Goal: Task Accomplishment & Management: Use online tool/utility

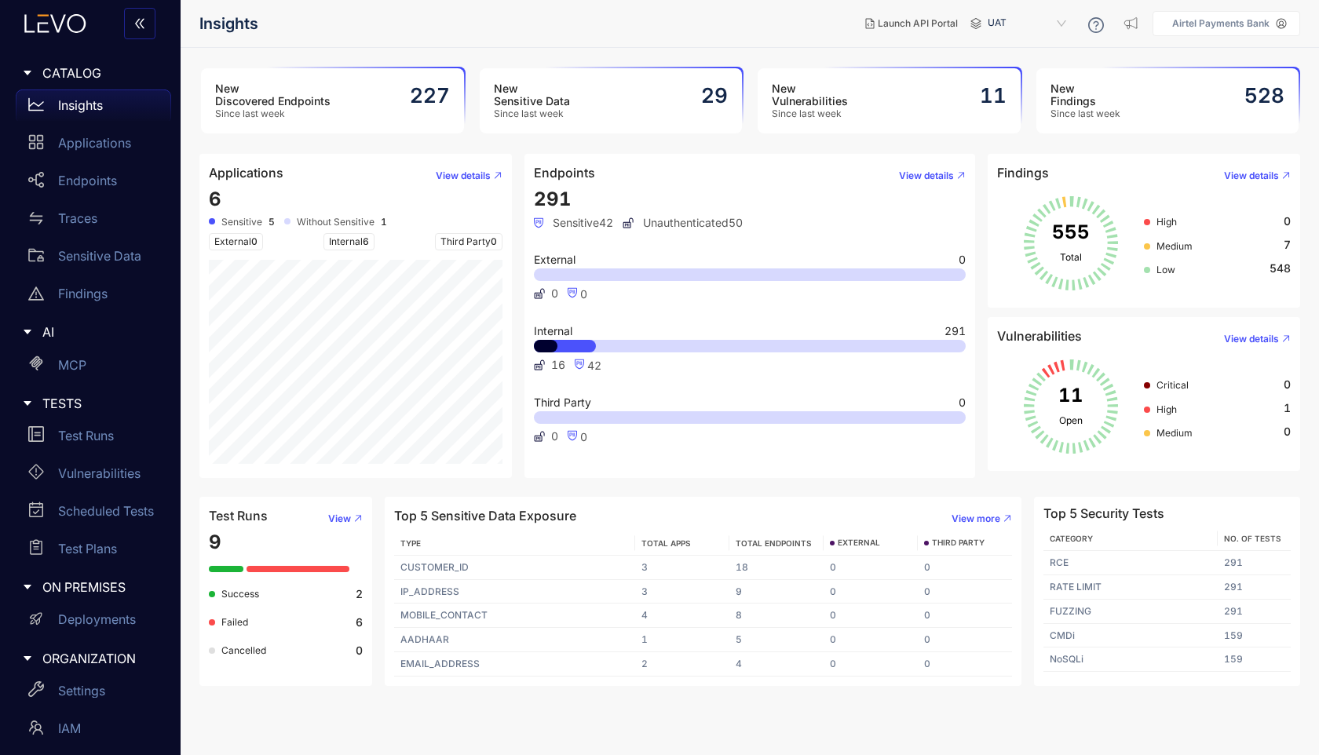
click at [899, 100] on div "New Vulnerabilities Since last week 11" at bounding box center [888, 100] width 263 height 65
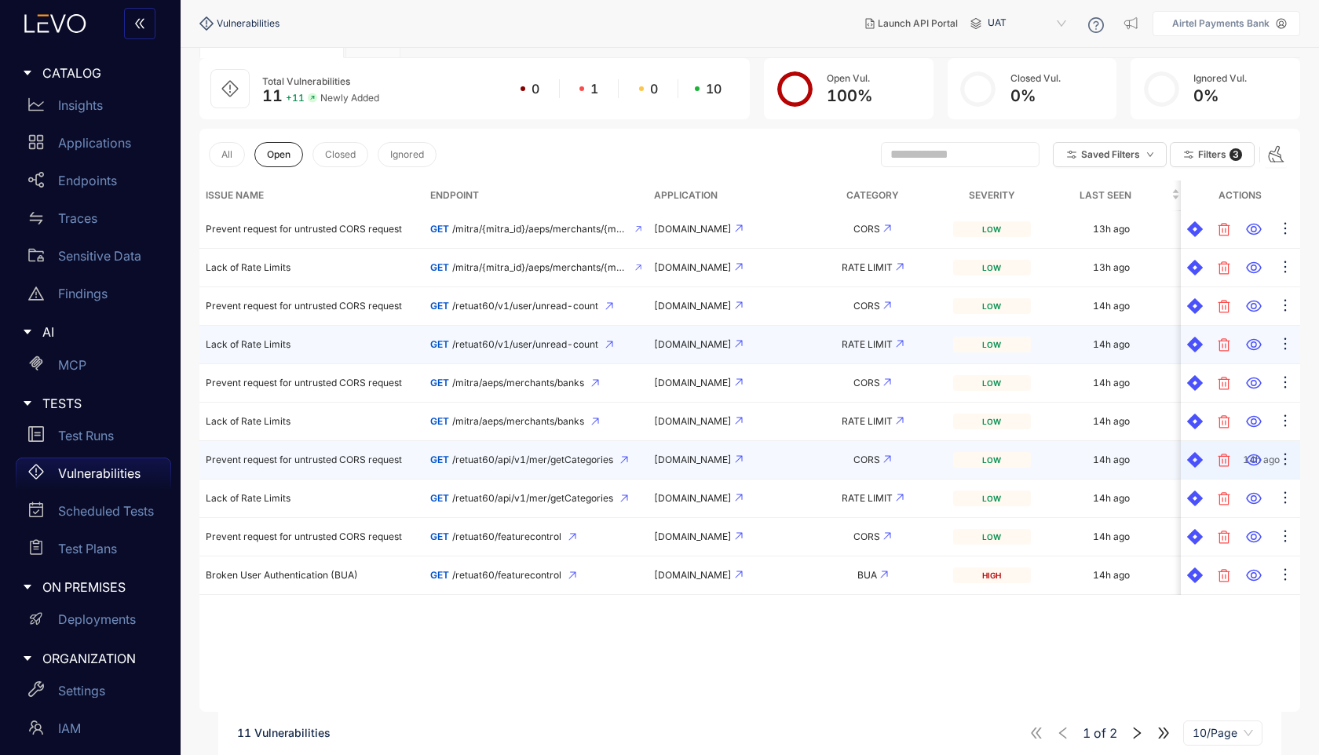
scroll to position [82, 0]
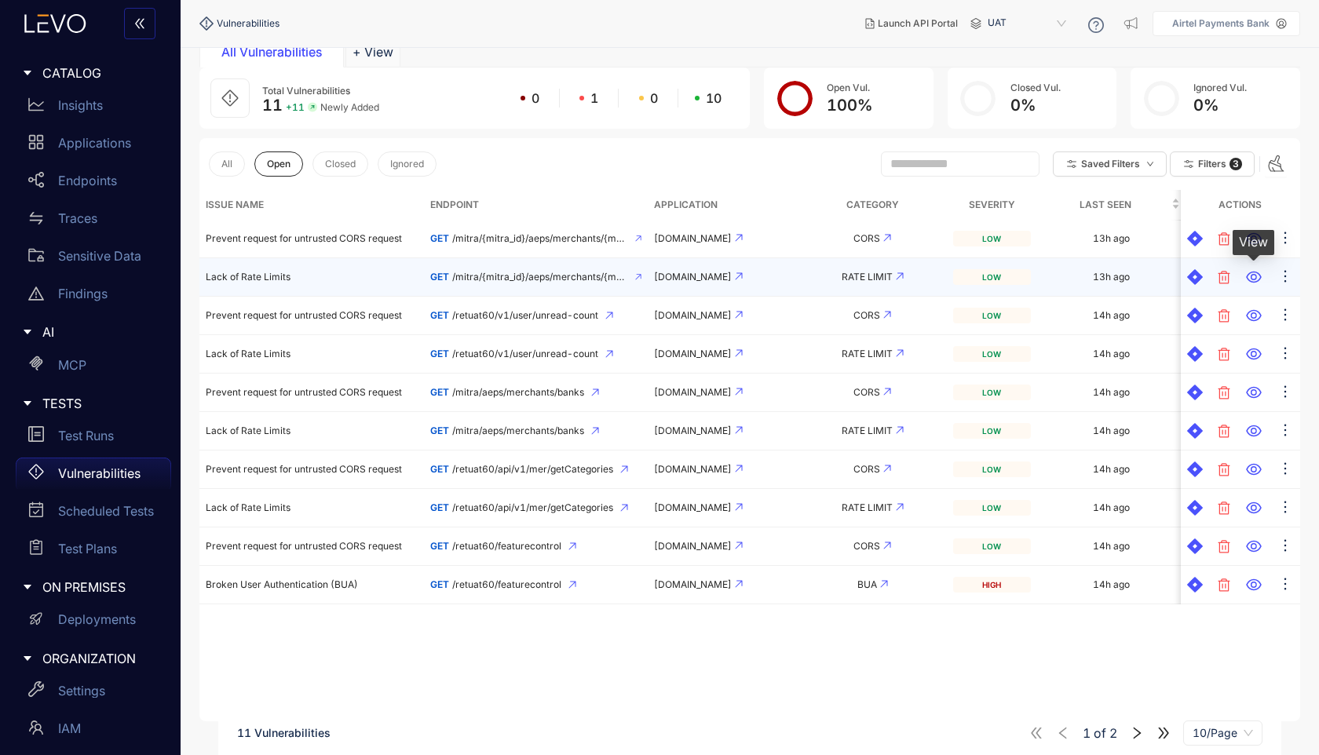
click at [1255, 279] on icon at bounding box center [1254, 277] width 16 height 16
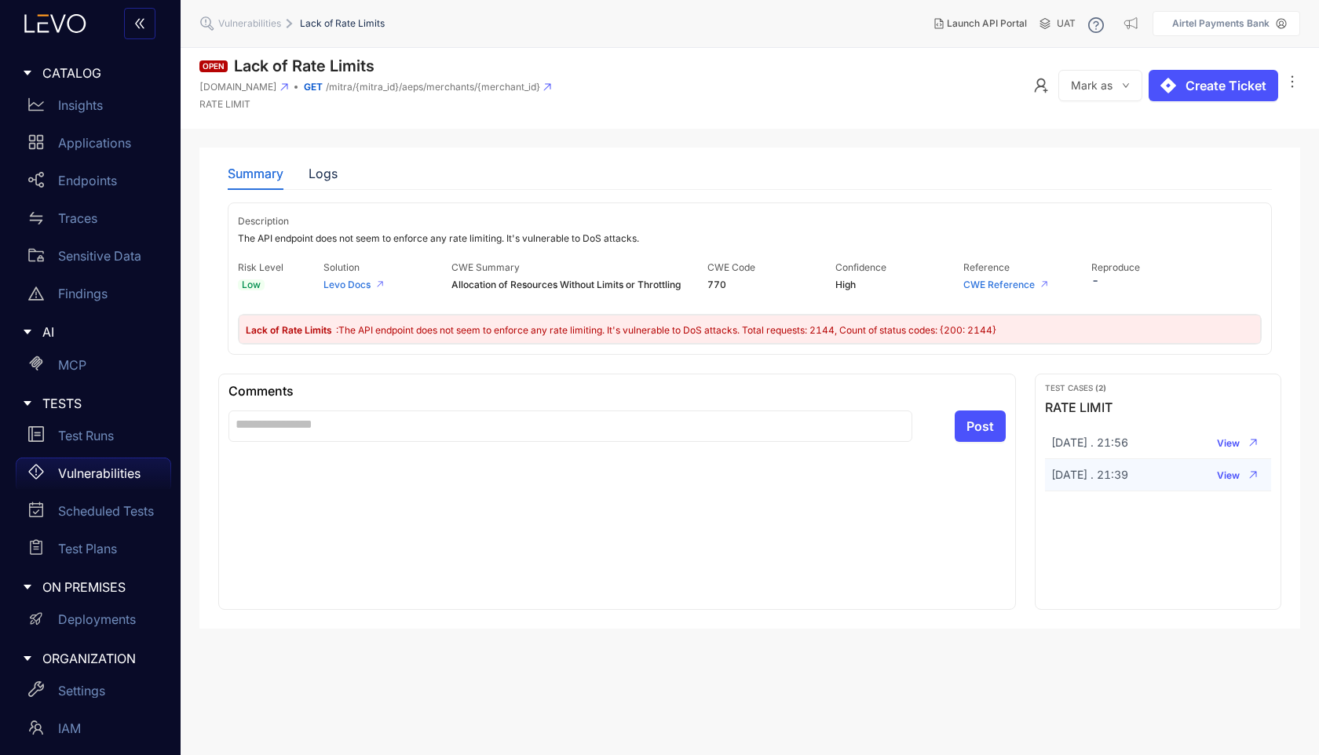
click at [1173, 485] on td "[DATE] . 21:39" at bounding box center [1109, 475] width 129 height 32
click at [1246, 472] on button "View" at bounding box center [1237, 474] width 56 height 19
click at [122, 445] on div "Test Runs" at bounding box center [93, 435] width 155 height 31
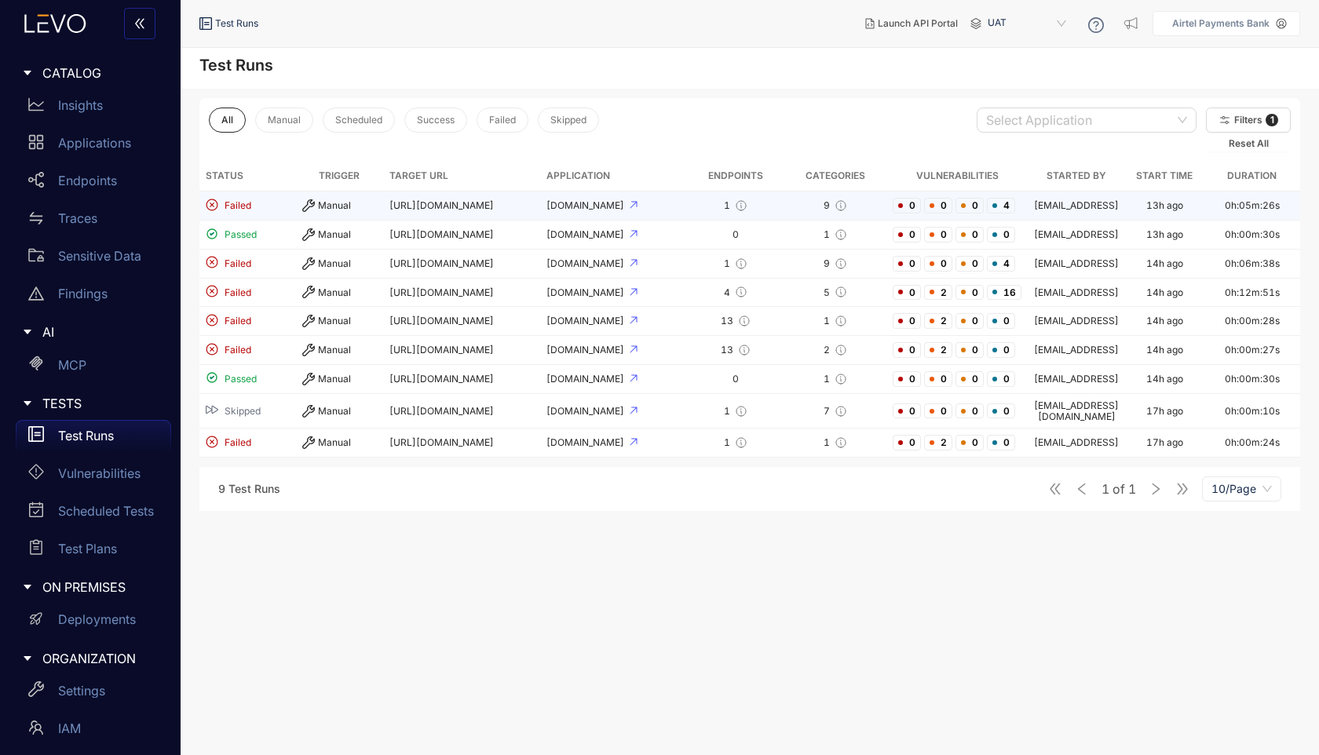
click at [514, 200] on td "[URL][DOMAIN_NAME]" at bounding box center [461, 205] width 157 height 29
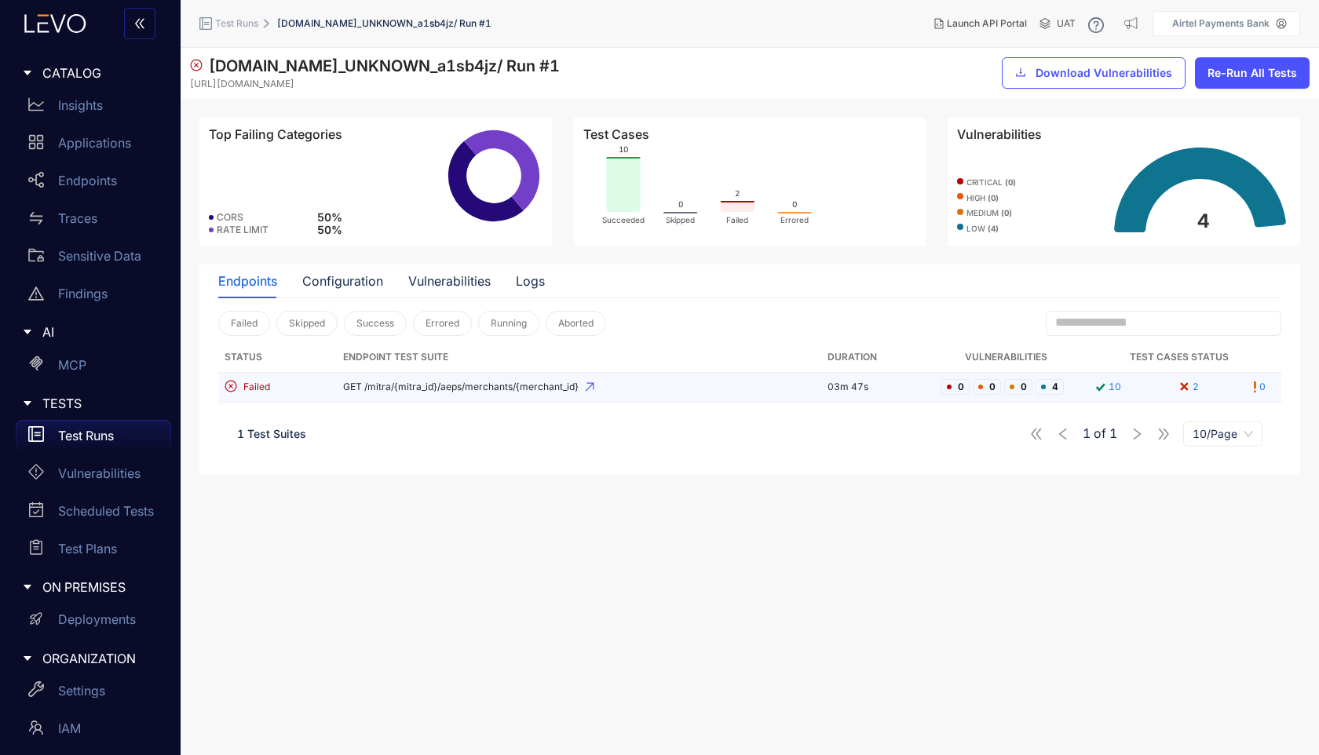
click at [487, 385] on span "GET /mitra/{mitra_id}/aeps/merchants/{merchant_id}" at bounding box center [579, 386] width 472 height 11
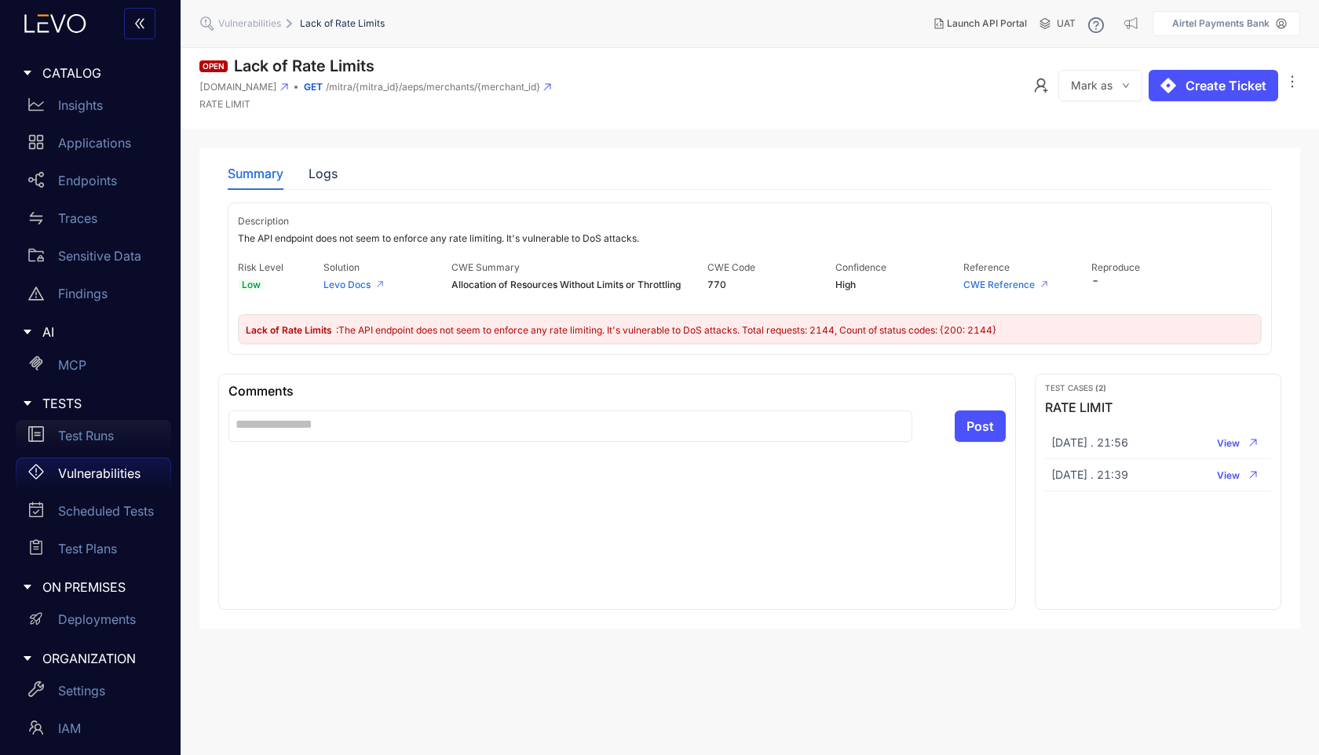
click at [93, 429] on p "Test Runs" at bounding box center [86, 436] width 56 height 14
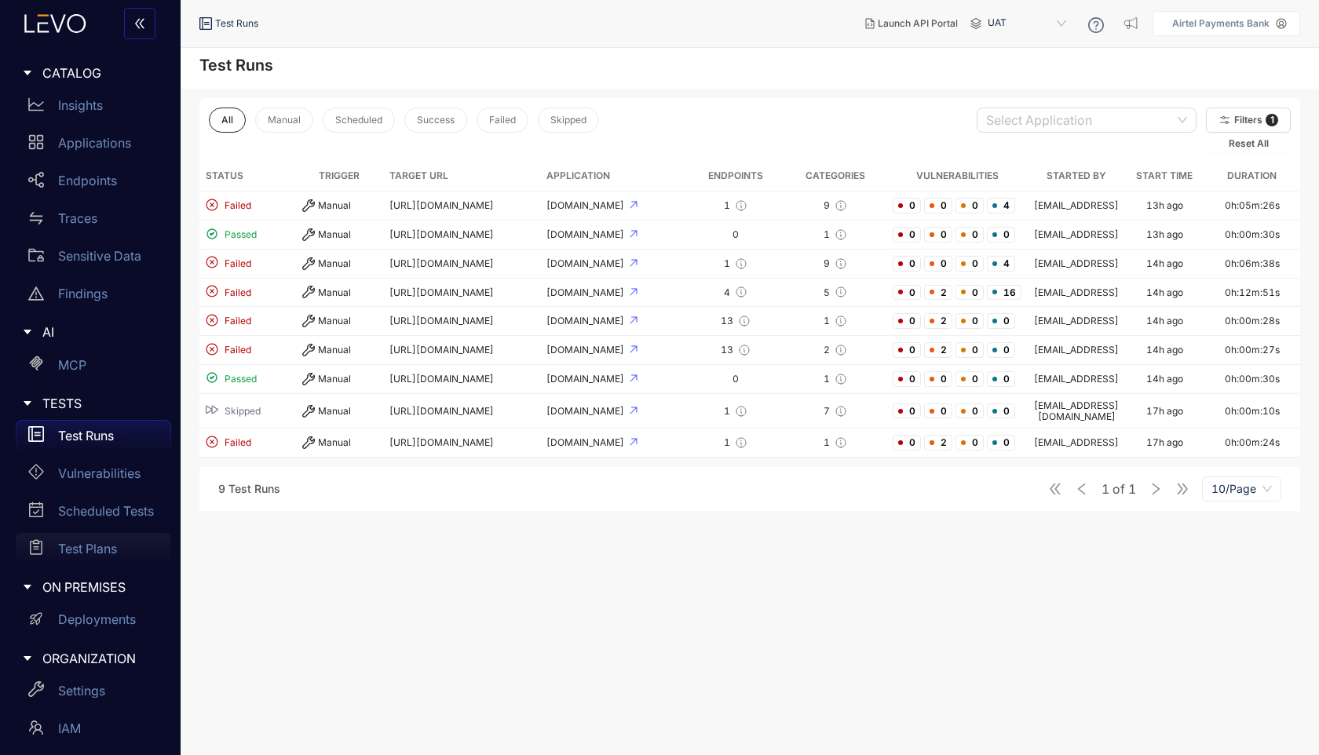
click at [97, 542] on p "Test Plans" at bounding box center [87, 549] width 59 height 14
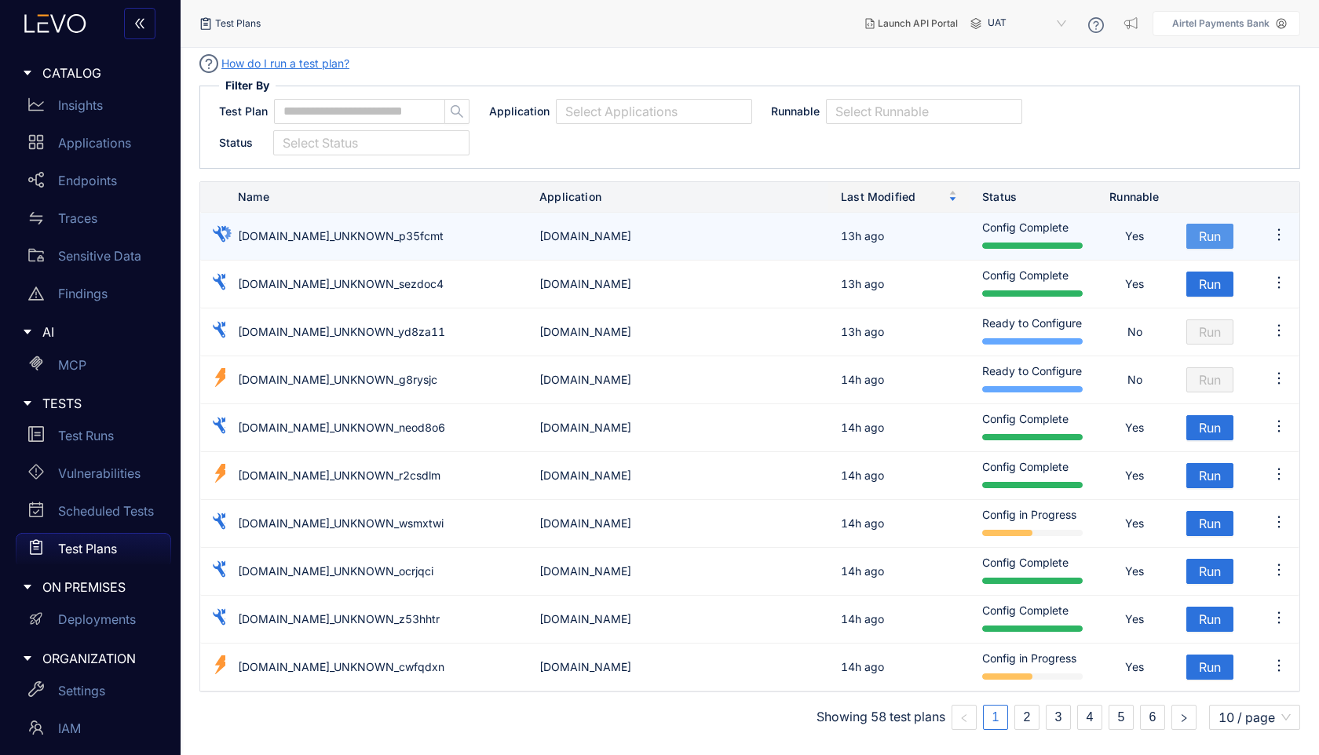
click at [1206, 232] on span "Run" at bounding box center [1209, 236] width 22 height 14
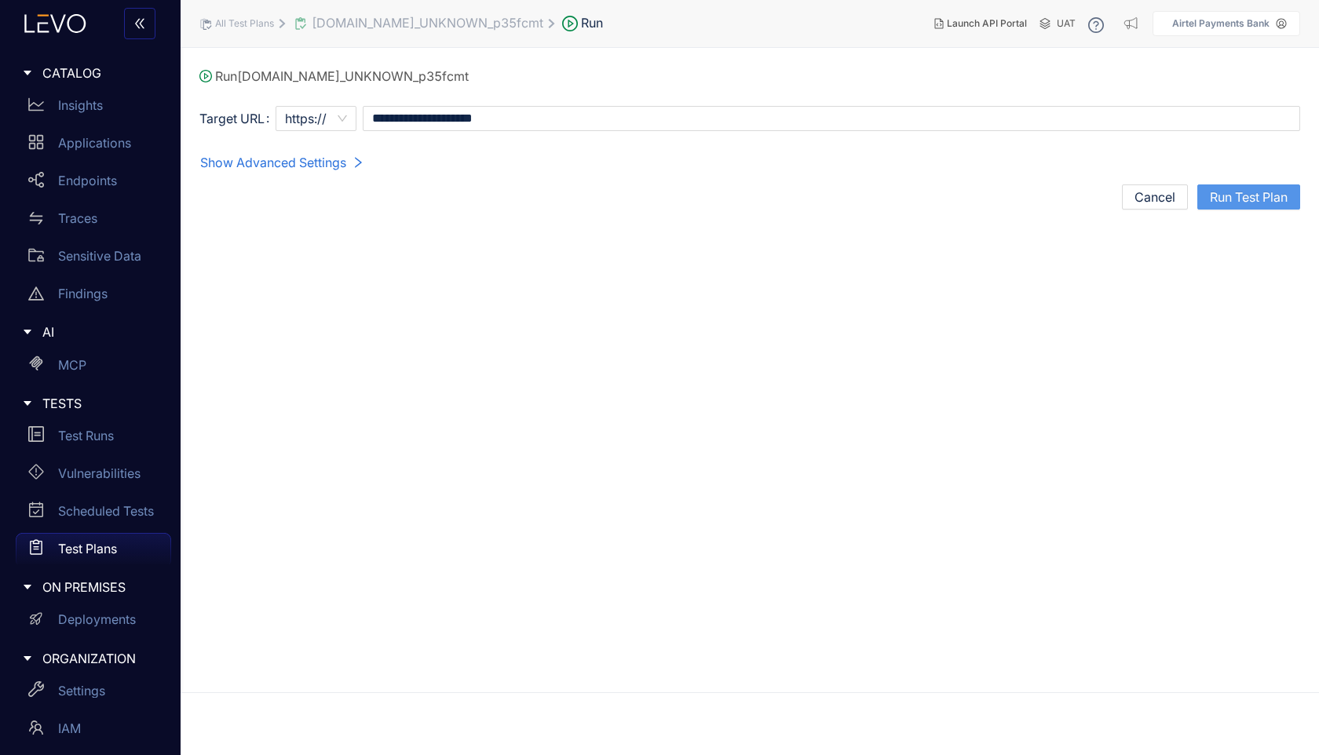
click at [1225, 201] on span "Run Test Plan" at bounding box center [1248, 197] width 78 height 14
click at [320, 170] on span "Show Advanced Settings" at bounding box center [273, 162] width 146 height 14
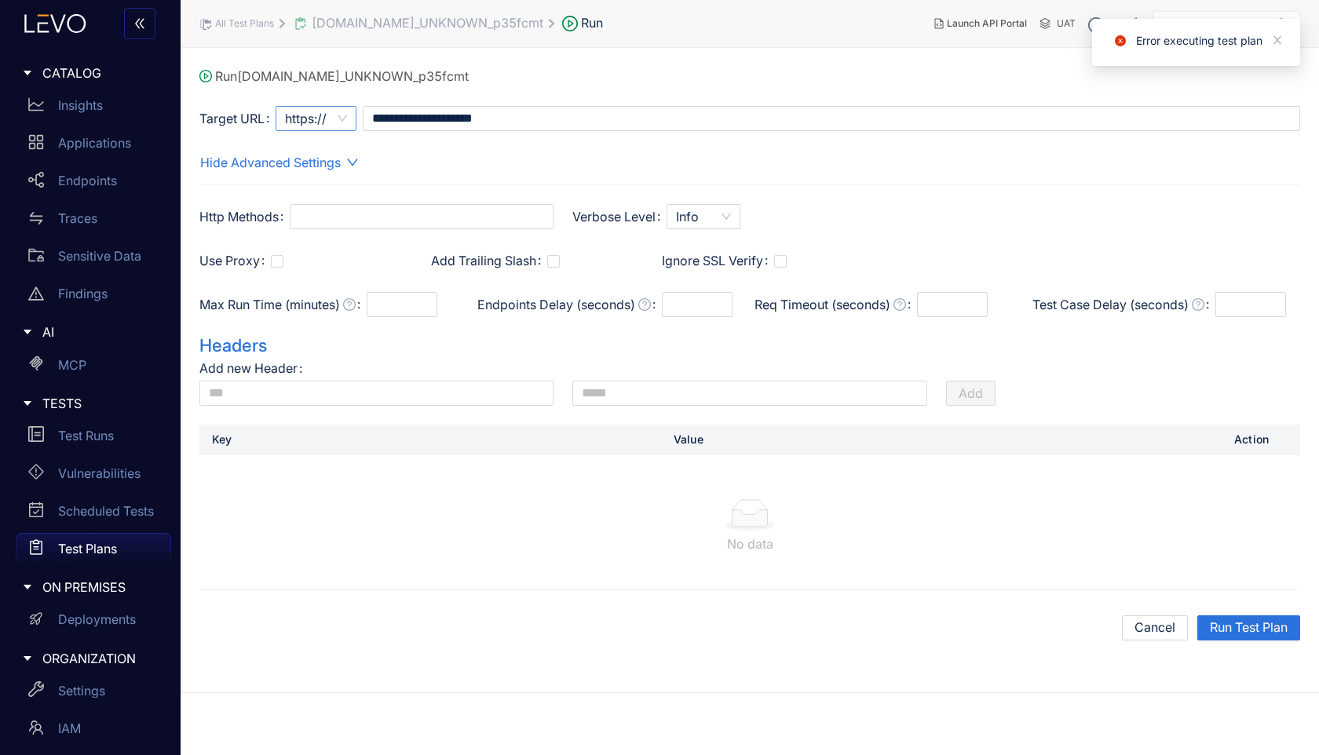
click at [349, 127] on div "https://" at bounding box center [315, 118] width 81 height 25
click at [314, 330] on div "Max Run Time (minutes)" at bounding box center [338, 314] width 278 height 44
click at [104, 443] on p "Test Runs" at bounding box center [86, 436] width 56 height 14
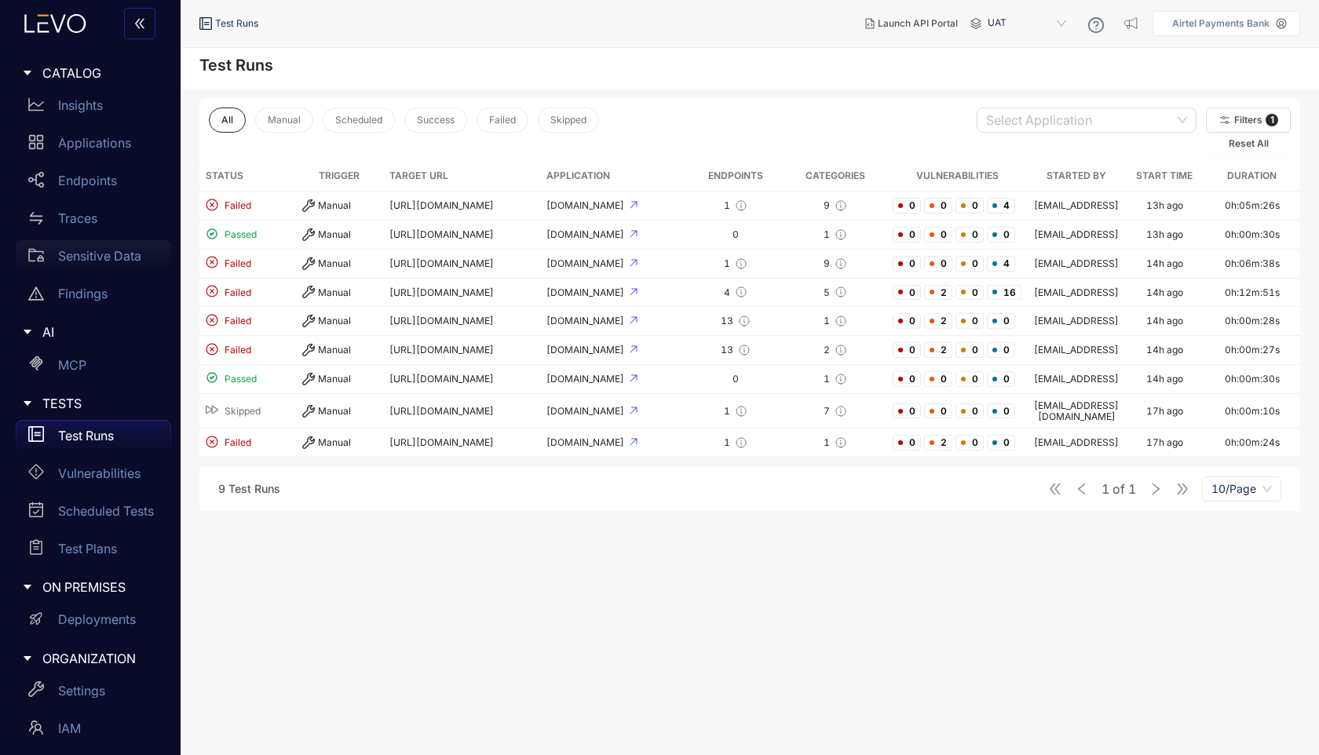
click at [86, 264] on div "Sensitive Data" at bounding box center [93, 255] width 155 height 31
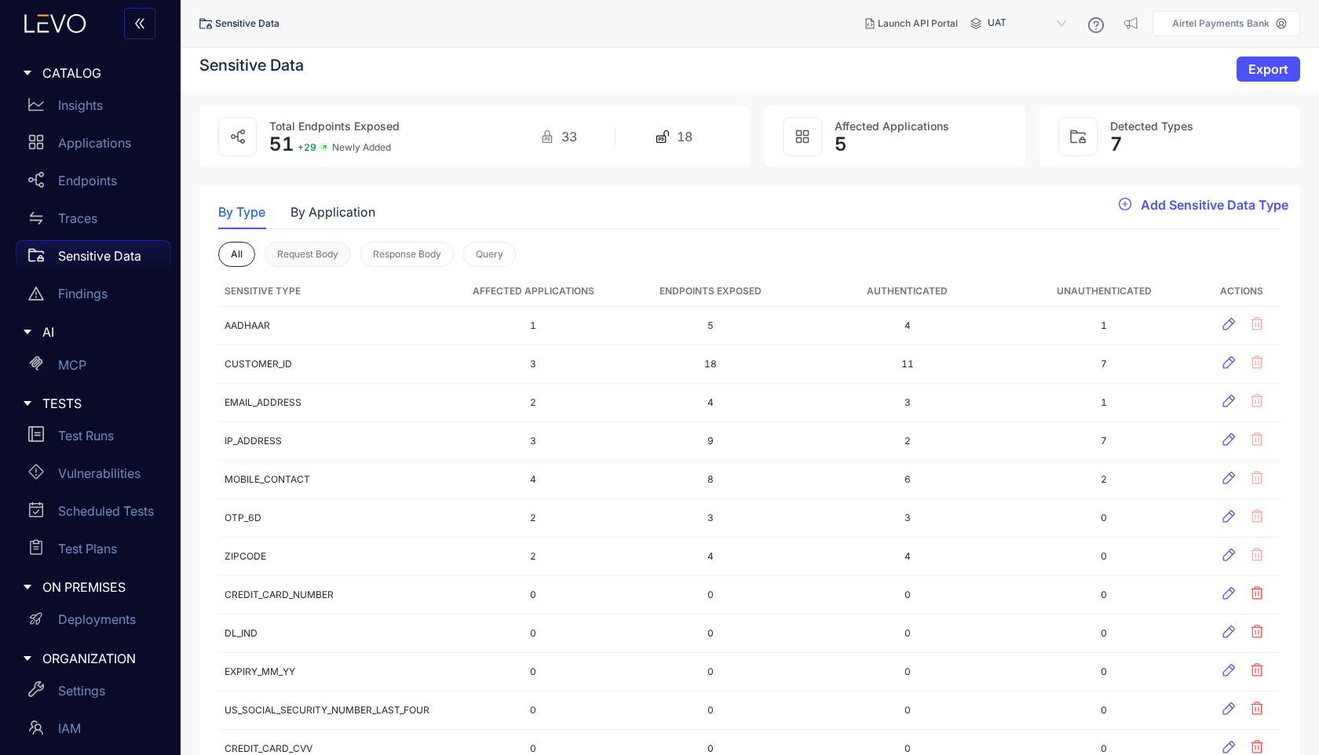
click at [332, 255] on span "Request Body" at bounding box center [307, 254] width 61 height 11
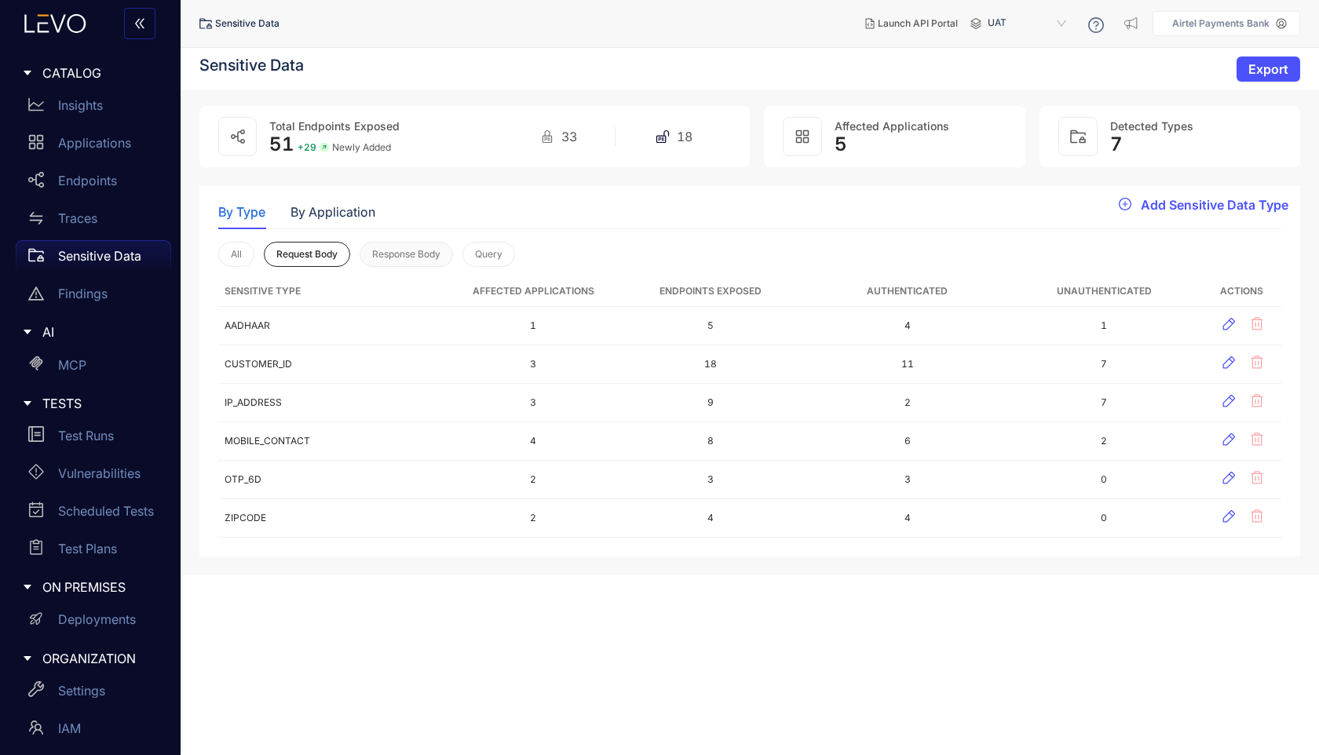
click at [420, 255] on span "Response Body" at bounding box center [406, 254] width 68 height 11
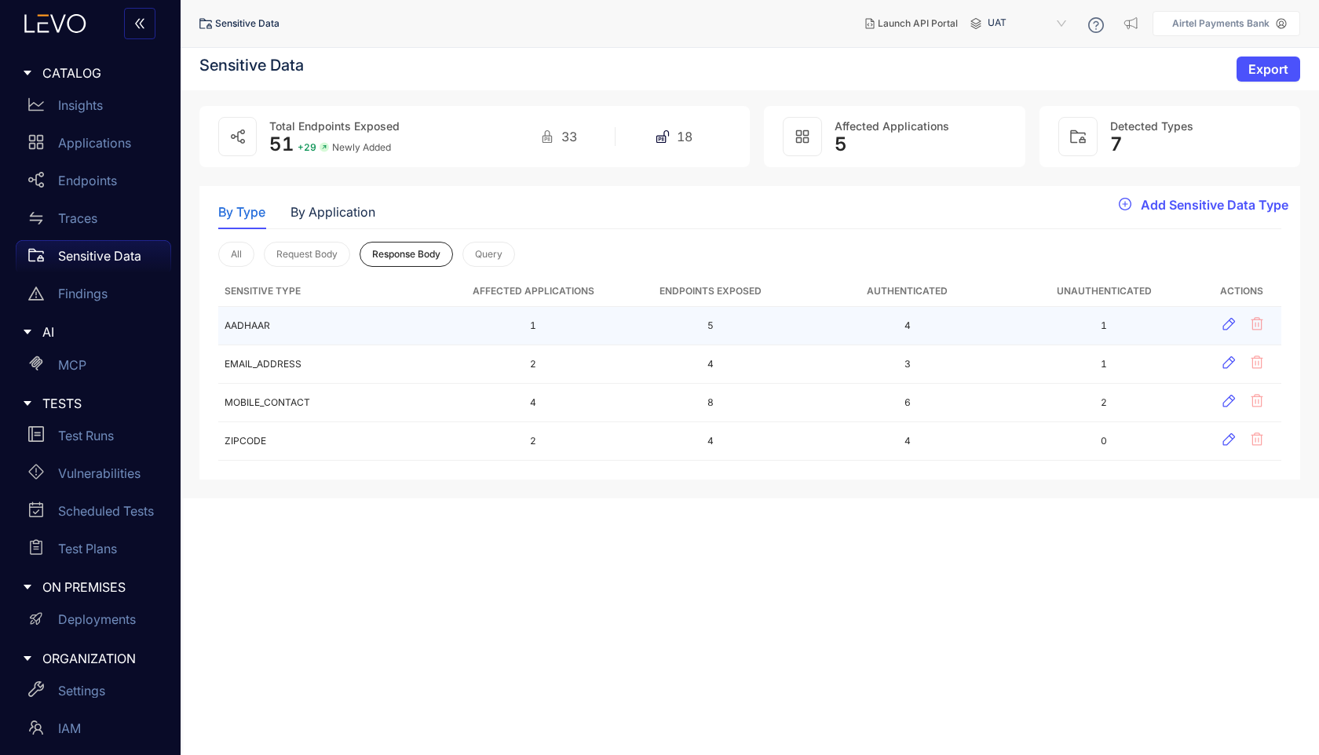
click at [518, 318] on td "1" at bounding box center [533, 326] width 158 height 38
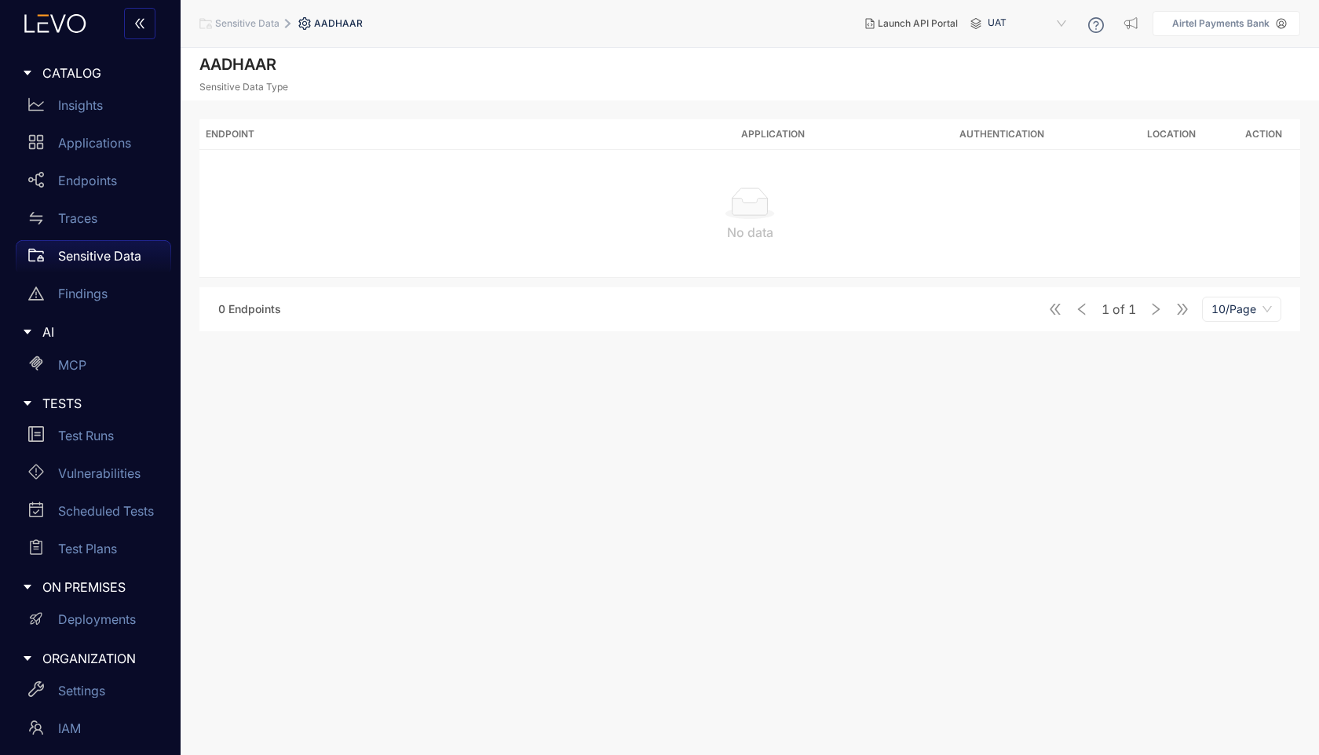
click at [269, 24] on span "Sensitive Data" at bounding box center [247, 23] width 64 height 11
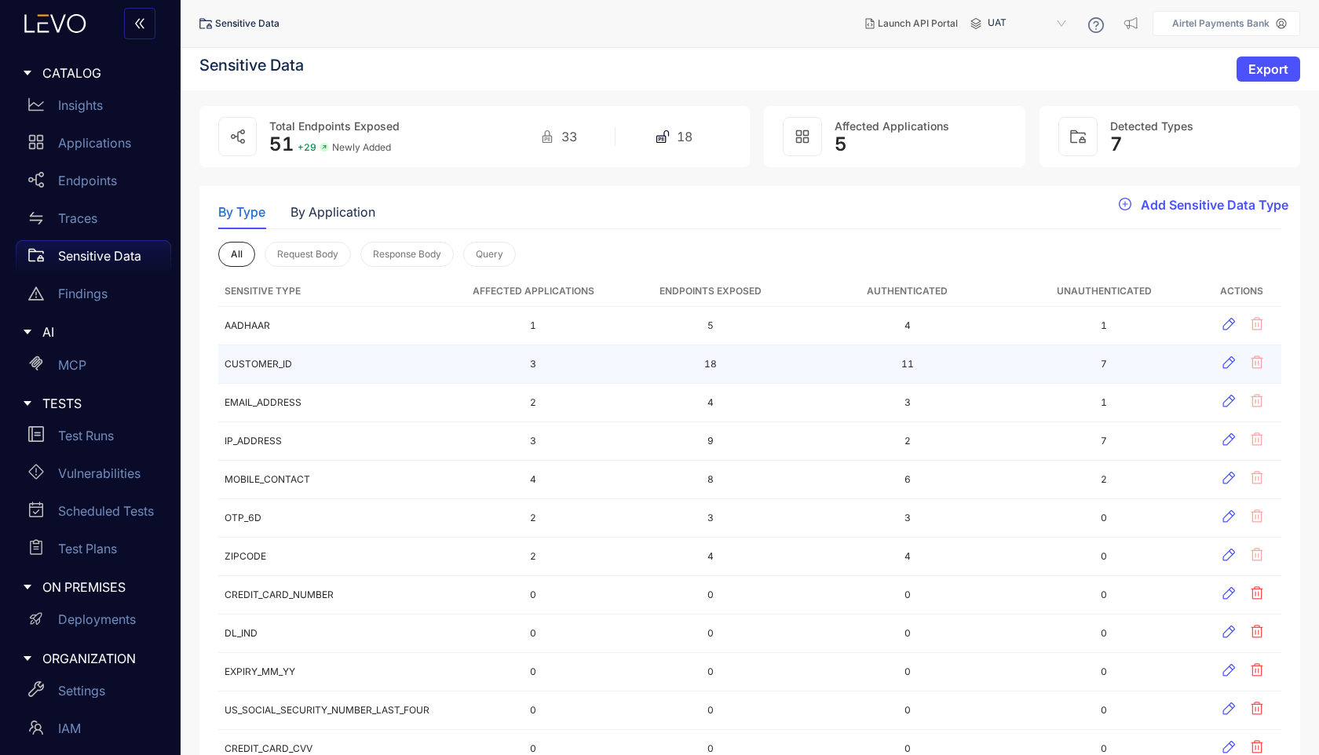
click at [333, 365] on td "CUSTOMER_ID" at bounding box center [336, 364] width 236 height 38
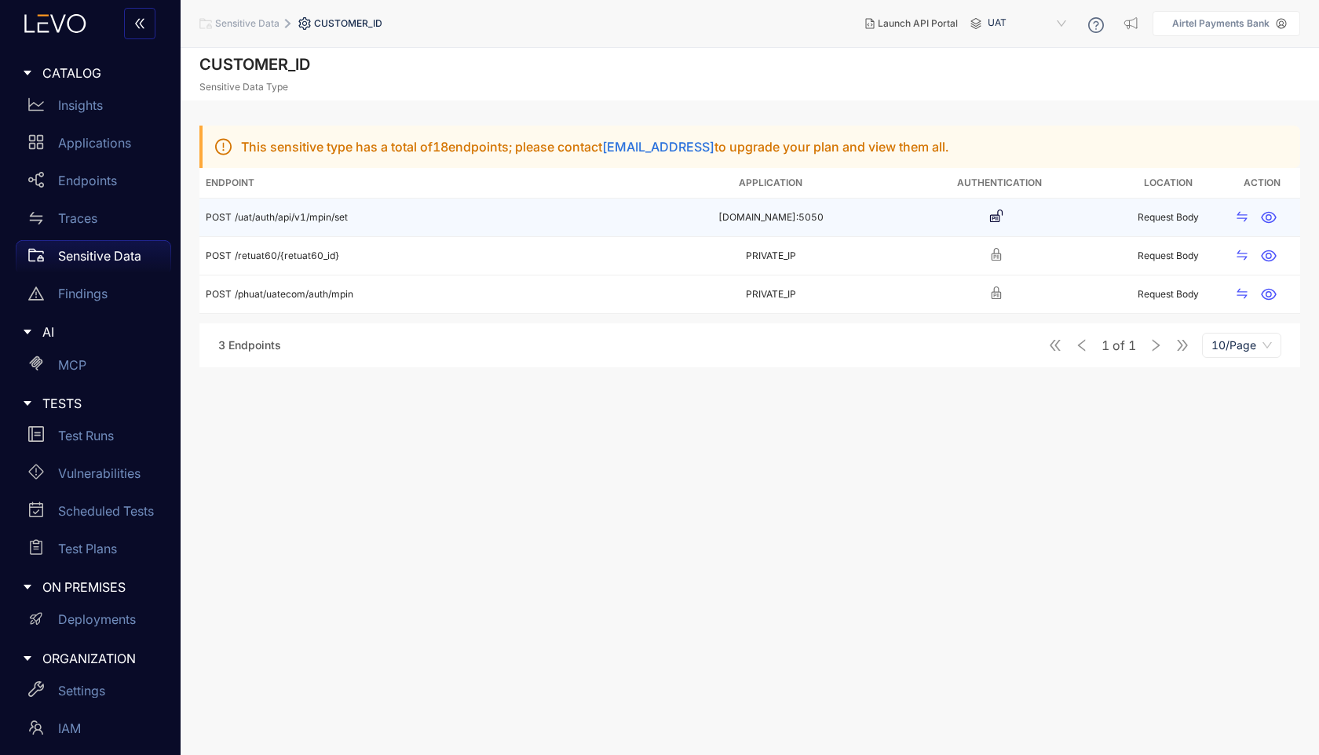
click at [392, 224] on td "POST /uat/auth/api/v1/mpin/set" at bounding box center [427, 218] width 457 height 38
click at [566, 210] on td "POST /uat/auth/api/v1/mpin/set" at bounding box center [427, 218] width 457 height 38
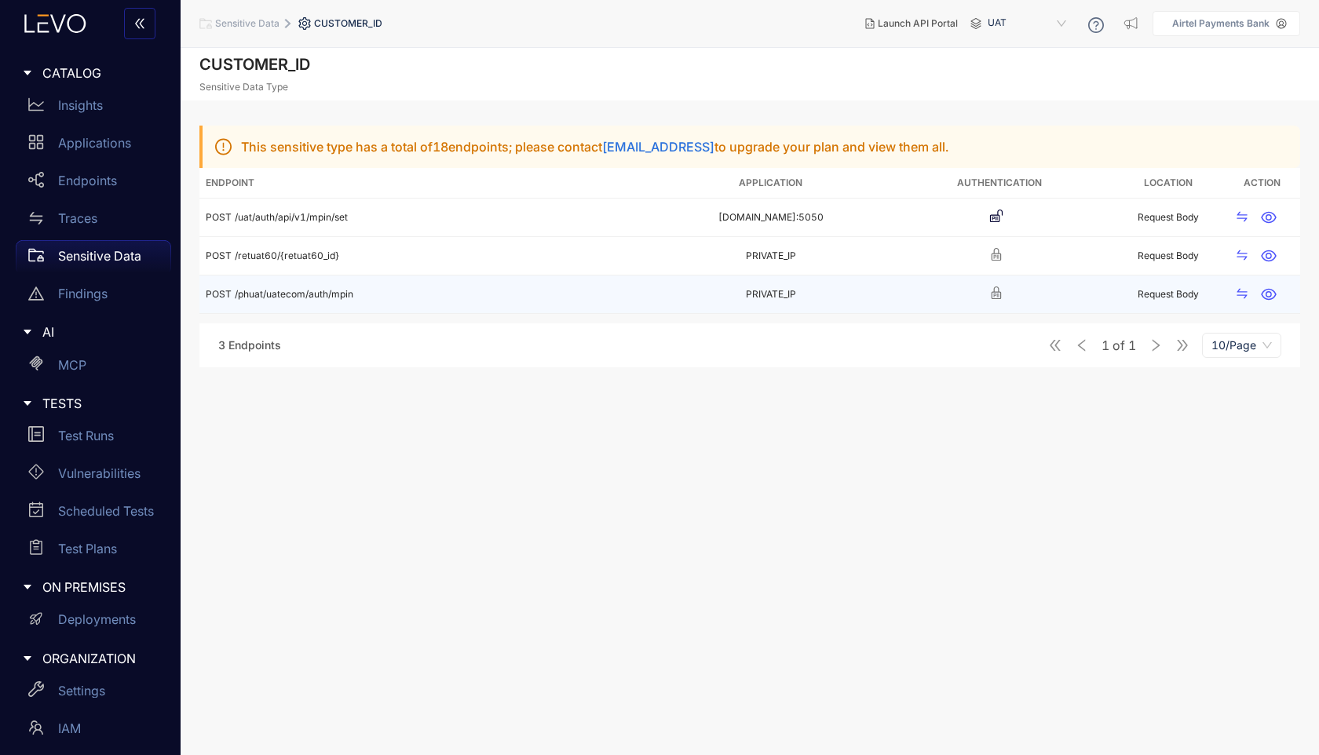
click at [589, 281] on td "POST /phuat/uatecom/auth/mpin" at bounding box center [427, 294] width 457 height 38
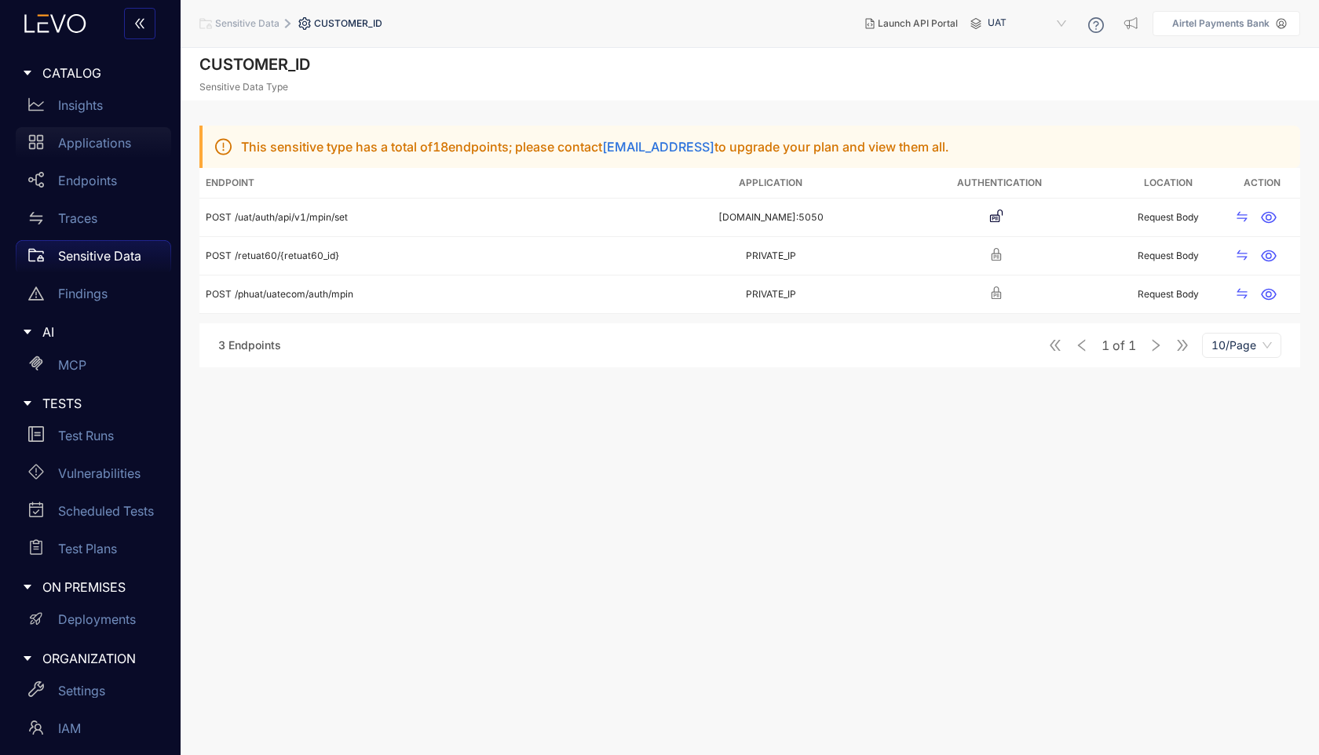
click at [108, 133] on div "Applications" at bounding box center [93, 142] width 155 height 31
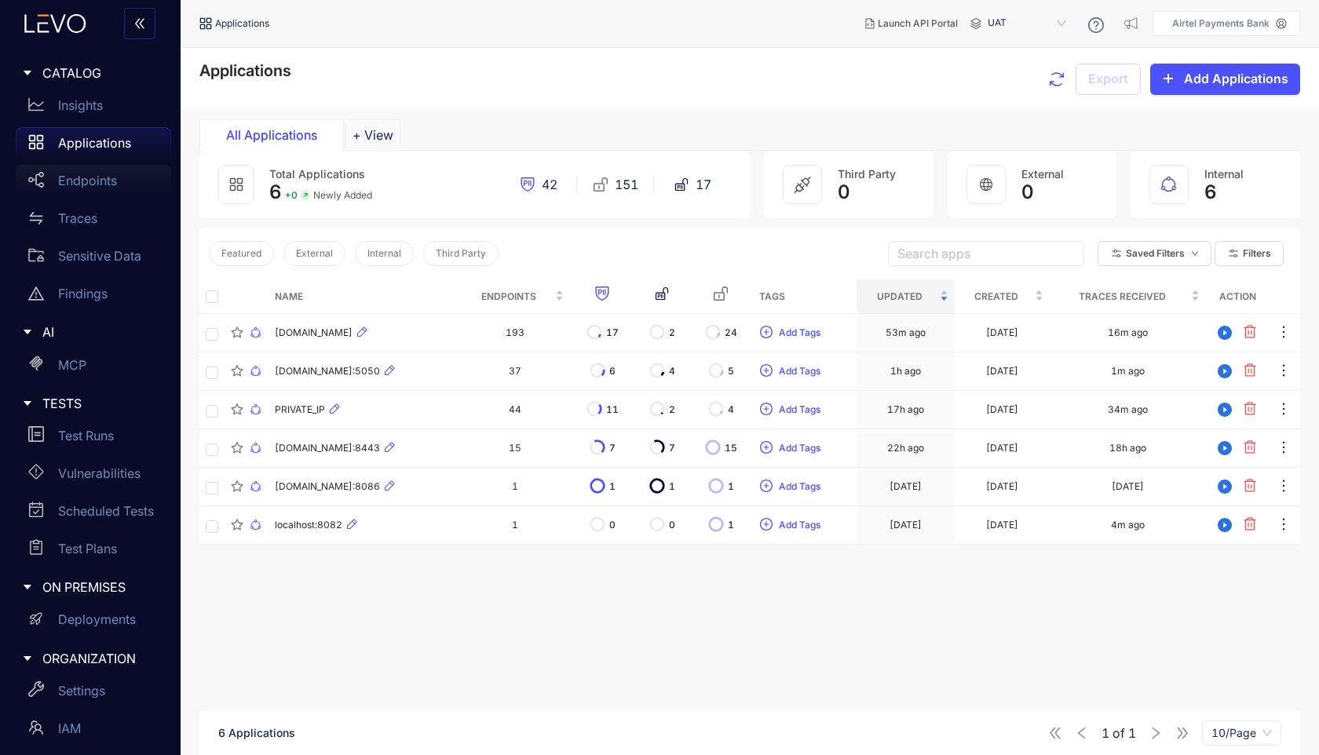
click at [122, 183] on div "Endpoints" at bounding box center [93, 180] width 155 height 31
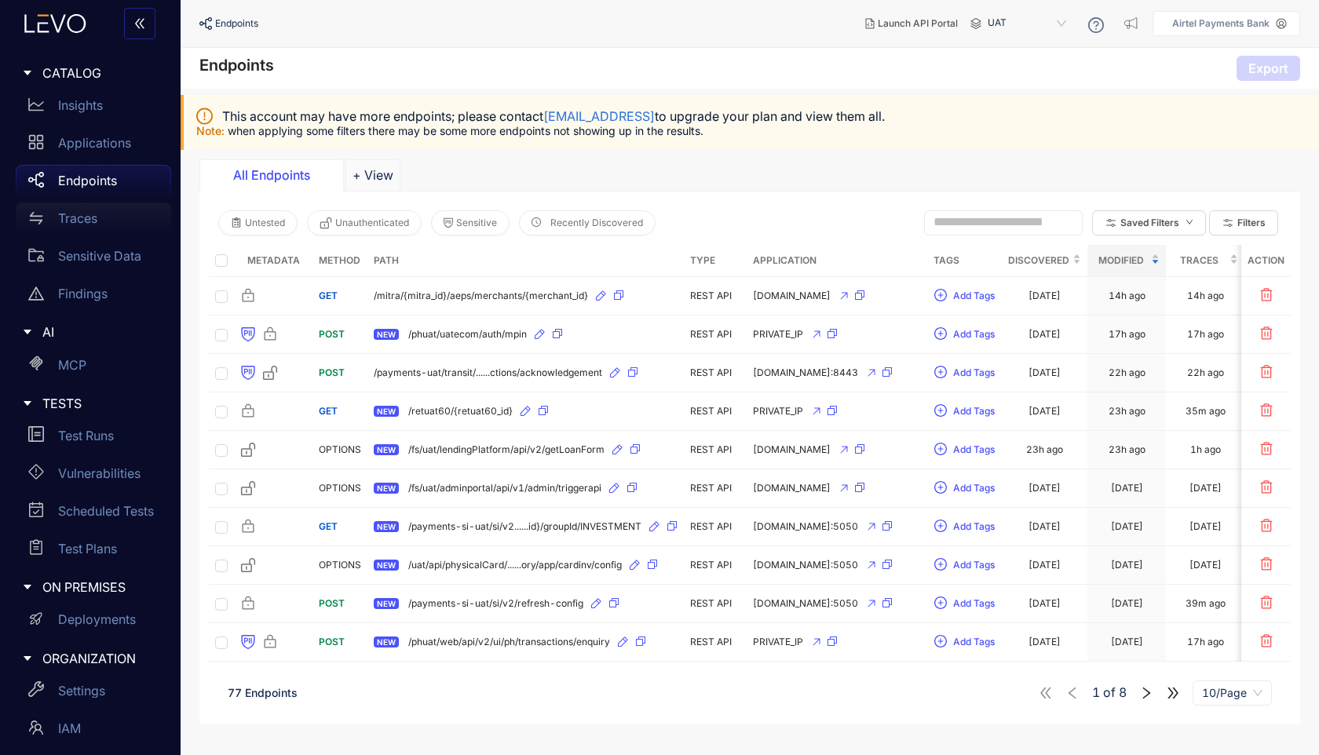
click at [104, 218] on div "Traces" at bounding box center [93, 217] width 155 height 31
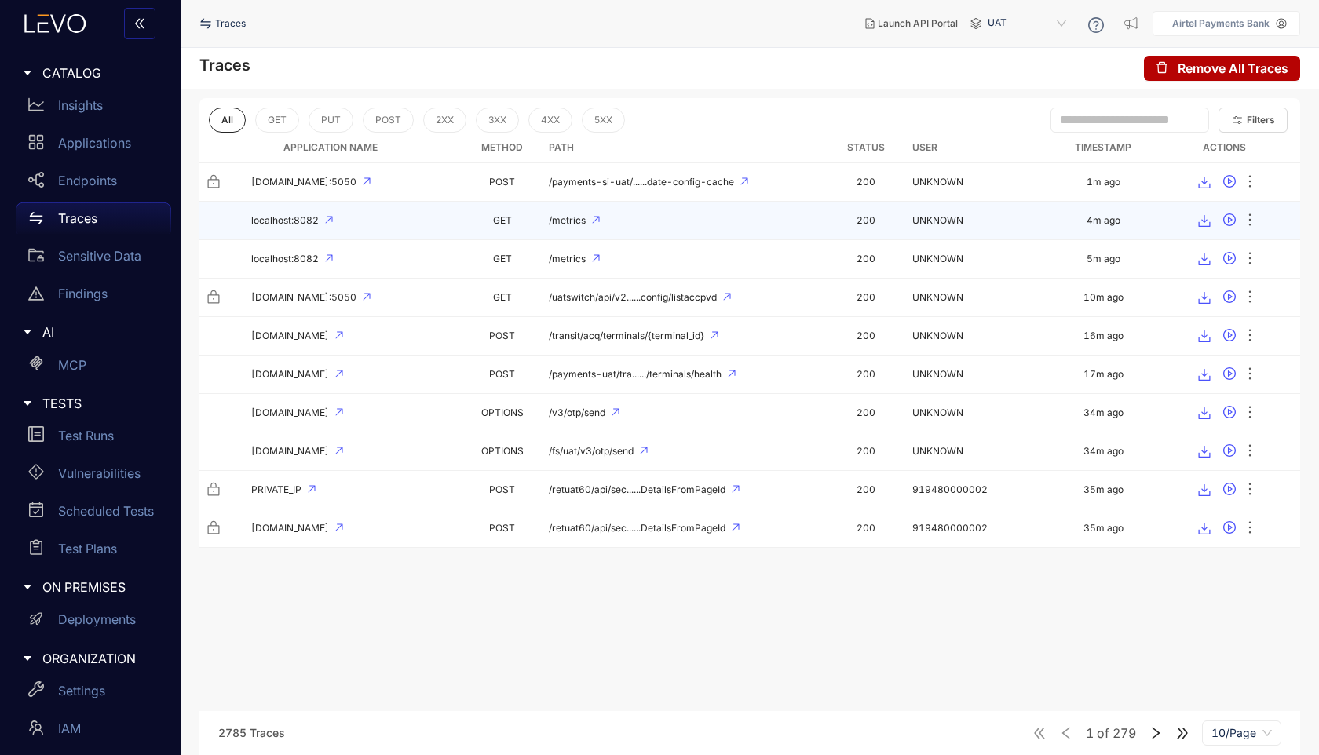
click at [375, 217] on div "localhost:8082" at bounding box center [331, 220] width 250 height 11
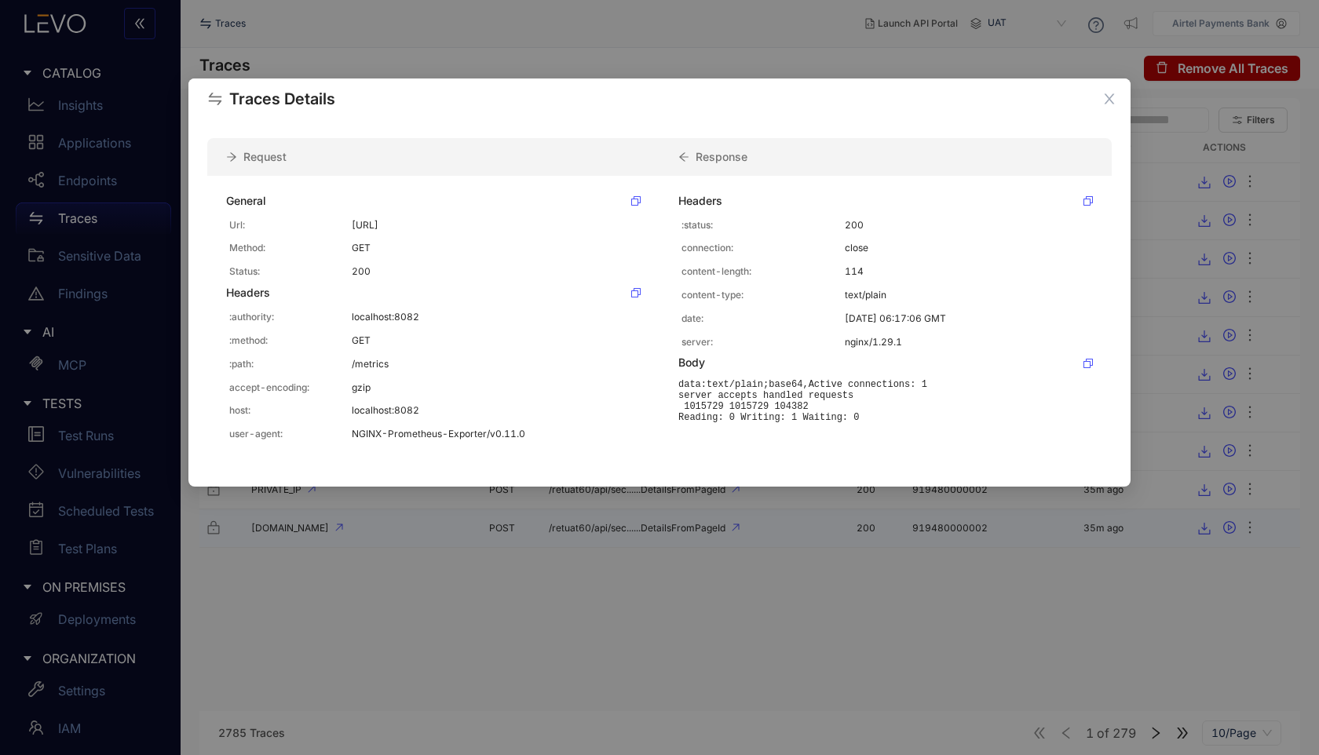
click at [903, 524] on div "Traces Details Request Response General Url: [URL] Method: GET Status: 200 Head…" at bounding box center [659, 377] width 1319 height 755
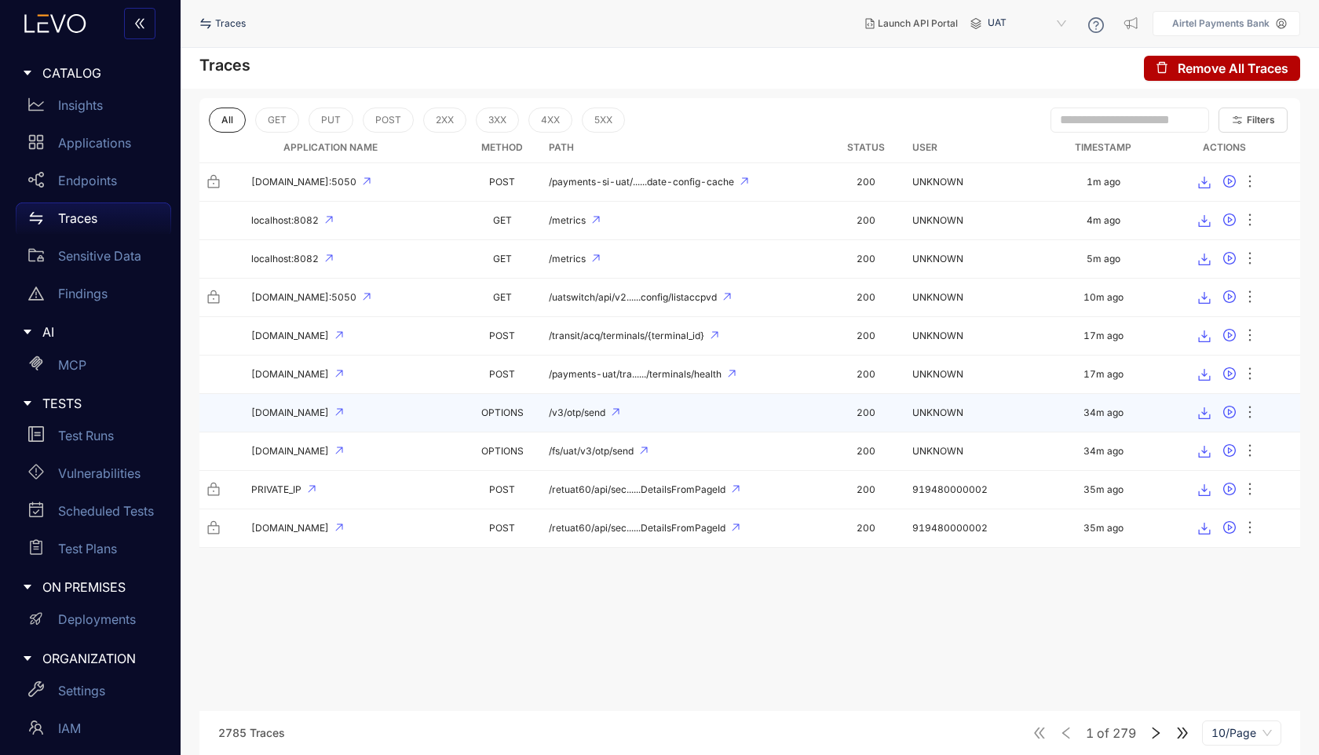
click at [296, 418] on span "[DOMAIN_NAME]" at bounding box center [290, 412] width 78 height 11
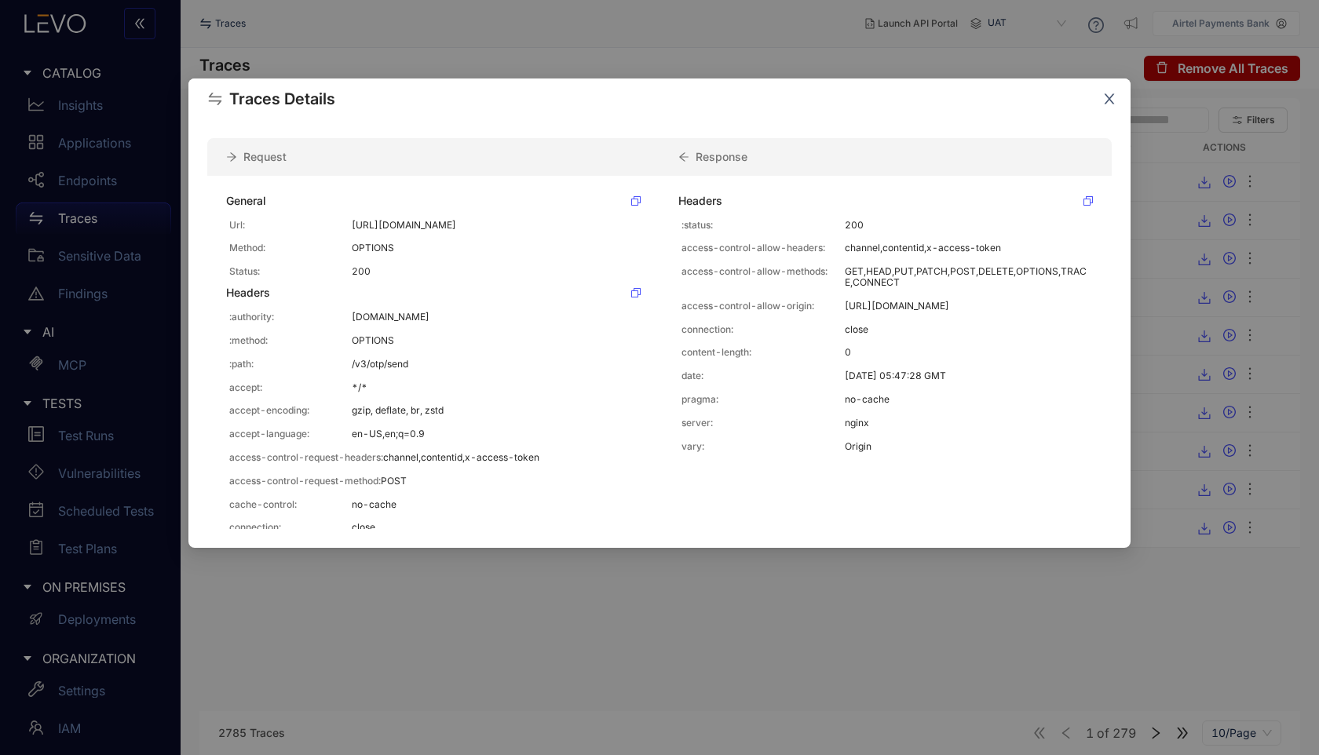
click at [1111, 108] on span "Close" at bounding box center [1109, 99] width 42 height 42
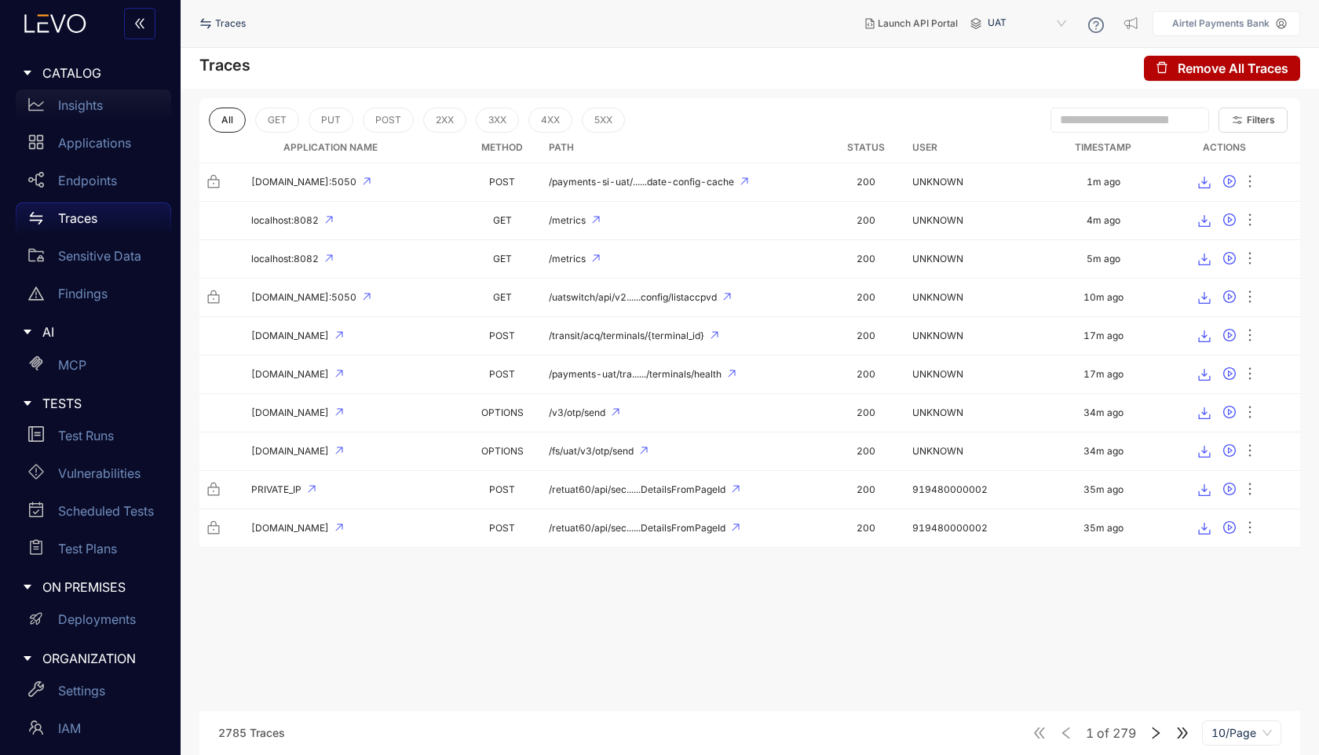
click at [107, 111] on div "Insights" at bounding box center [93, 104] width 155 height 31
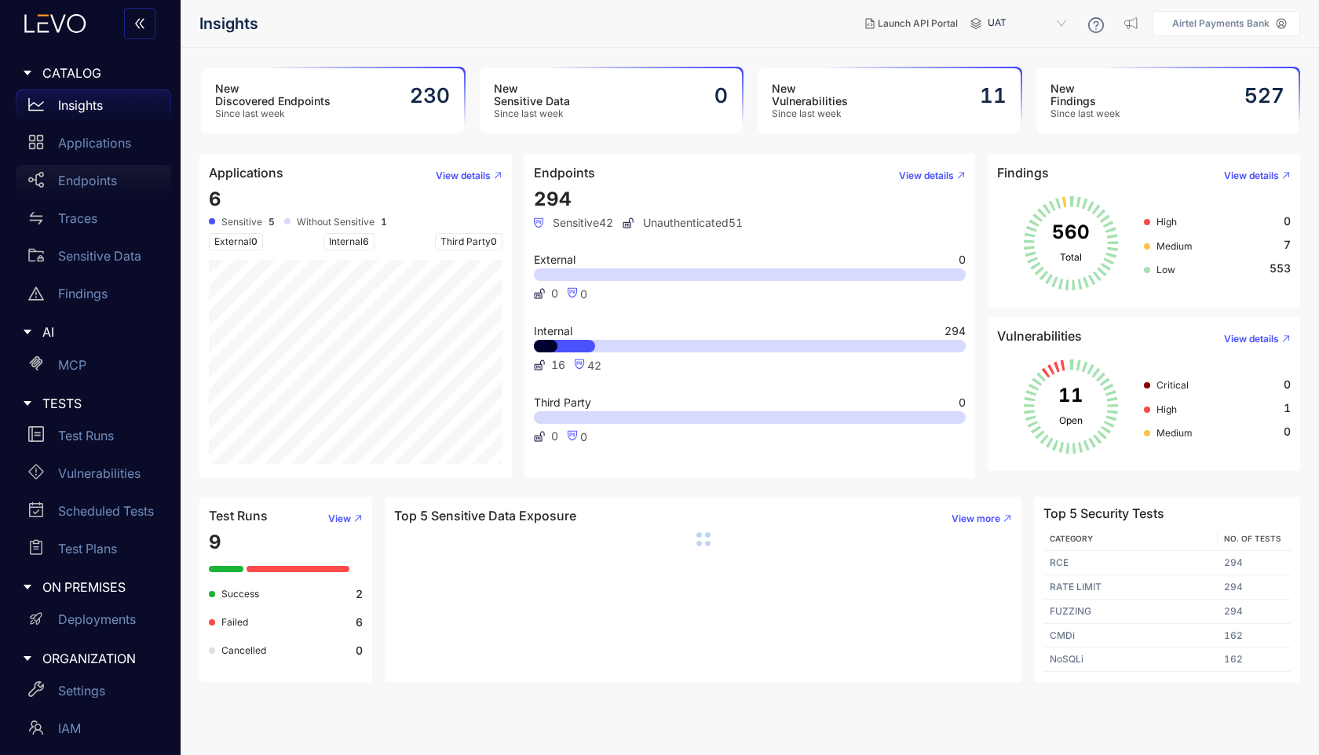
click at [106, 179] on p "Endpoints" at bounding box center [87, 180] width 59 height 14
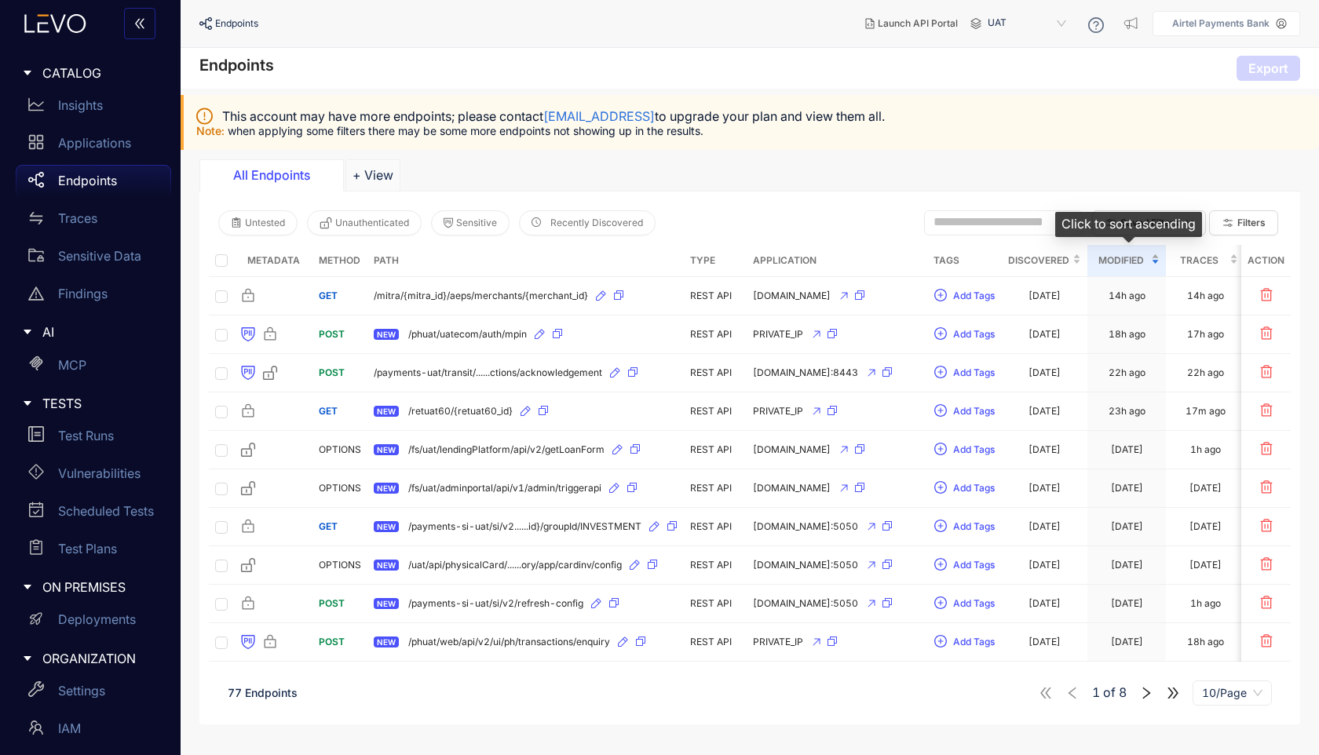
click at [1131, 260] on span "Modified" at bounding box center [1120, 260] width 54 height 17
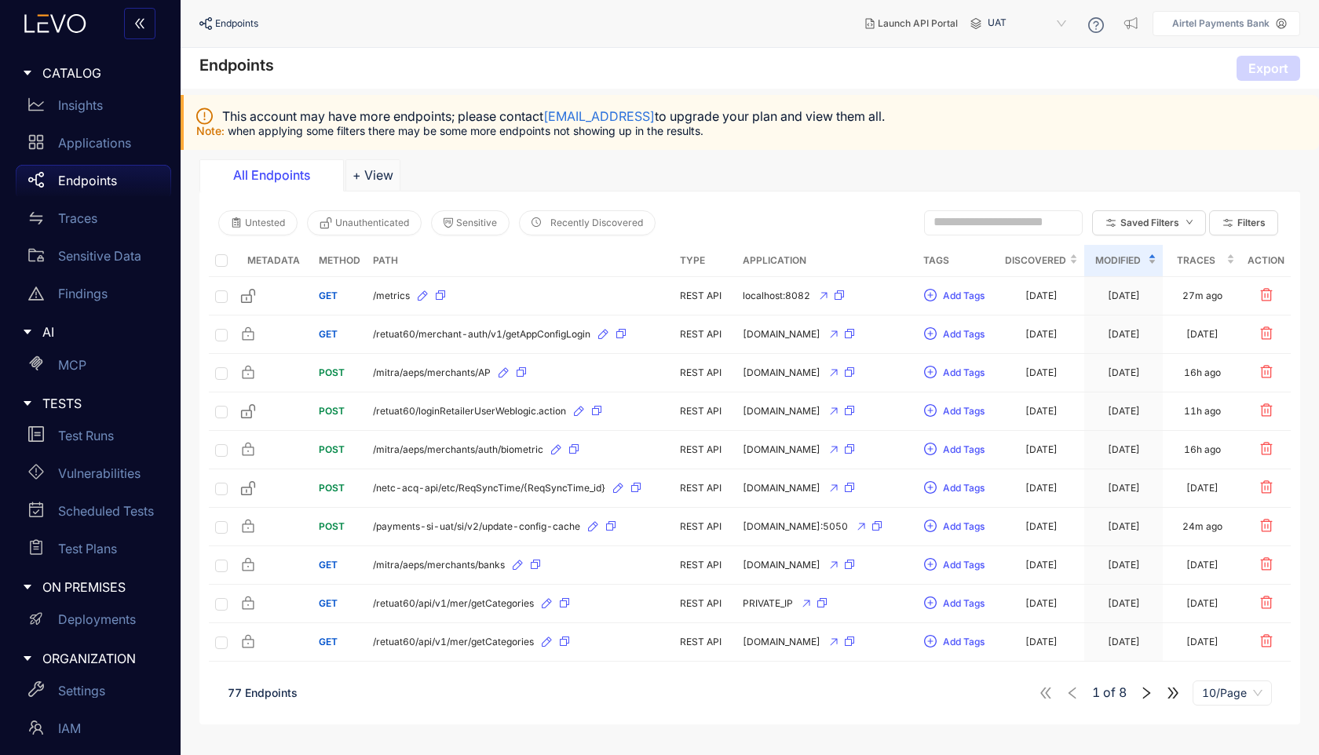
click at [1116, 256] on span "Modified" at bounding box center [1117, 260] width 54 height 17
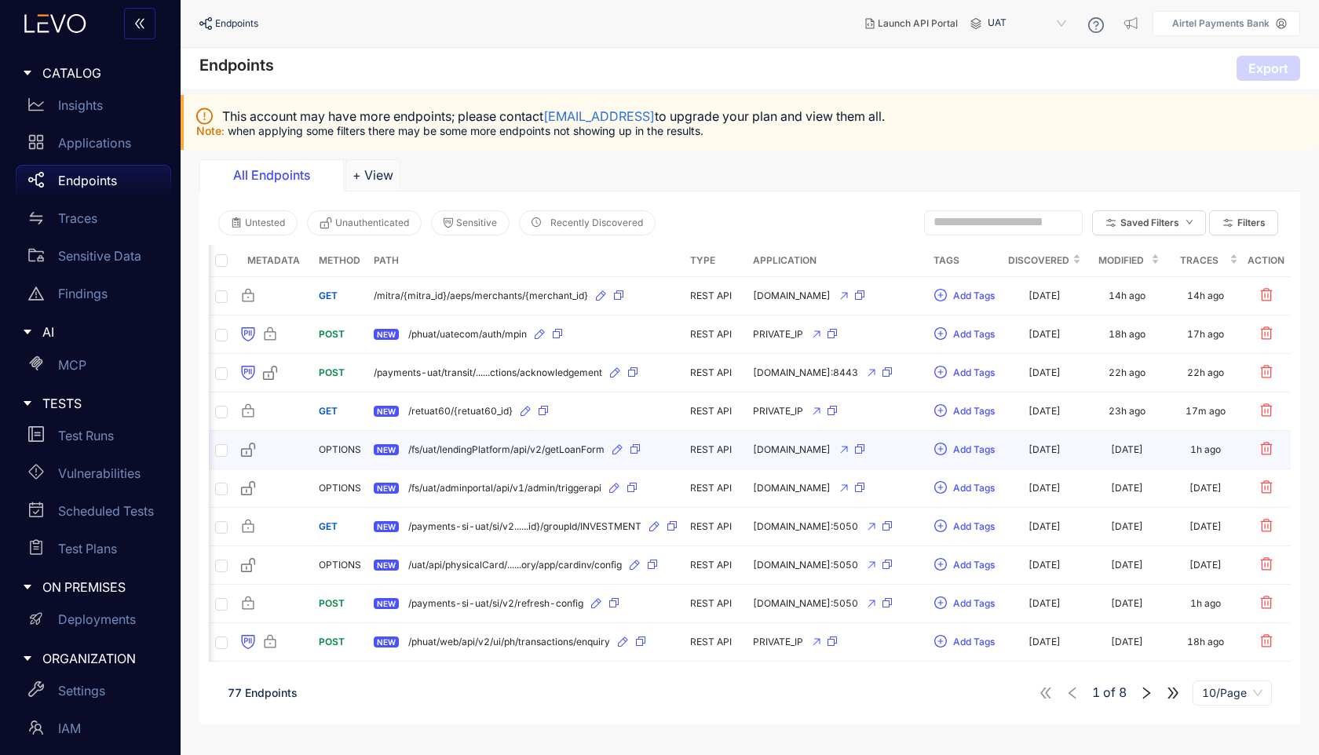
scroll to position [0, 5]
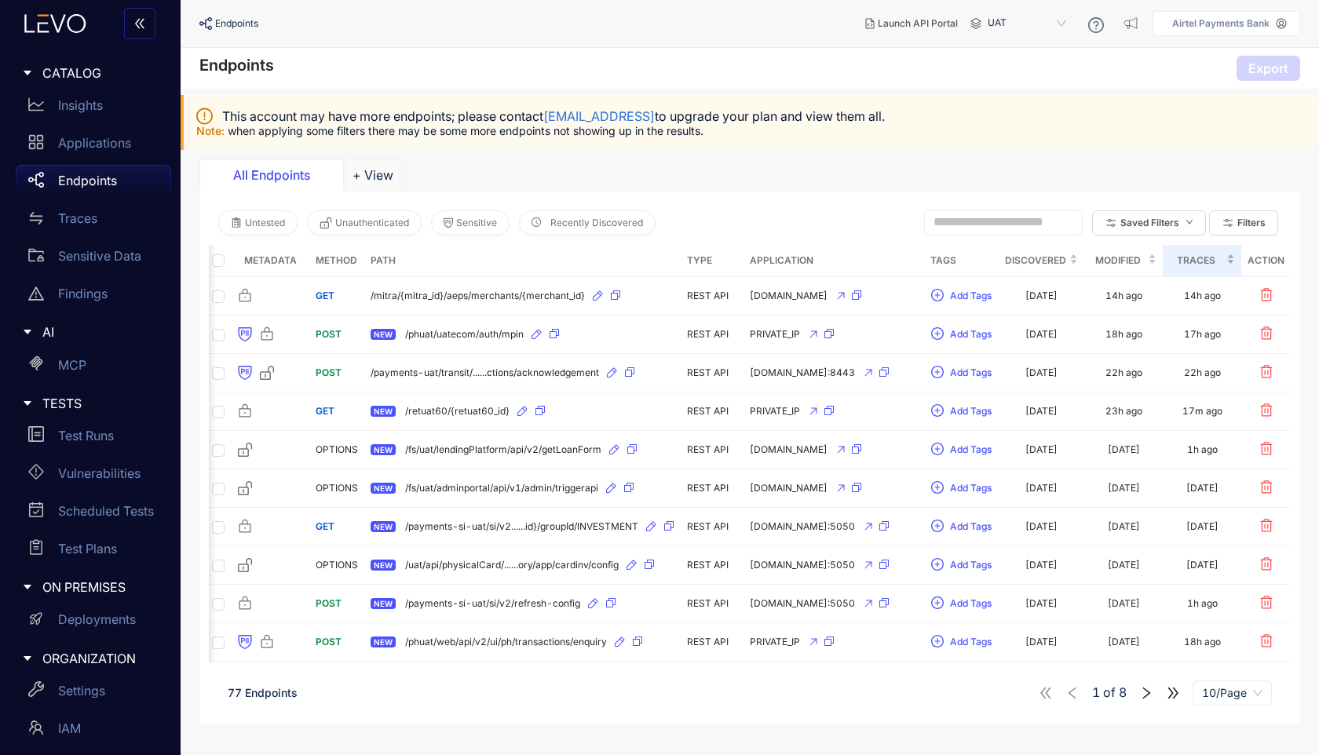
click at [1201, 261] on span "Traces" at bounding box center [1196, 260] width 54 height 17
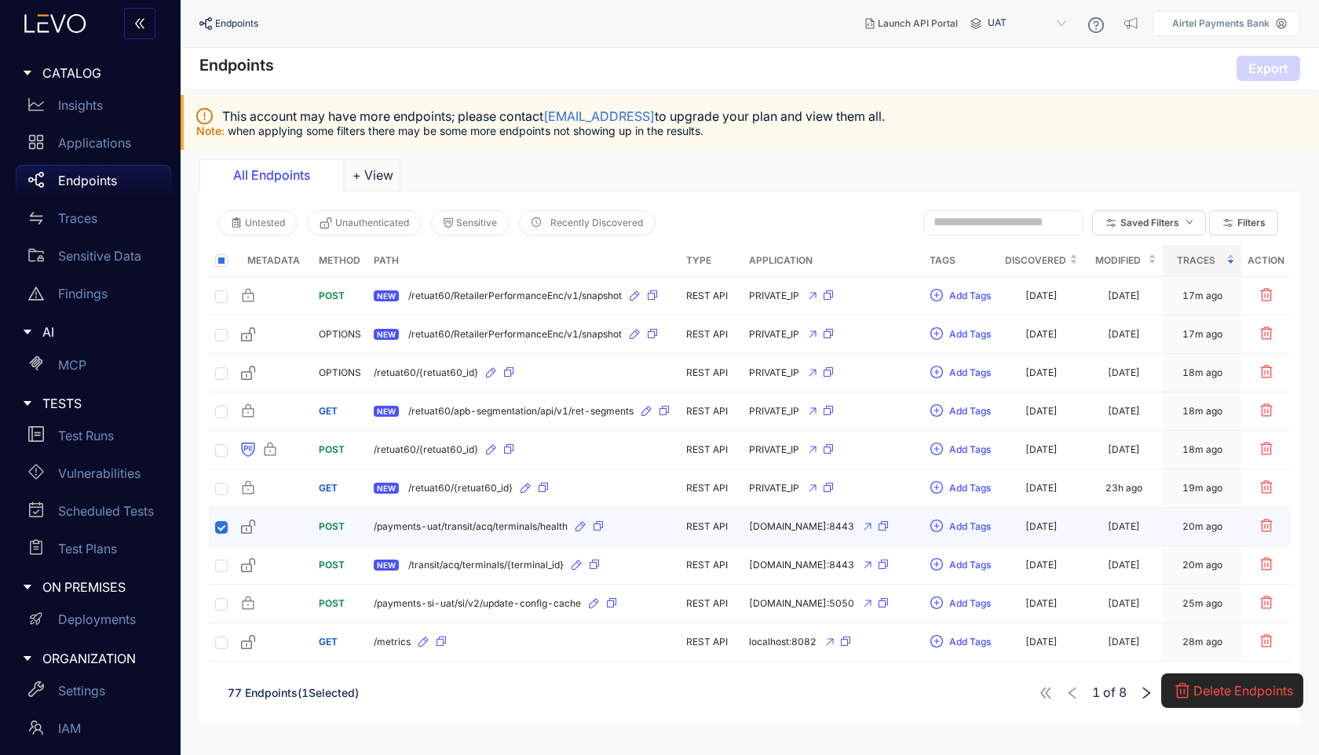
click at [443, 531] on span "/payments-uat/transit/acq/terminals/health" at bounding box center [471, 526] width 194 height 11
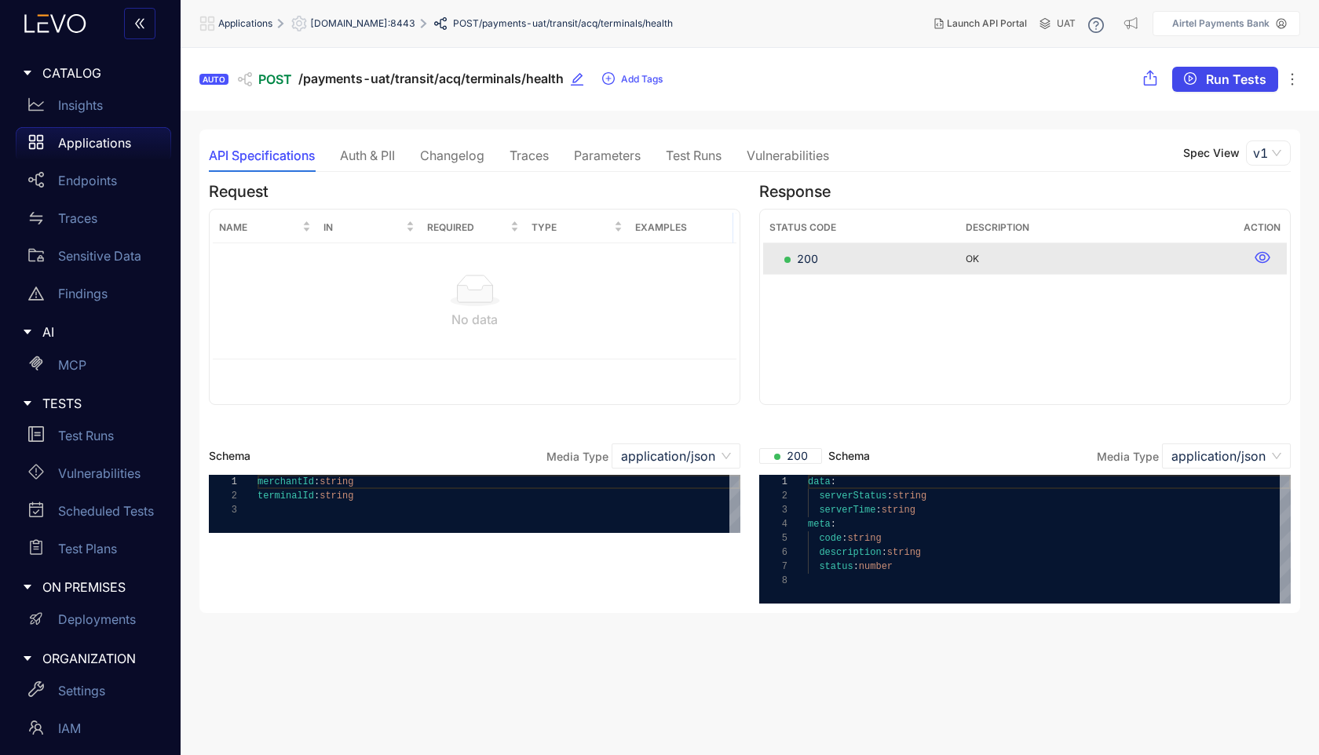
click at [1232, 75] on span "Run Tests" at bounding box center [1235, 79] width 60 height 14
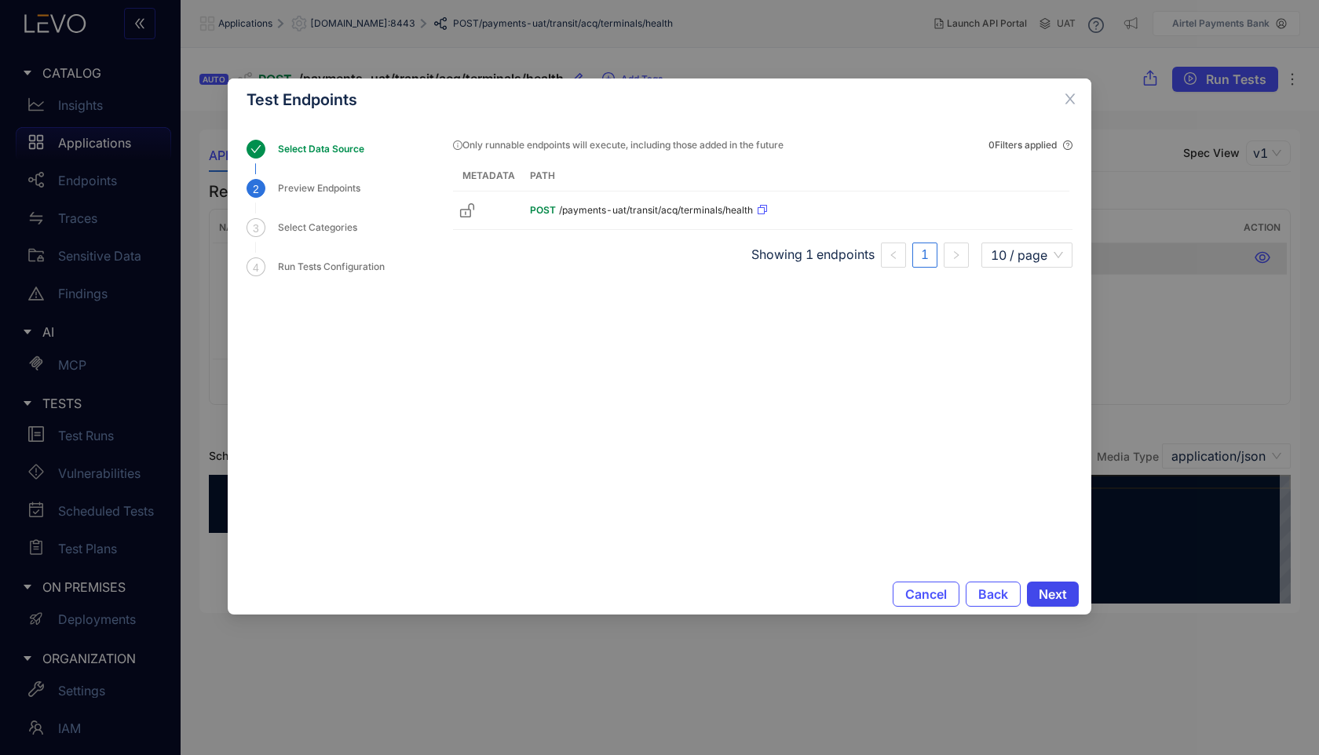
click at [1035, 594] on button "Next" at bounding box center [1053, 594] width 52 height 25
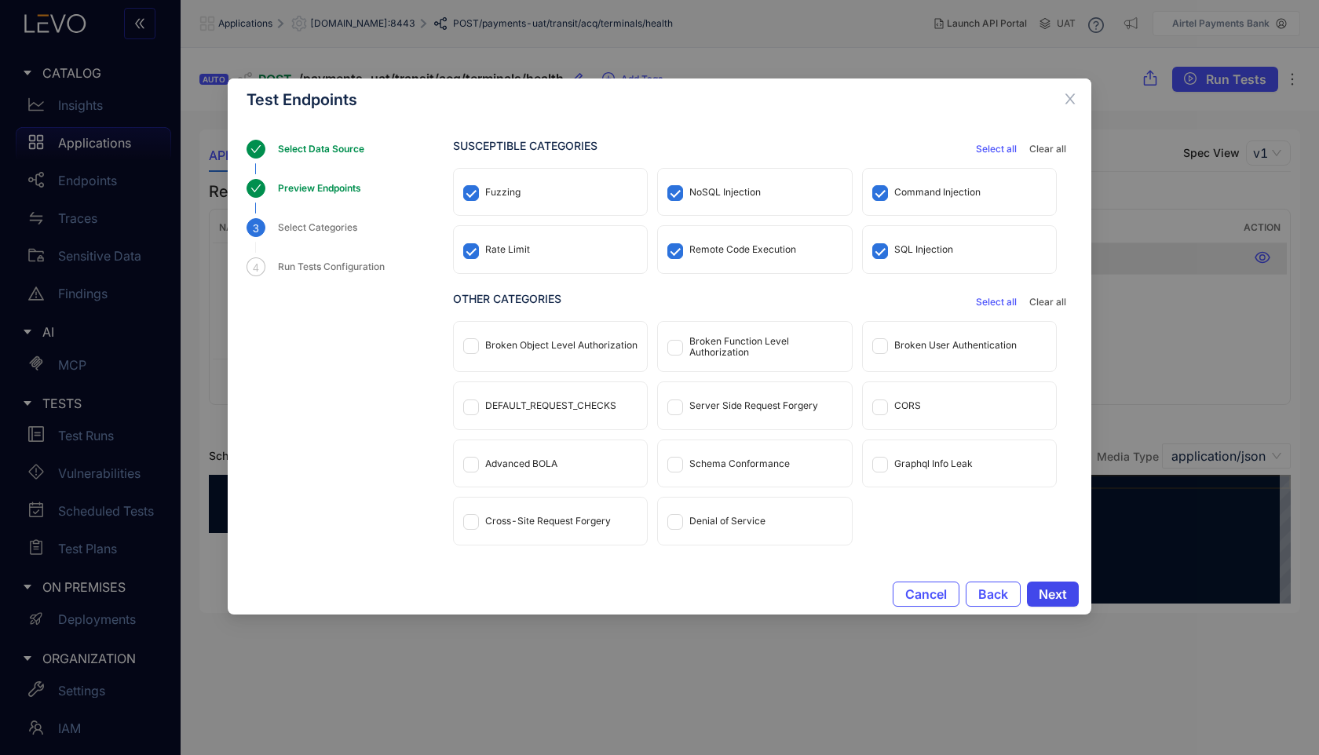
click at [1035, 594] on button "Next" at bounding box center [1053, 594] width 52 height 25
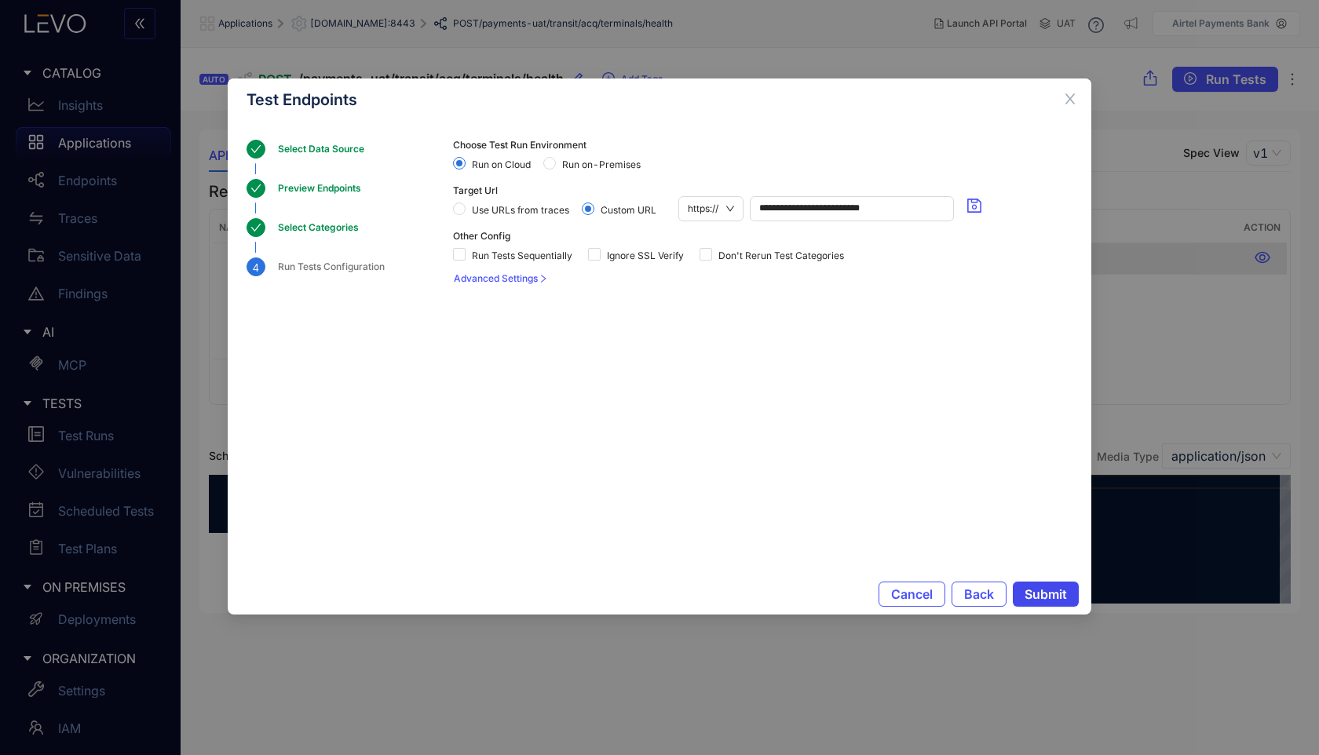
click at [1035, 594] on span "Submit" at bounding box center [1045, 594] width 42 height 14
click at [1069, 91] on span "Close" at bounding box center [1070, 99] width 42 height 42
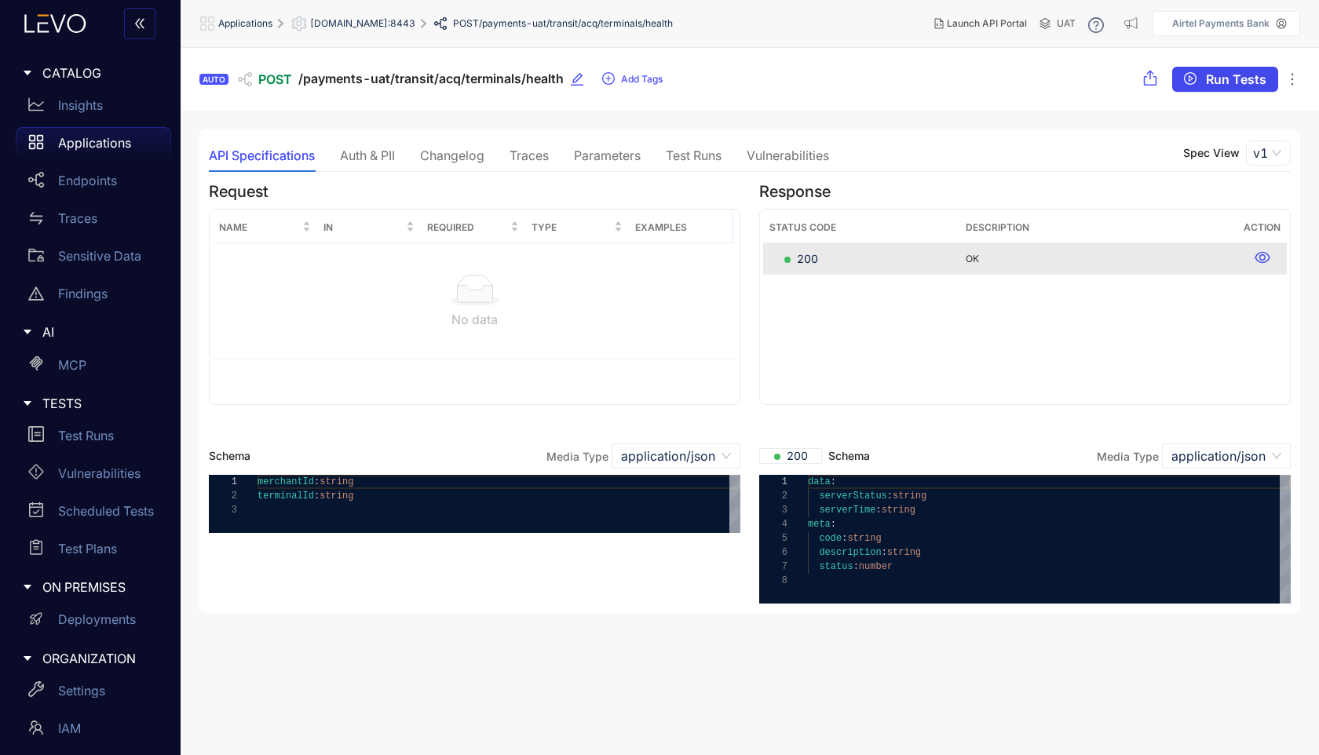
click at [1225, 79] on span "Run Tests" at bounding box center [1235, 79] width 60 height 14
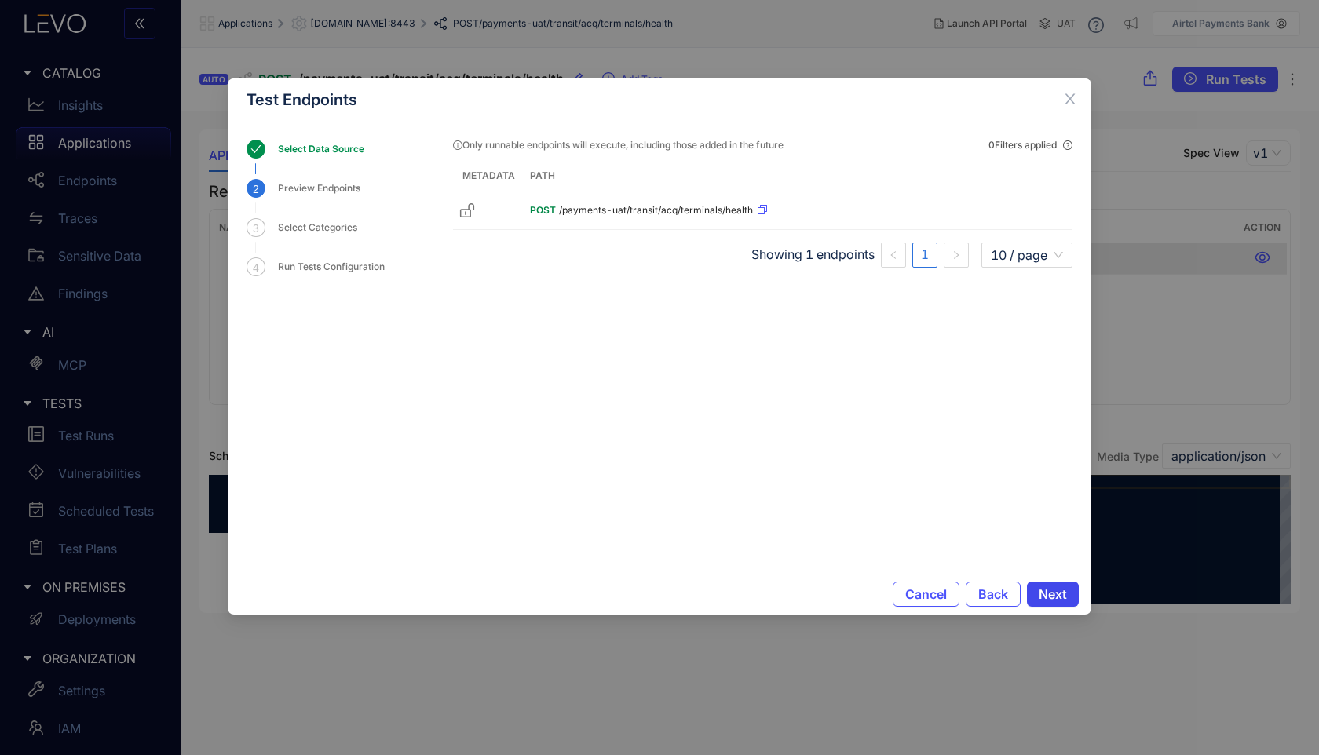
click at [1051, 593] on span "Next" at bounding box center [1052, 594] width 28 height 14
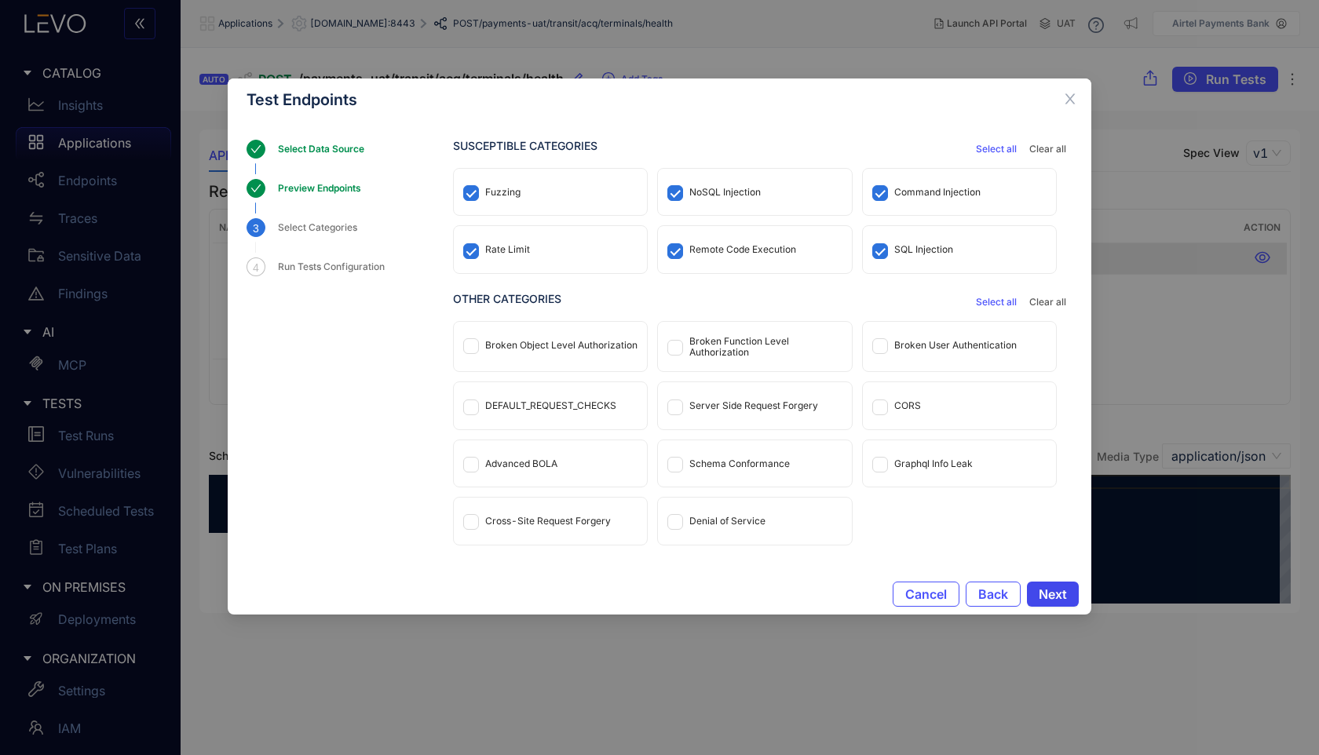
click at [1045, 593] on span "Next" at bounding box center [1052, 594] width 28 height 14
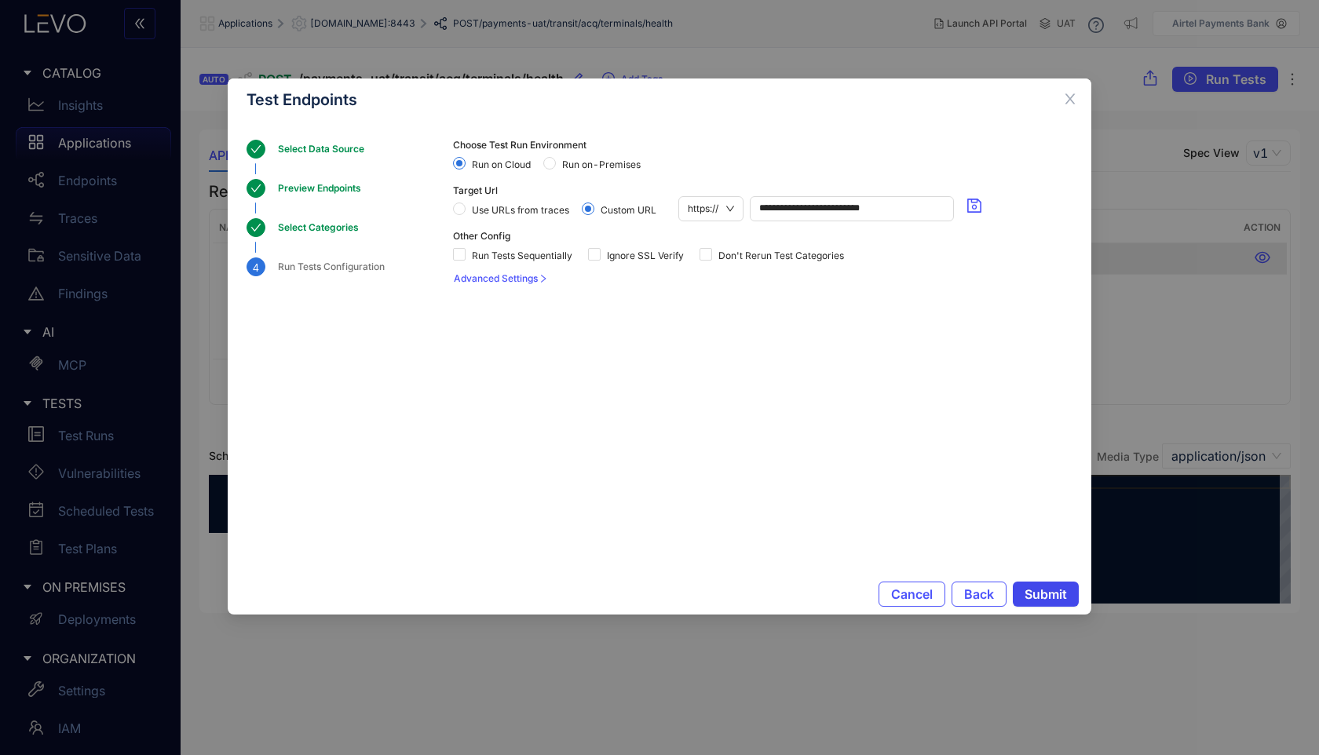
click at [1042, 600] on span "Submit" at bounding box center [1045, 594] width 42 height 14
click at [1042, 597] on span "Submit" at bounding box center [1045, 594] width 42 height 14
click at [1071, 101] on icon "close" at bounding box center [1070, 99] width 10 height 10
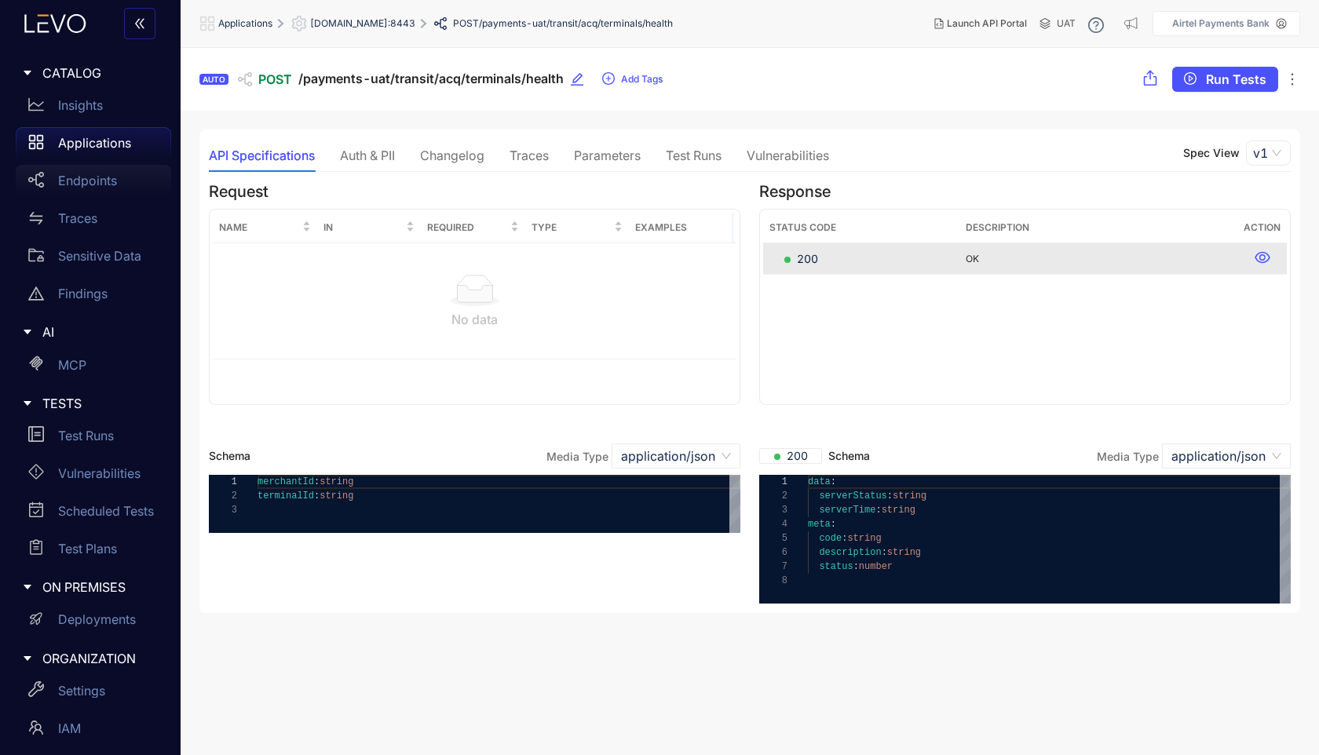
click at [92, 172] on div "Endpoints" at bounding box center [93, 180] width 155 height 31
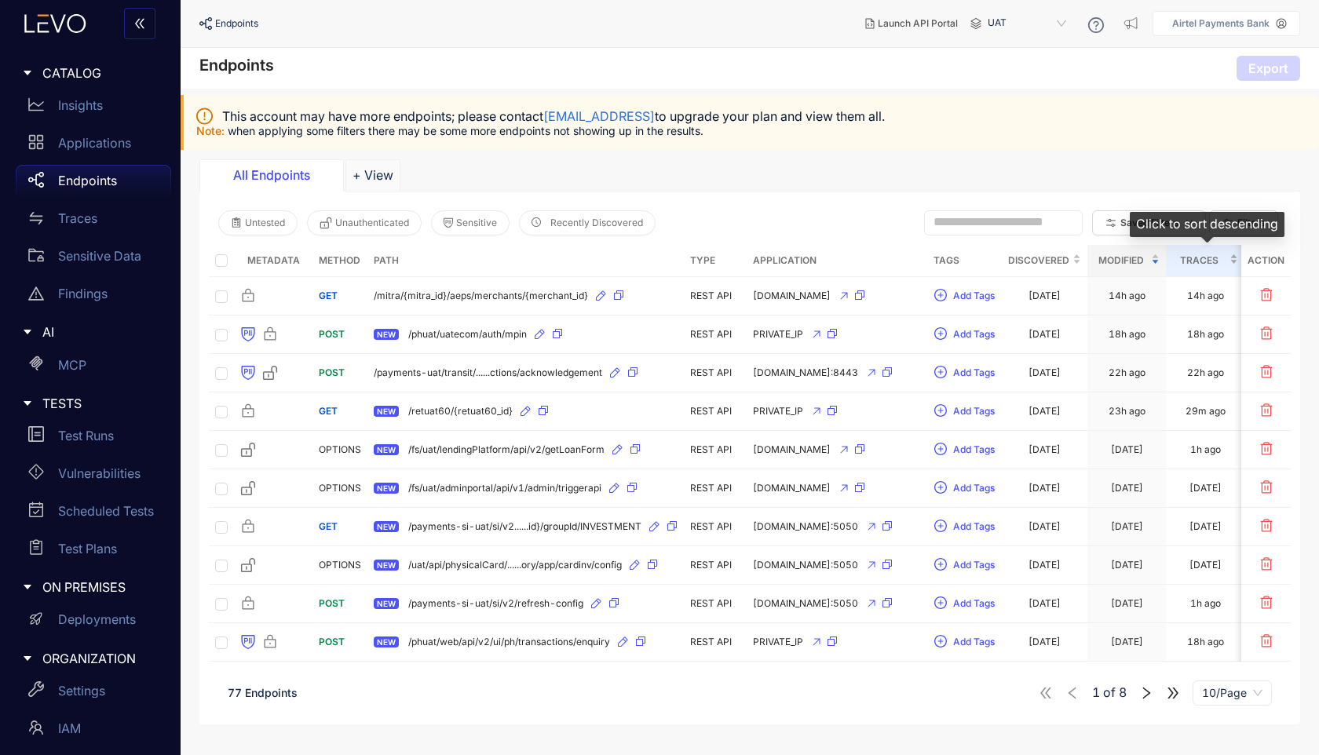
click at [1192, 266] on span "Traces" at bounding box center [1199, 260] width 54 height 17
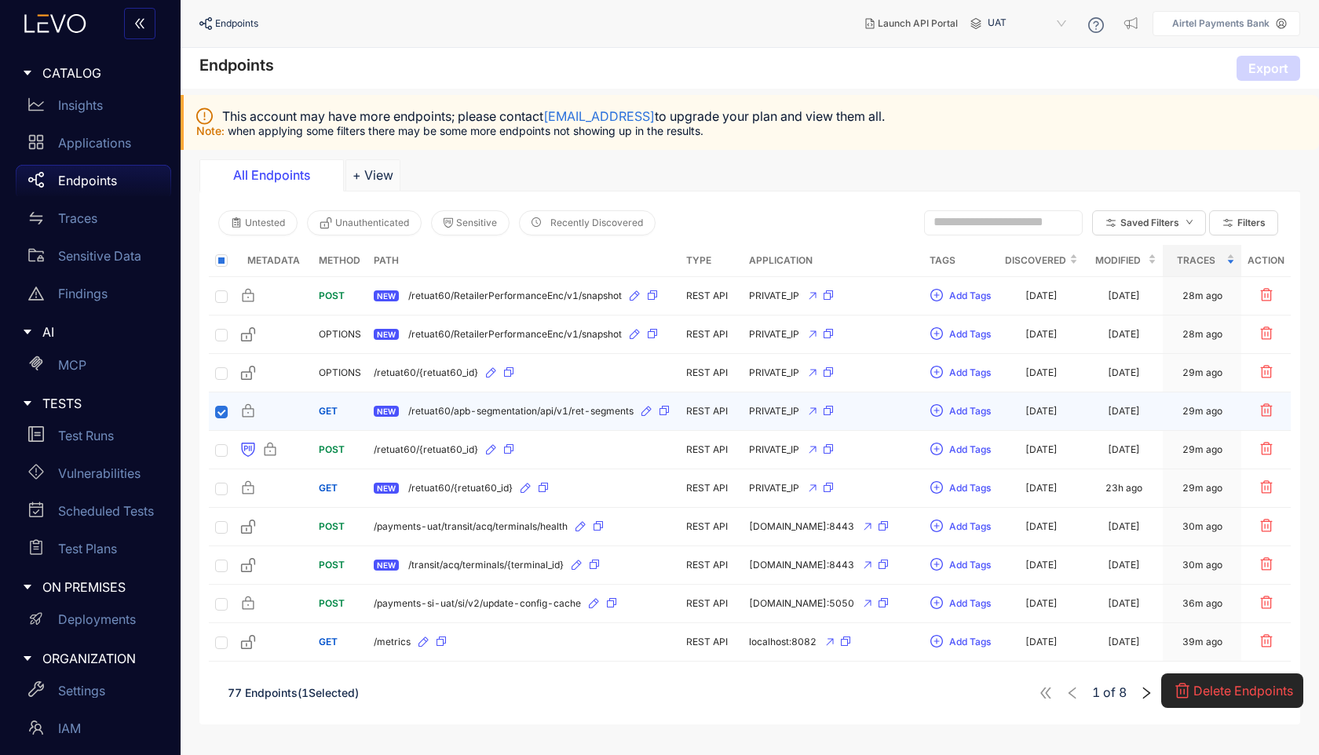
click at [435, 409] on span "/retuat60/apb-segmentation/api/v1/ret-segments" at bounding box center [520, 411] width 225 height 11
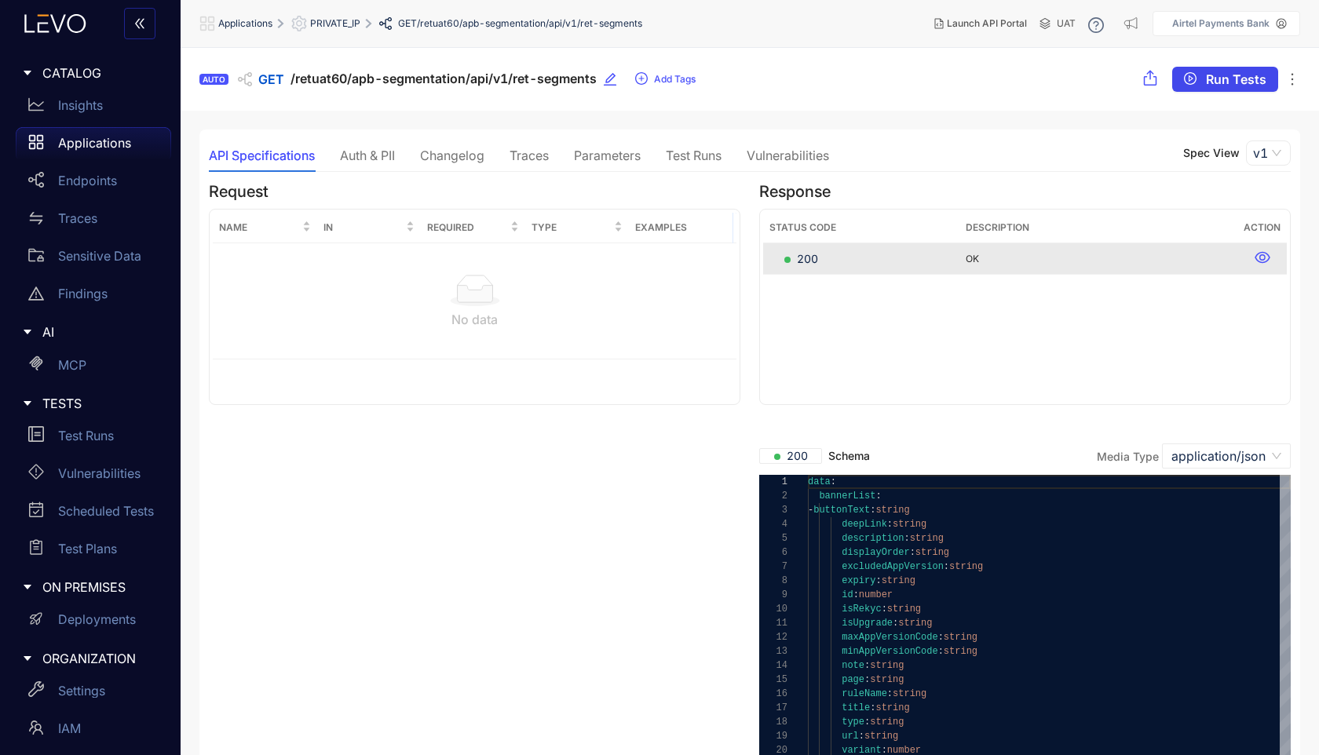
click at [1227, 78] on span "Run Tests" at bounding box center [1235, 79] width 60 height 14
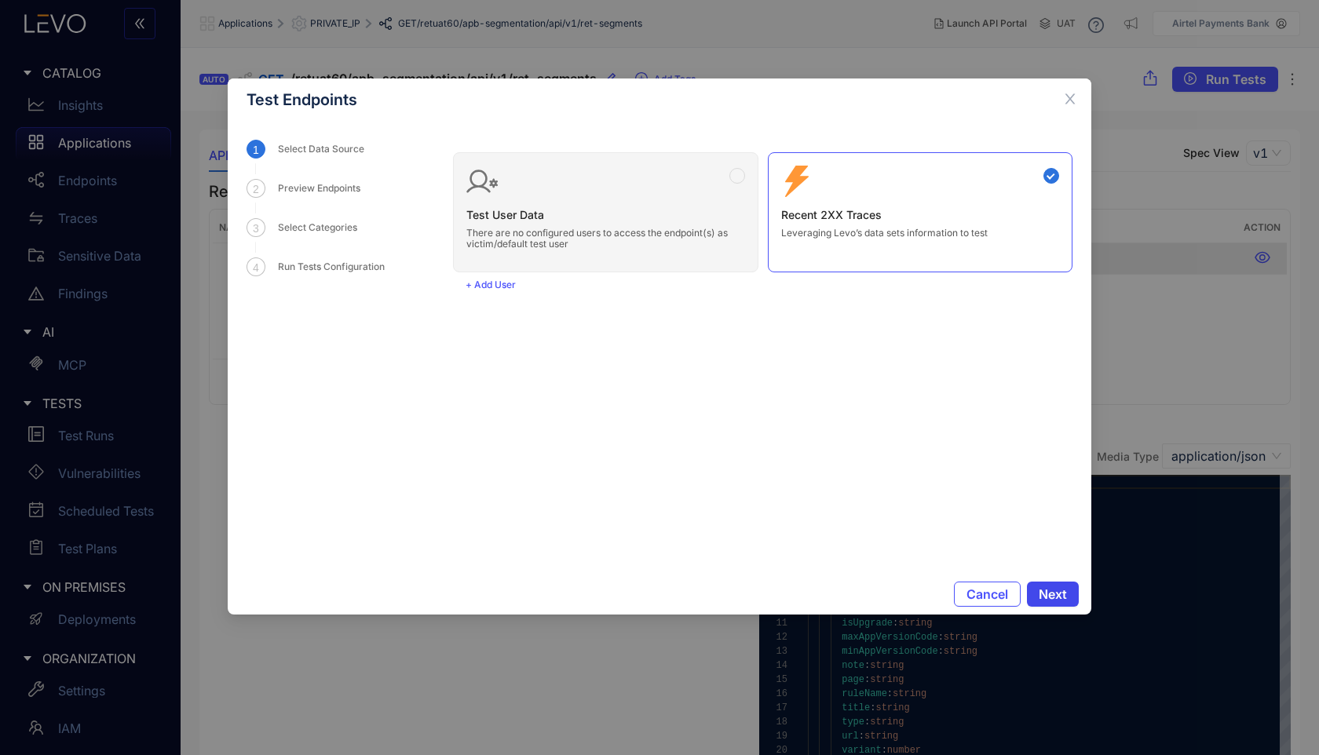
click at [1056, 590] on span "Next" at bounding box center [1052, 594] width 28 height 14
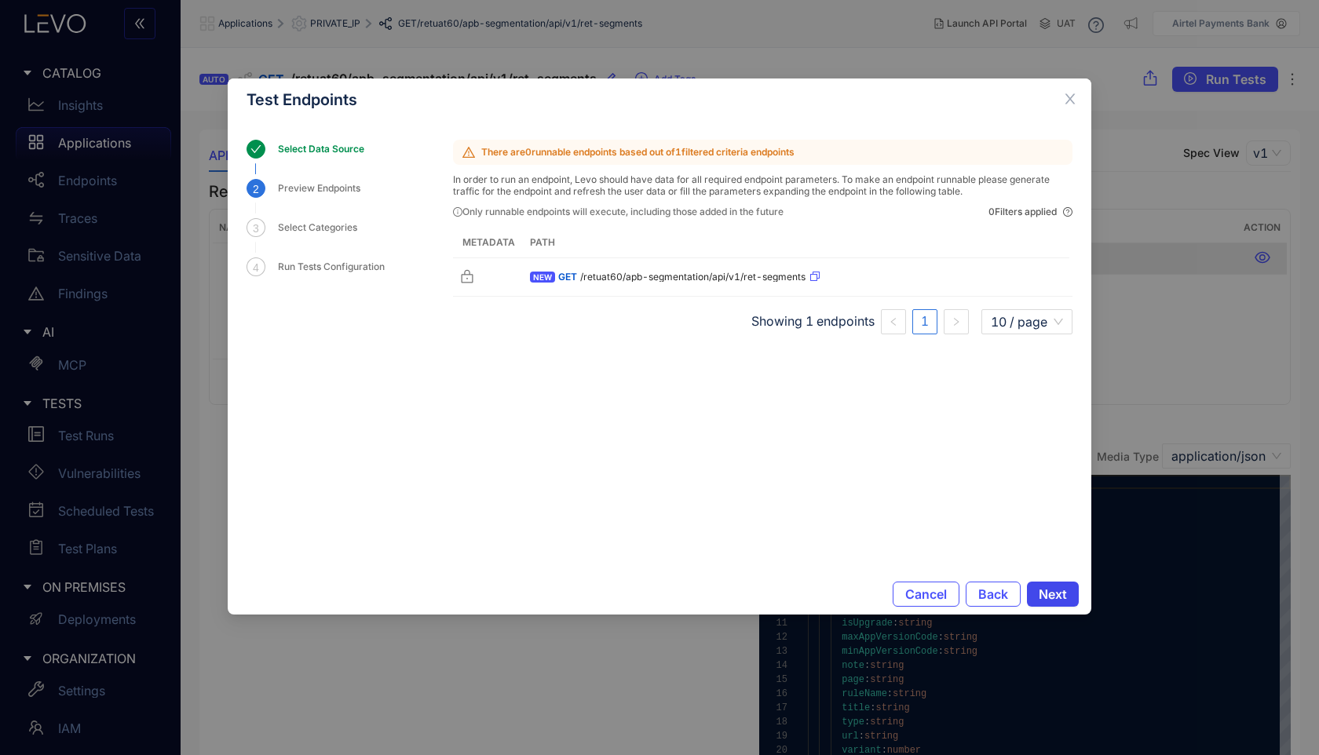
click at [1056, 590] on span "Next" at bounding box center [1052, 594] width 28 height 14
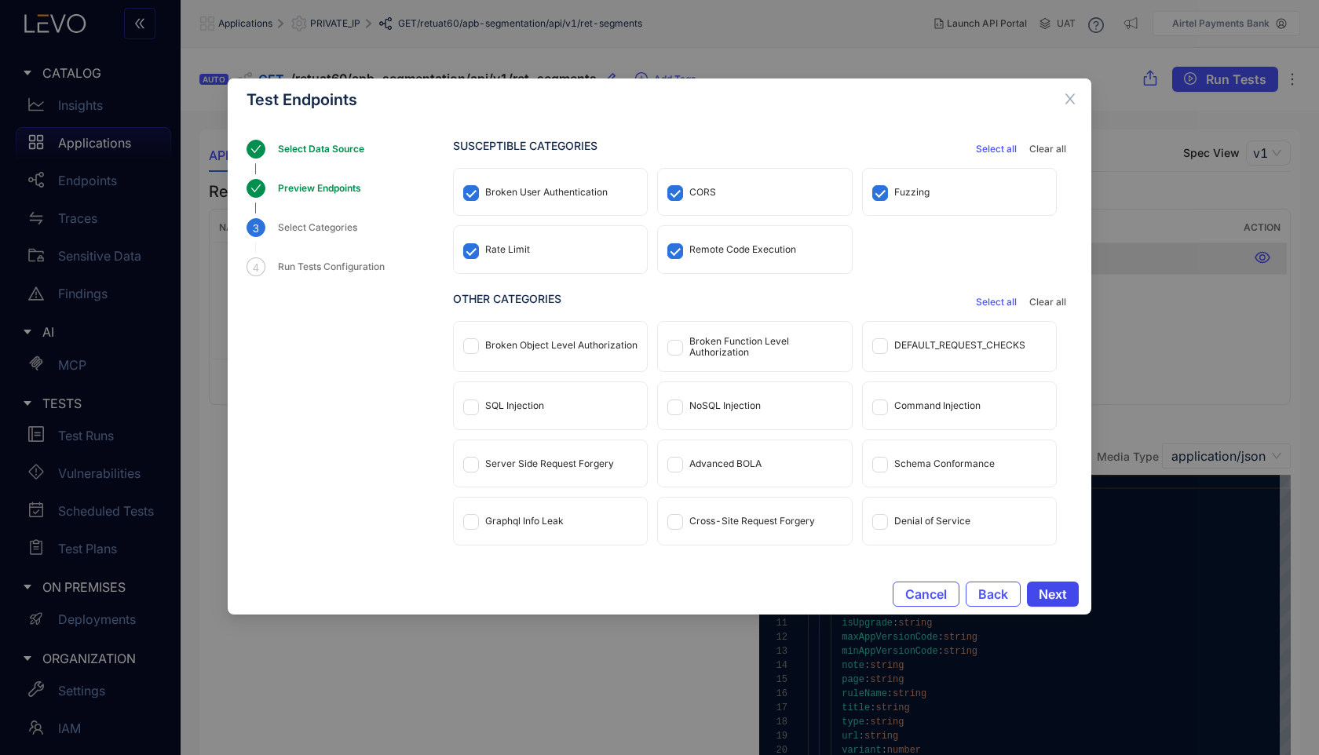
click at [1056, 590] on span "Next" at bounding box center [1052, 594] width 28 height 14
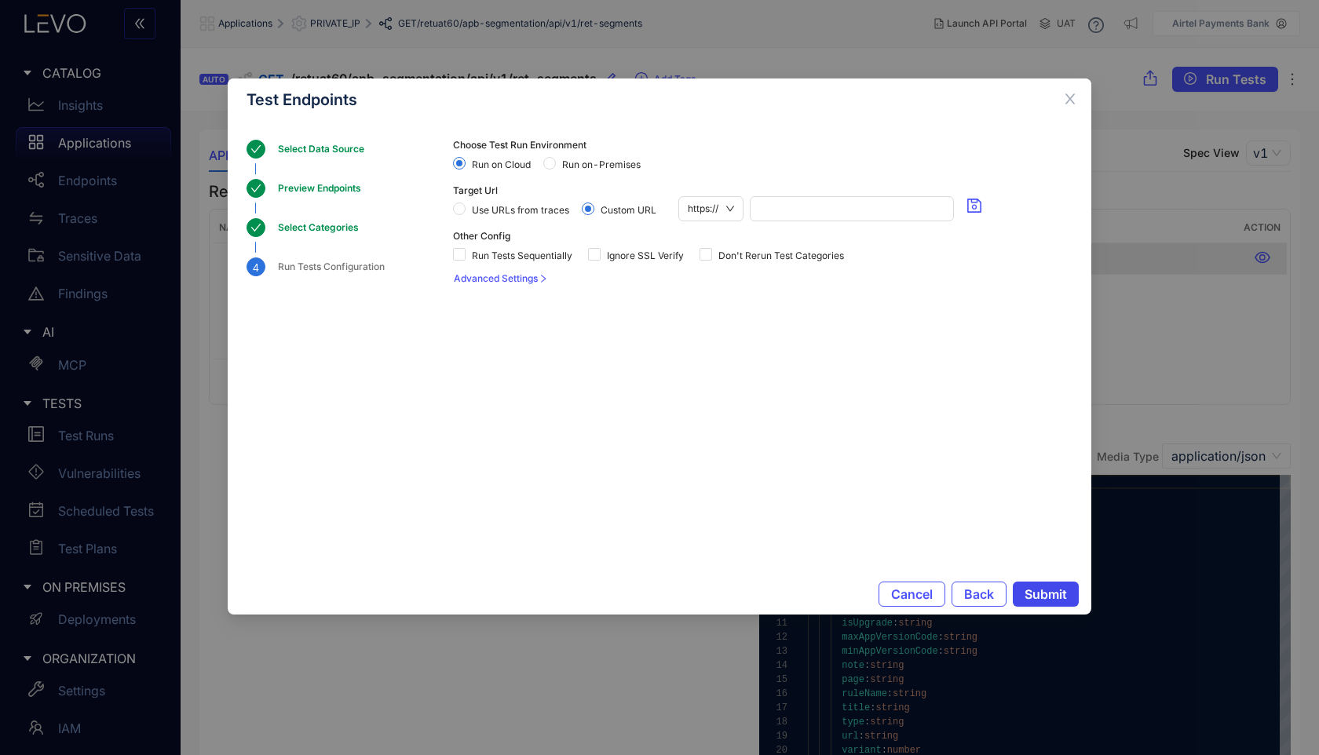
click at [1056, 590] on span "Submit" at bounding box center [1045, 594] width 42 height 14
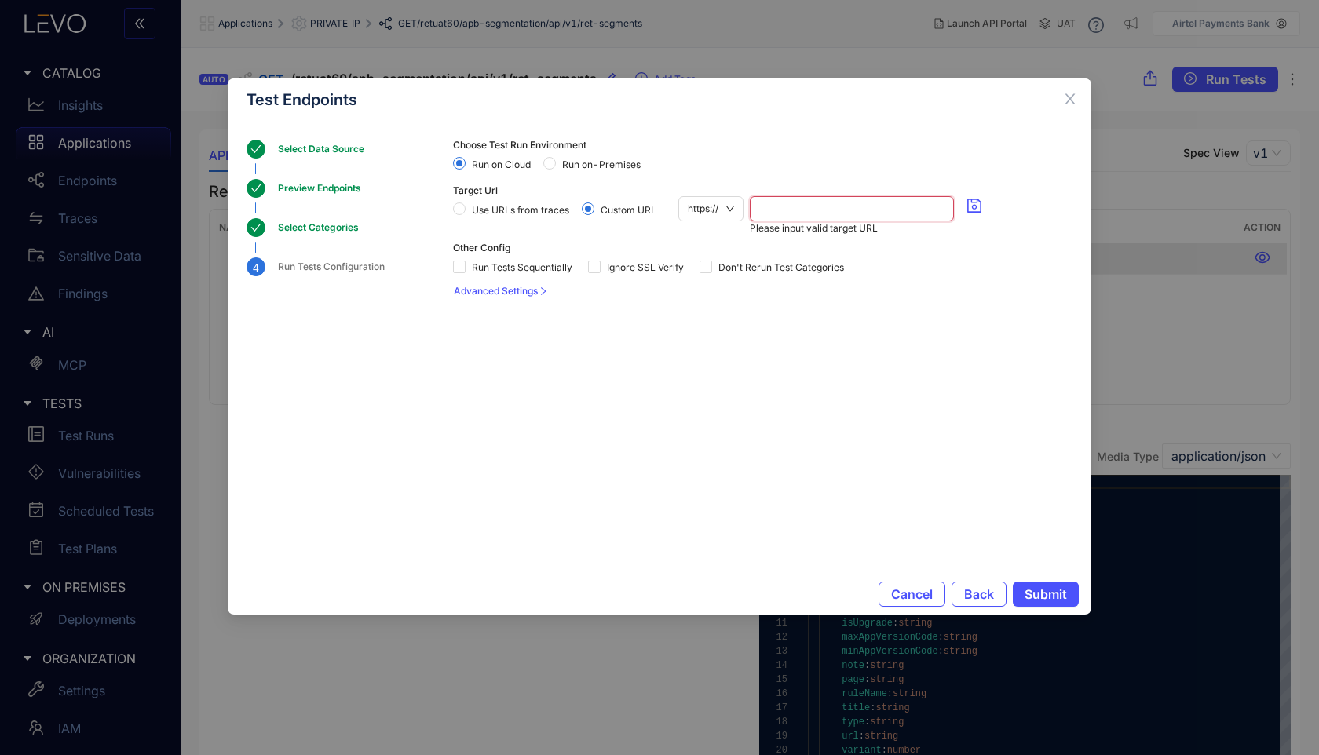
click at [815, 210] on input "search" at bounding box center [851, 209] width 185 height 24
click at [1070, 99] on icon "close" at bounding box center [1070, 99] width 10 height 10
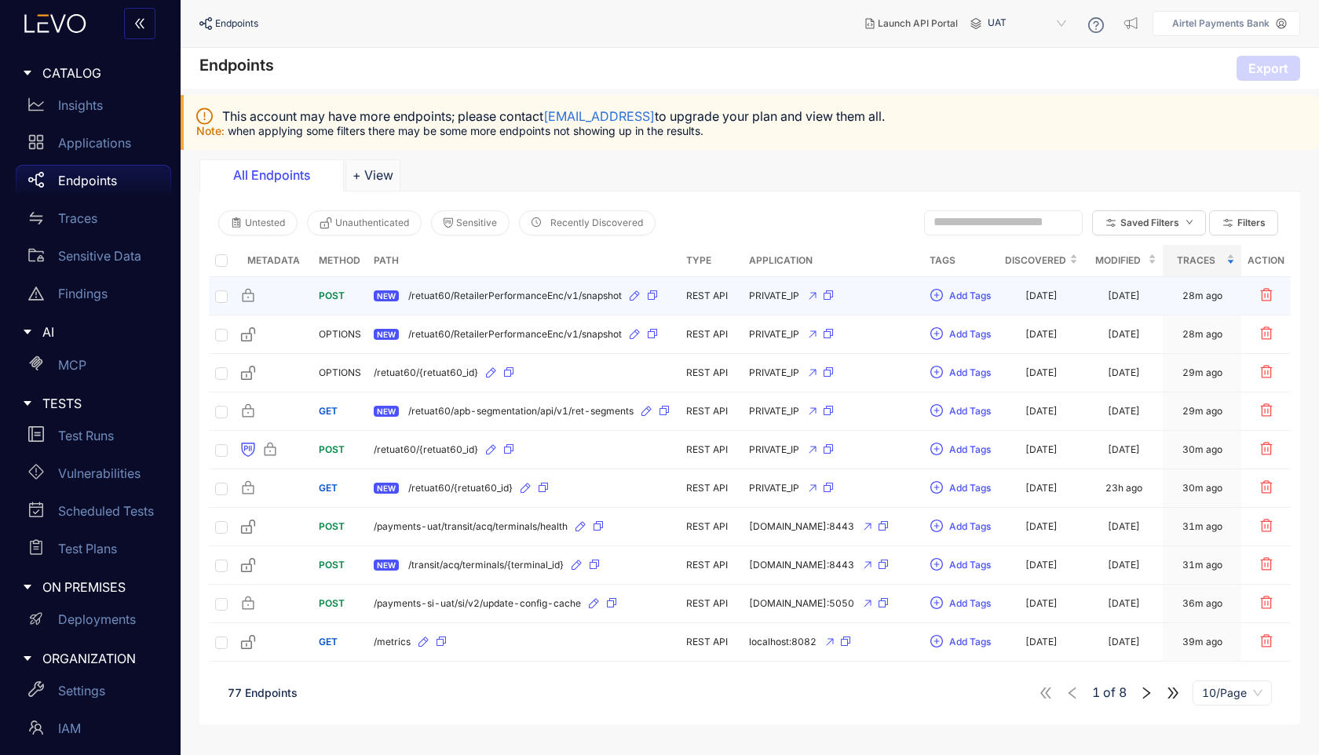
click at [319, 287] on td "POST" at bounding box center [339, 296] width 55 height 38
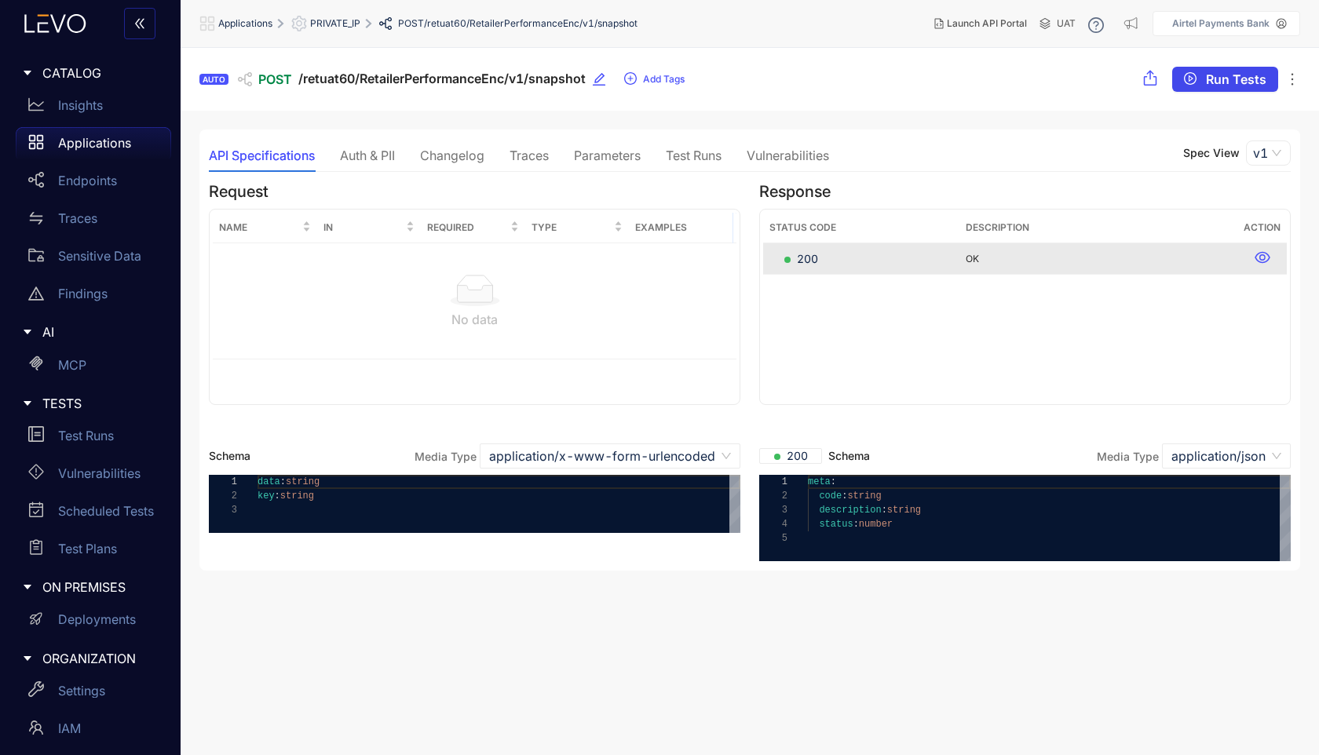
click at [1221, 82] on span "Run Tests" at bounding box center [1235, 79] width 60 height 14
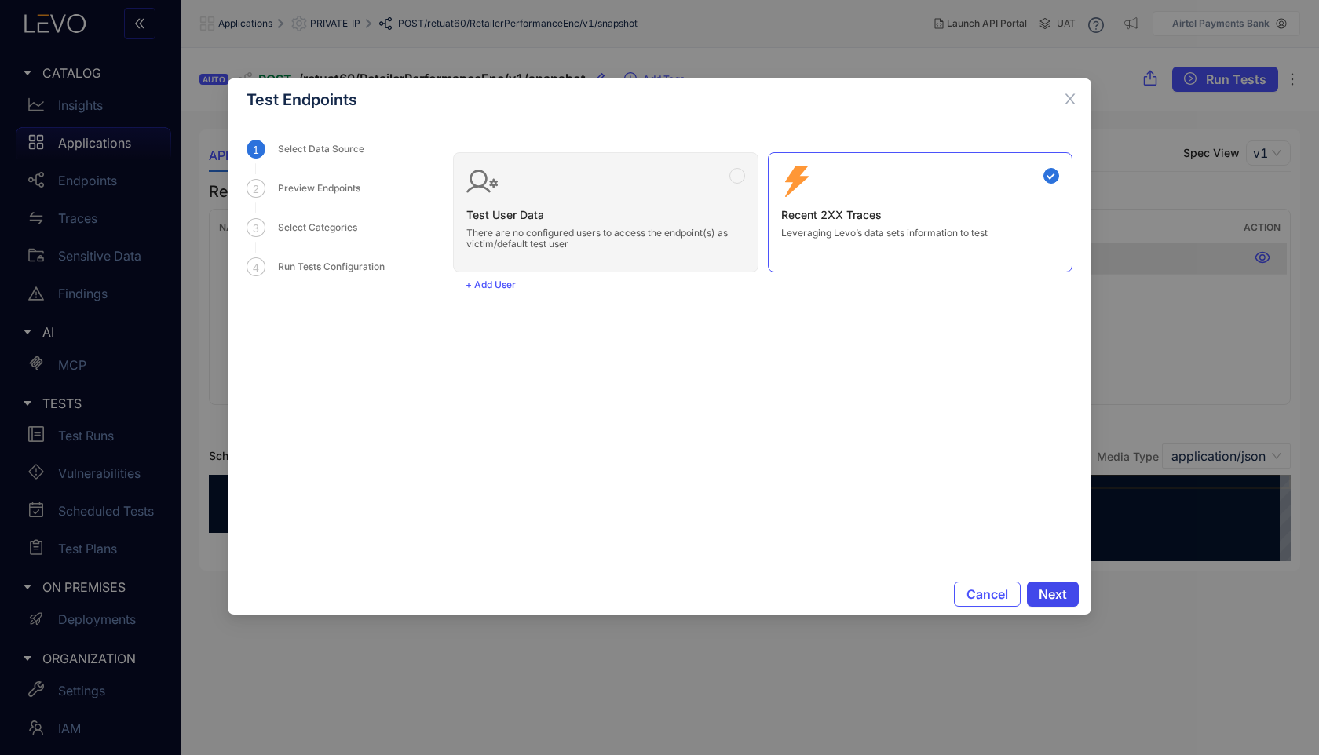
click at [1064, 596] on span "Next" at bounding box center [1052, 594] width 28 height 14
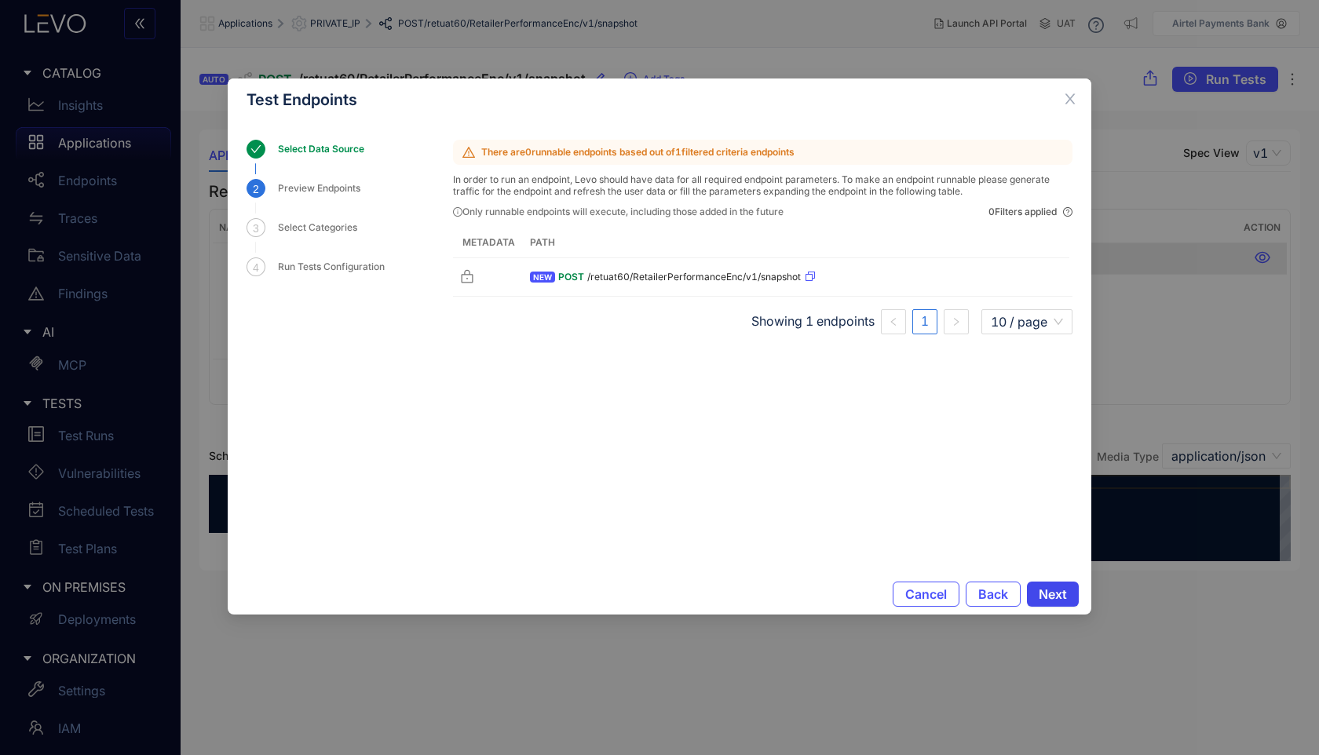
click at [1064, 596] on span "Next" at bounding box center [1052, 594] width 28 height 14
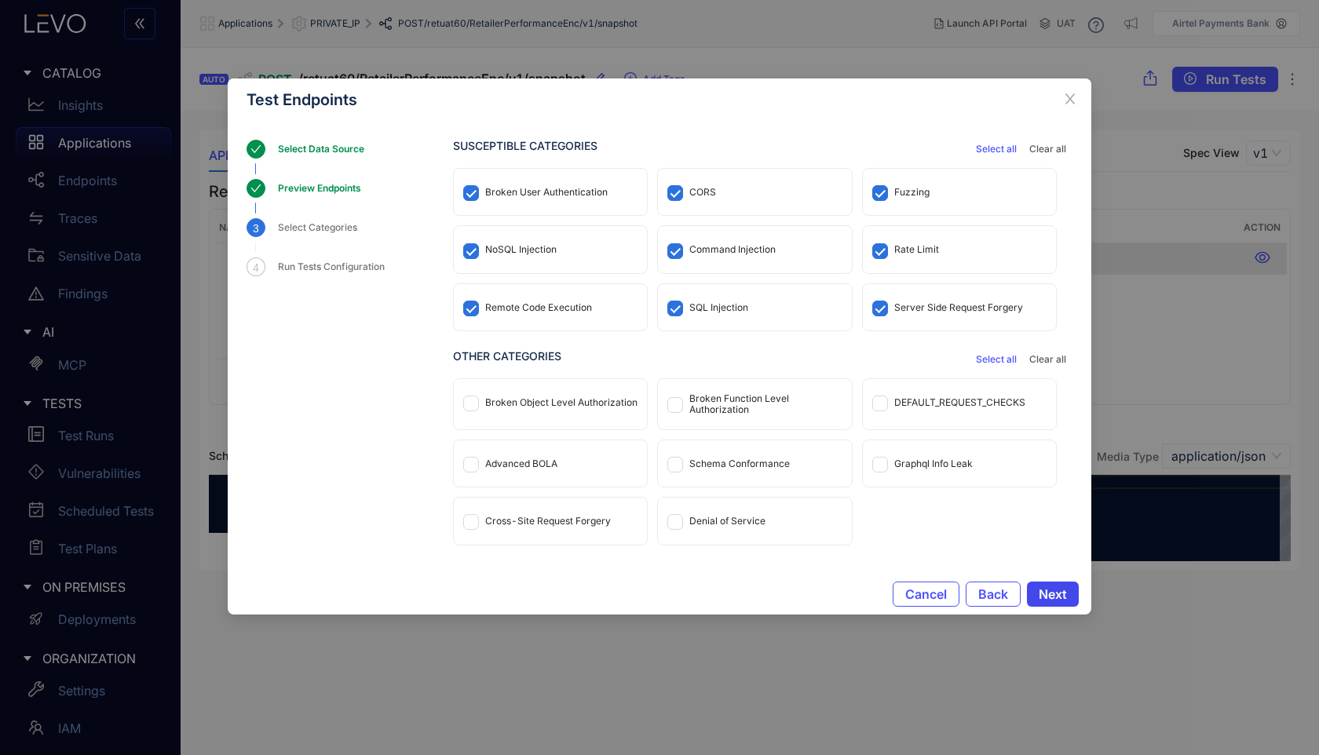
click at [1064, 596] on span "Next" at bounding box center [1052, 594] width 28 height 14
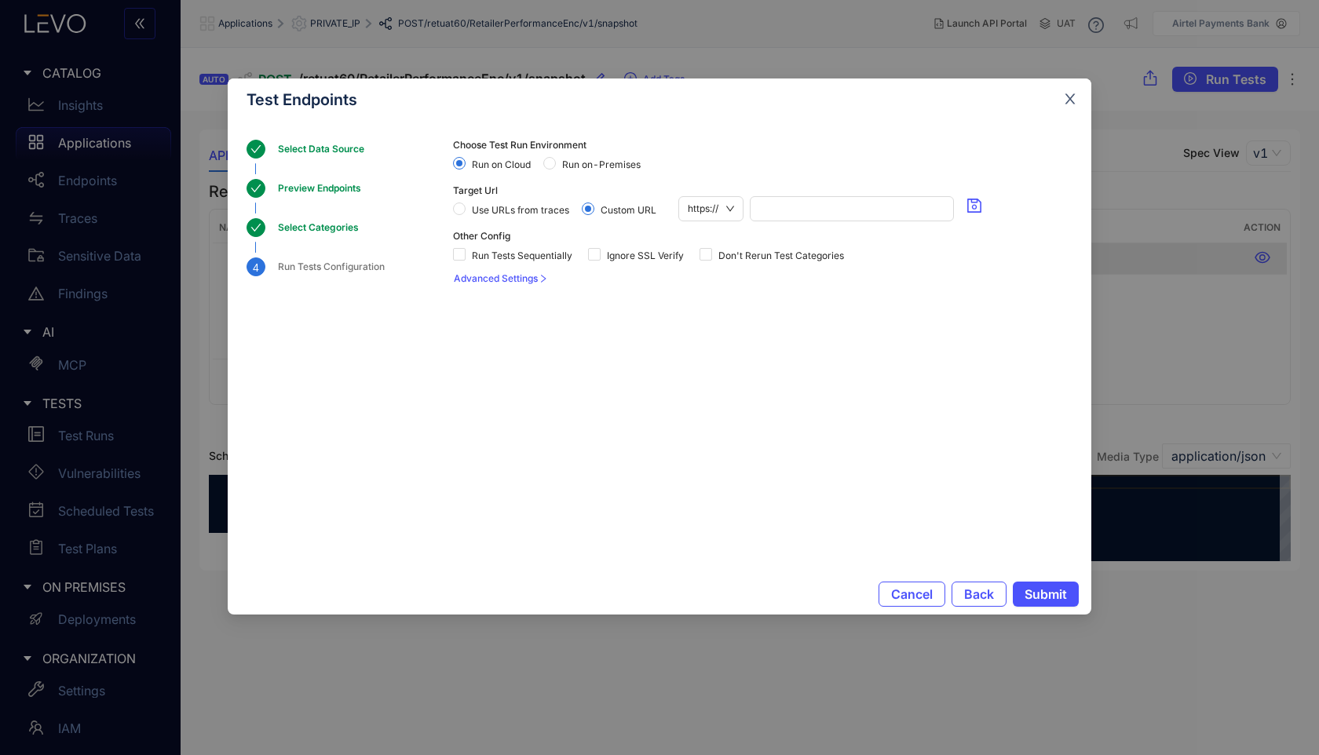
click at [1067, 104] on icon "close" at bounding box center [1070, 99] width 14 height 14
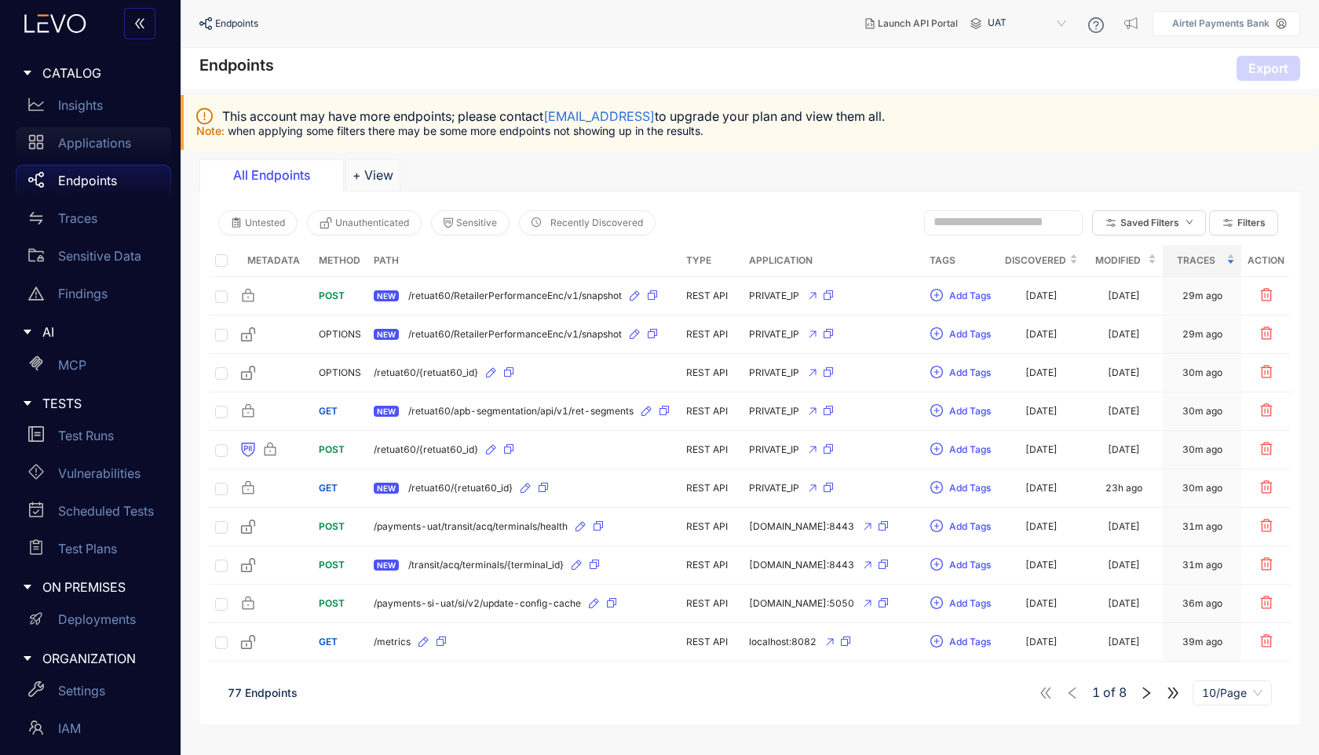
click at [108, 141] on p "Applications" at bounding box center [94, 143] width 73 height 14
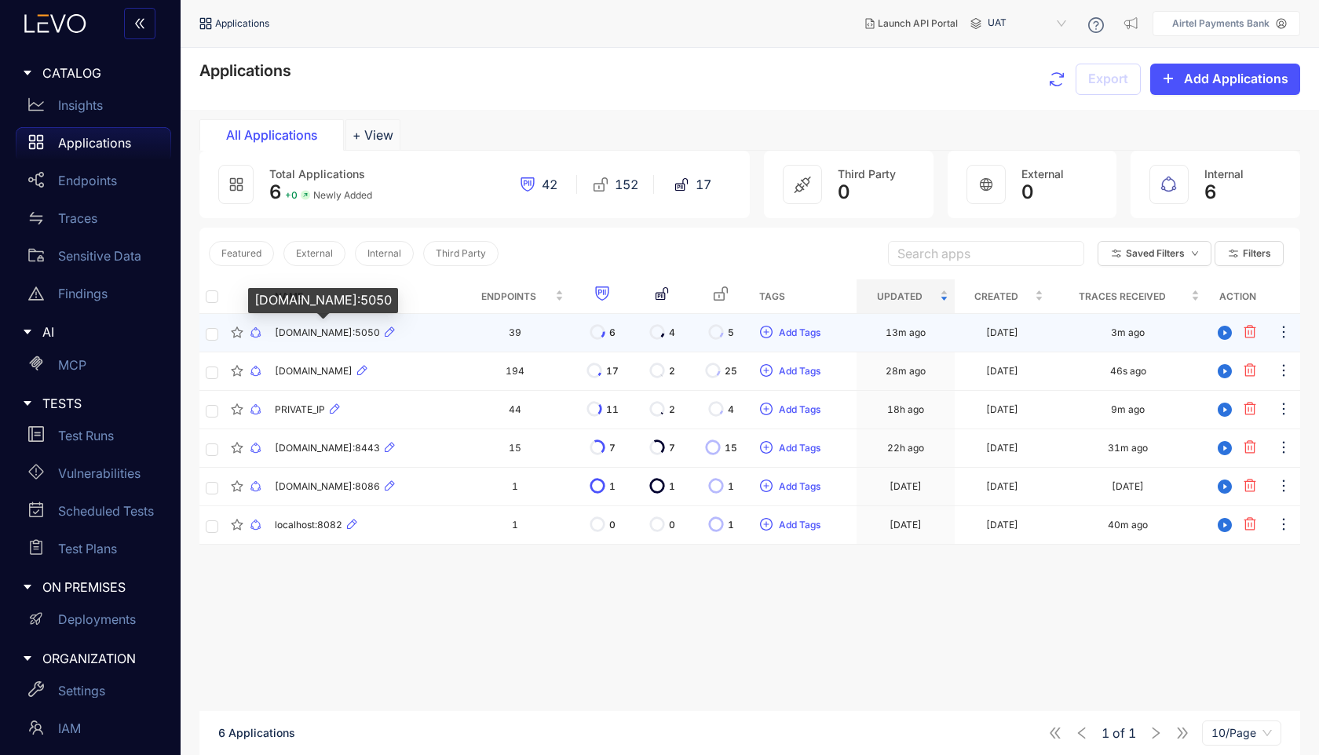
click at [333, 332] on span "[DOMAIN_NAME]:5050" at bounding box center [327, 332] width 105 height 11
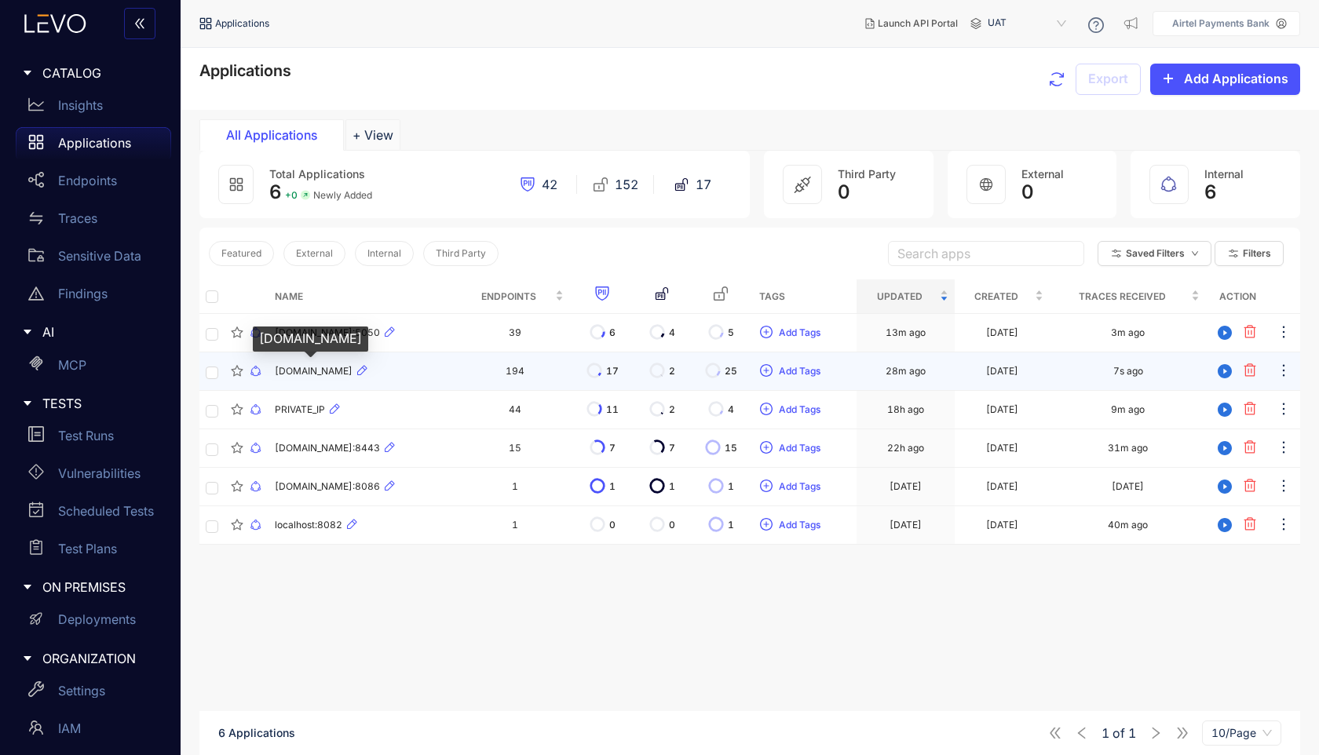
drag, startPoint x: 326, startPoint y: 374, endPoint x: 340, endPoint y: 373, distance: 14.1
click at [340, 373] on span "[DOMAIN_NAME]" at bounding box center [314, 371] width 78 height 11
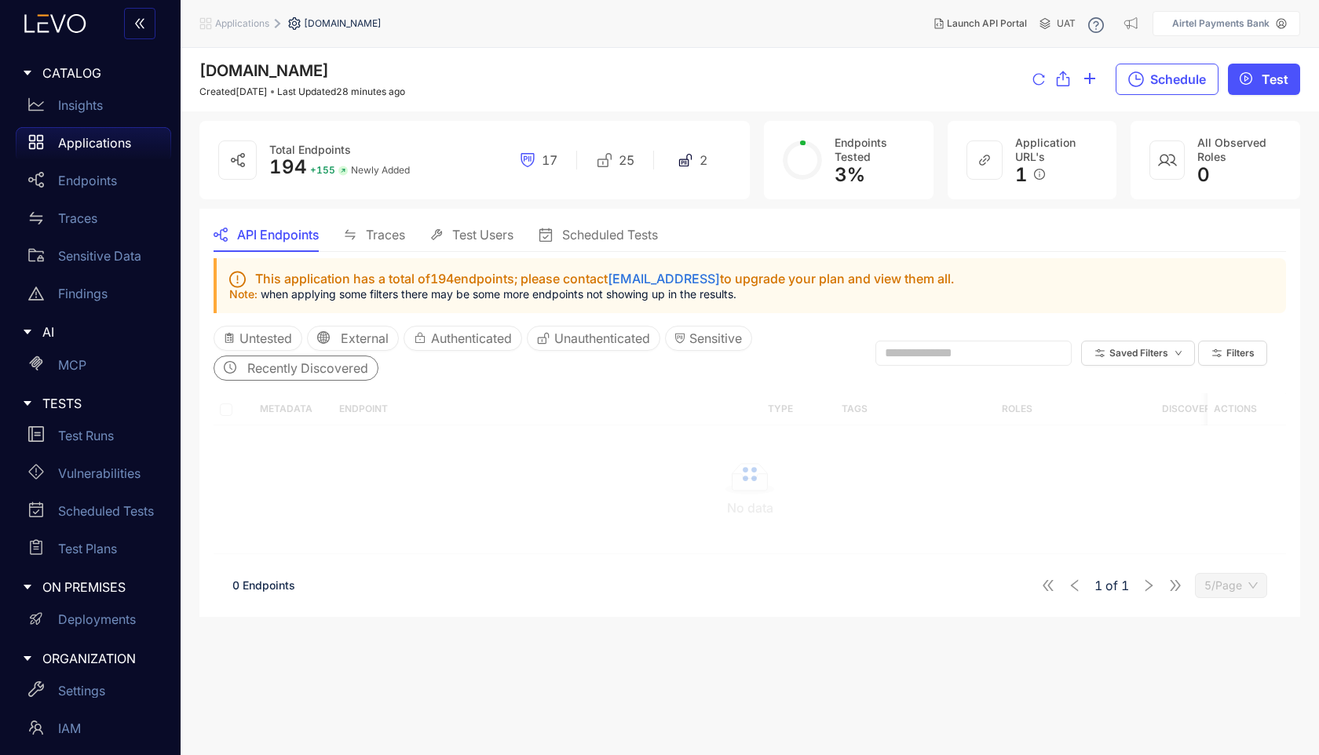
click at [340, 373] on span "Recently Discovered" at bounding box center [307, 368] width 121 height 14
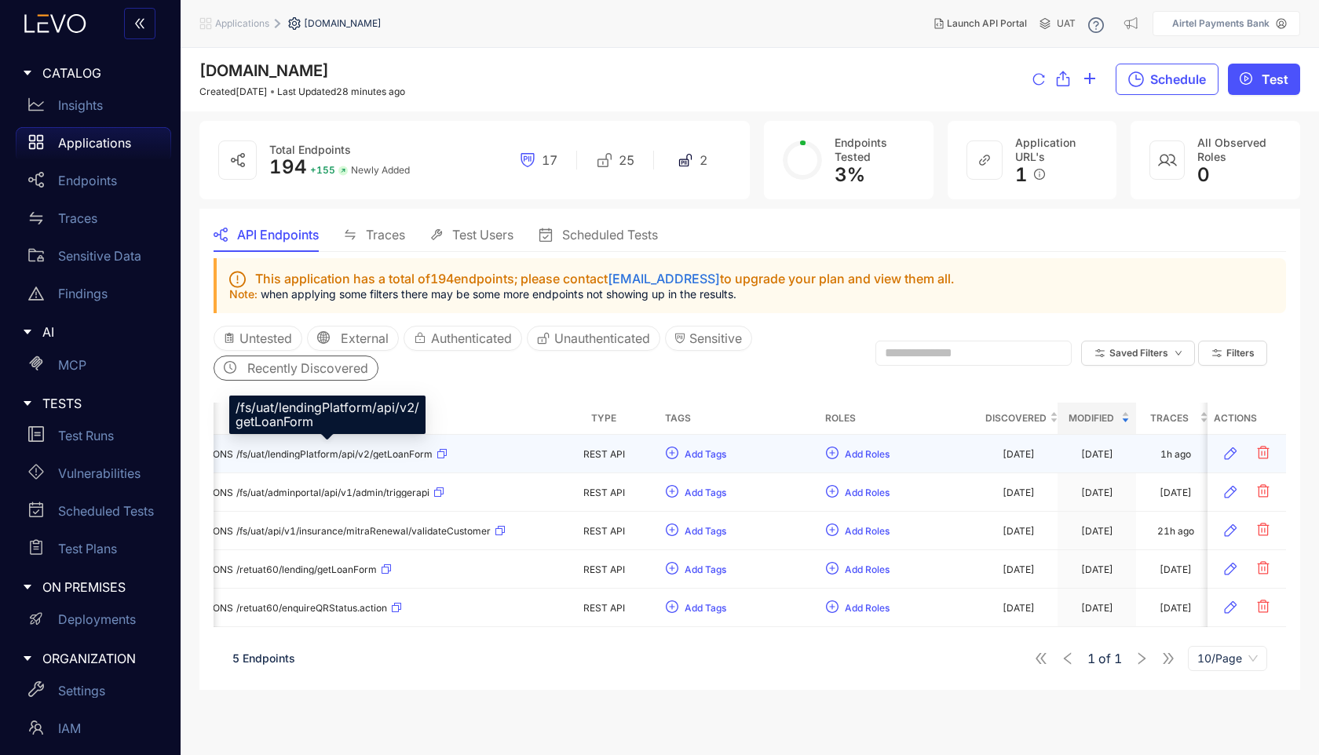
scroll to position [0, 173]
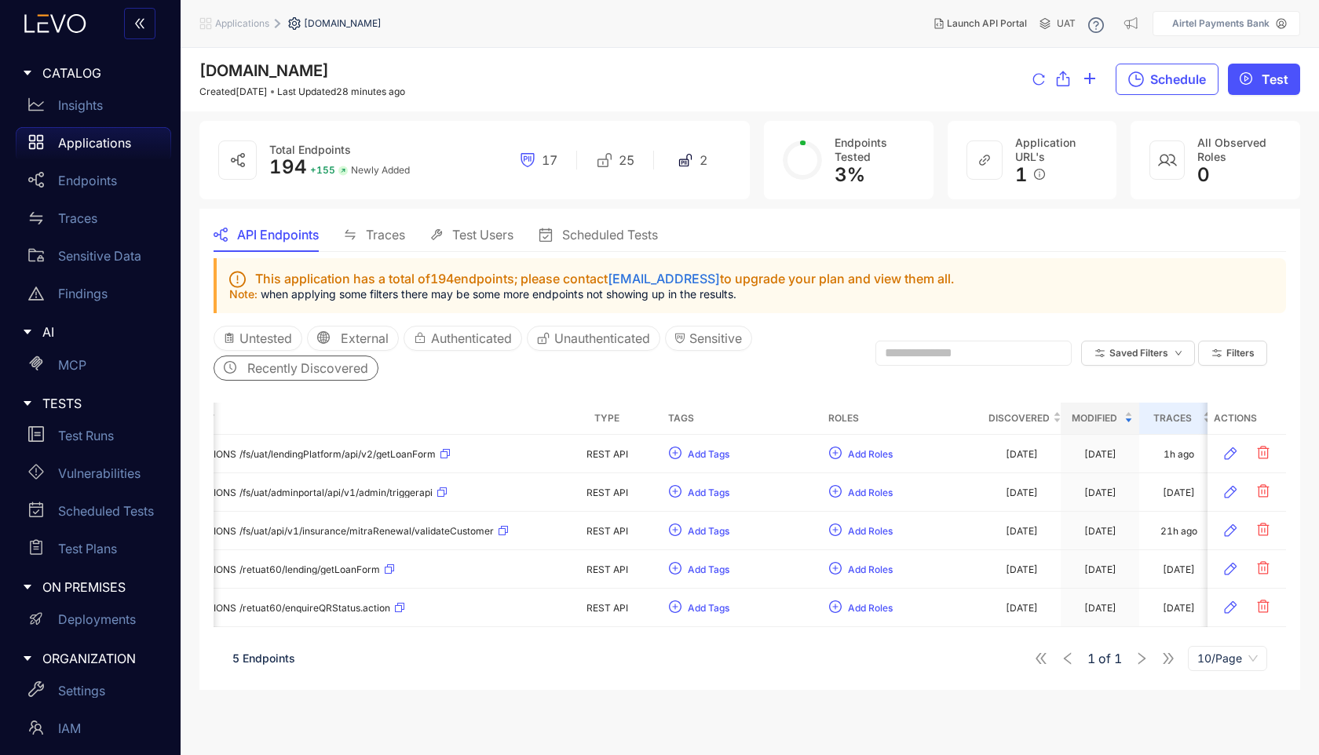
click at [1165, 410] on span "Traces" at bounding box center [1172, 418] width 54 height 17
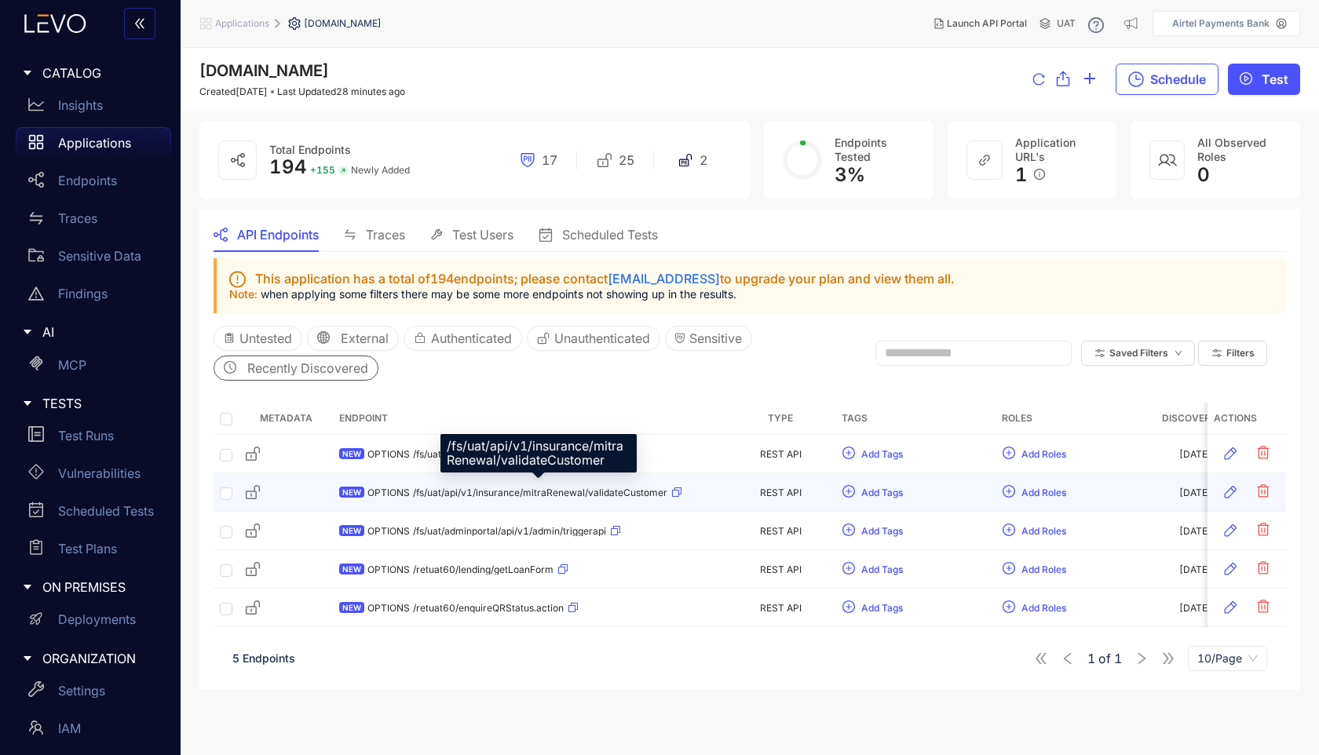
click at [434, 490] on span "/fs/uat/api/v1/insurance/mitraRenewal/validateCustomer" at bounding box center [540, 492] width 254 height 11
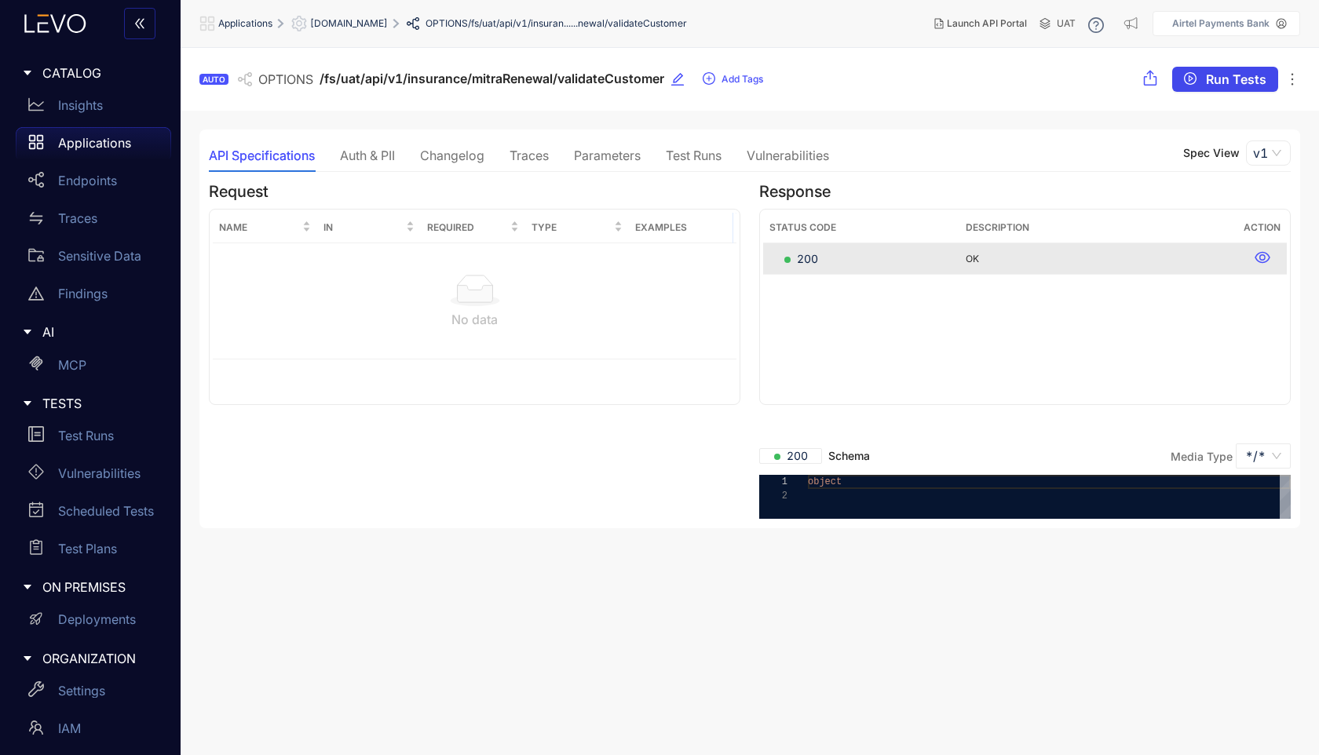
click at [1253, 75] on span "Run Tests" at bounding box center [1235, 79] width 60 height 14
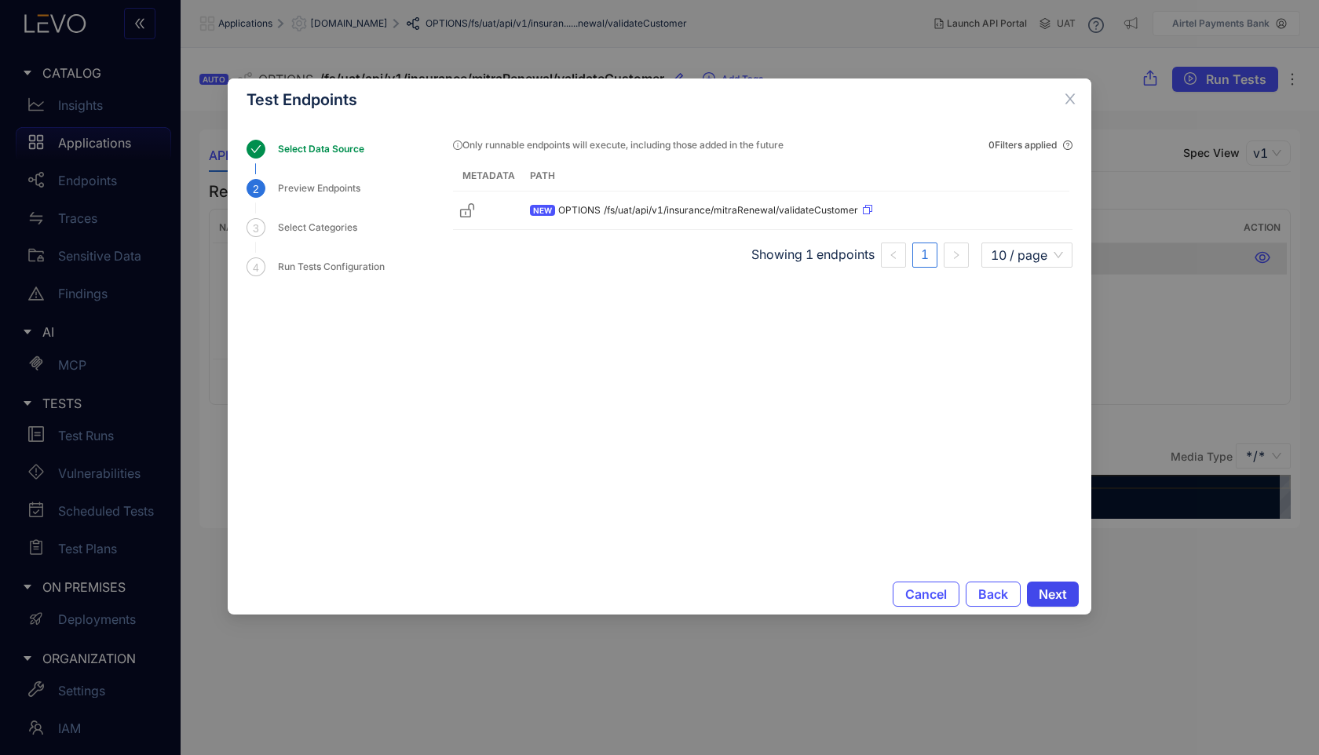
click at [1060, 593] on span "Next" at bounding box center [1052, 594] width 28 height 14
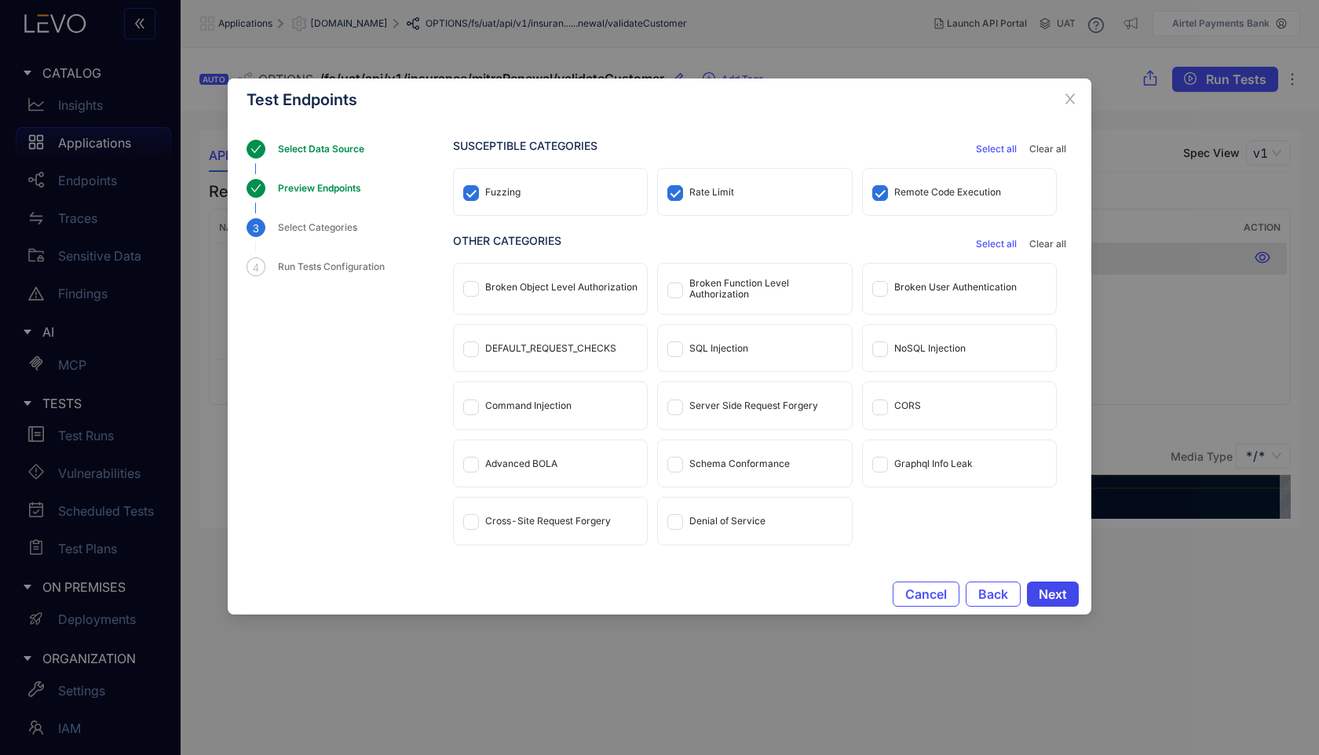
click at [1060, 593] on span "Next" at bounding box center [1052, 594] width 28 height 14
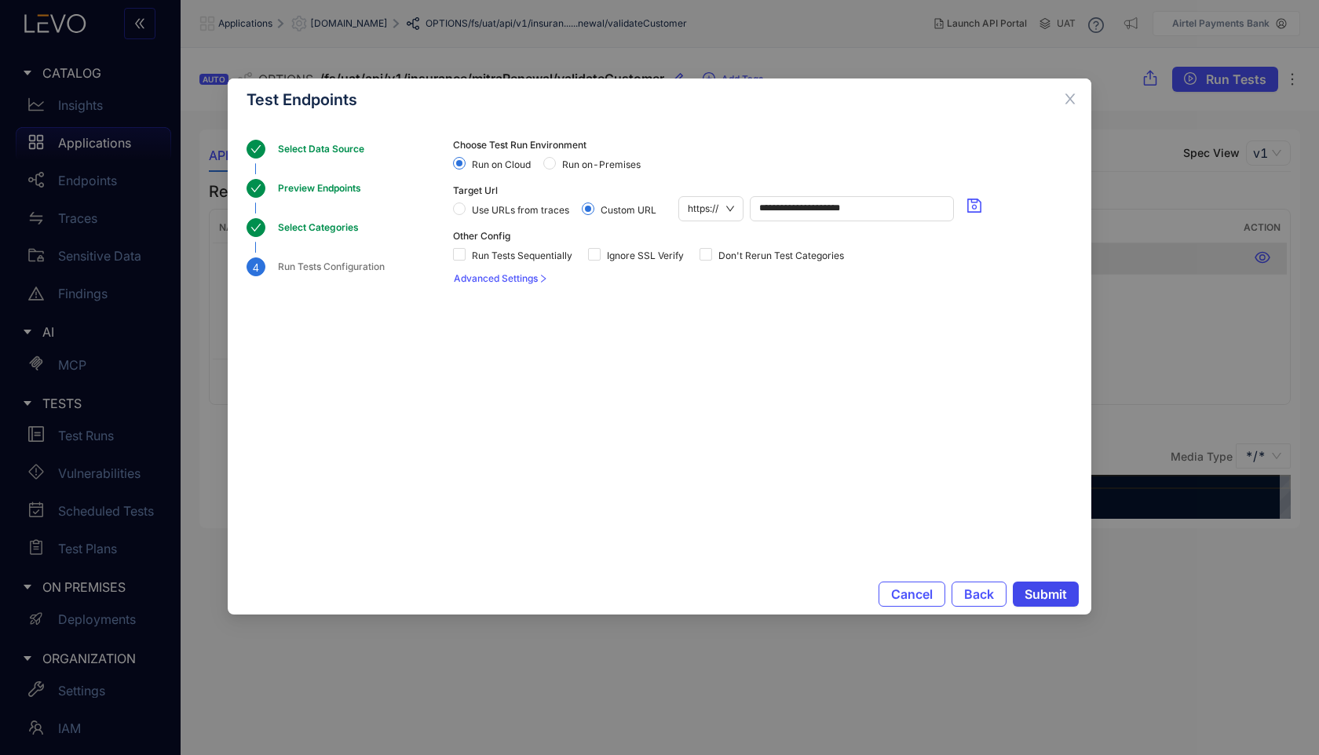
click at [1060, 593] on span "Submit" at bounding box center [1045, 594] width 42 height 14
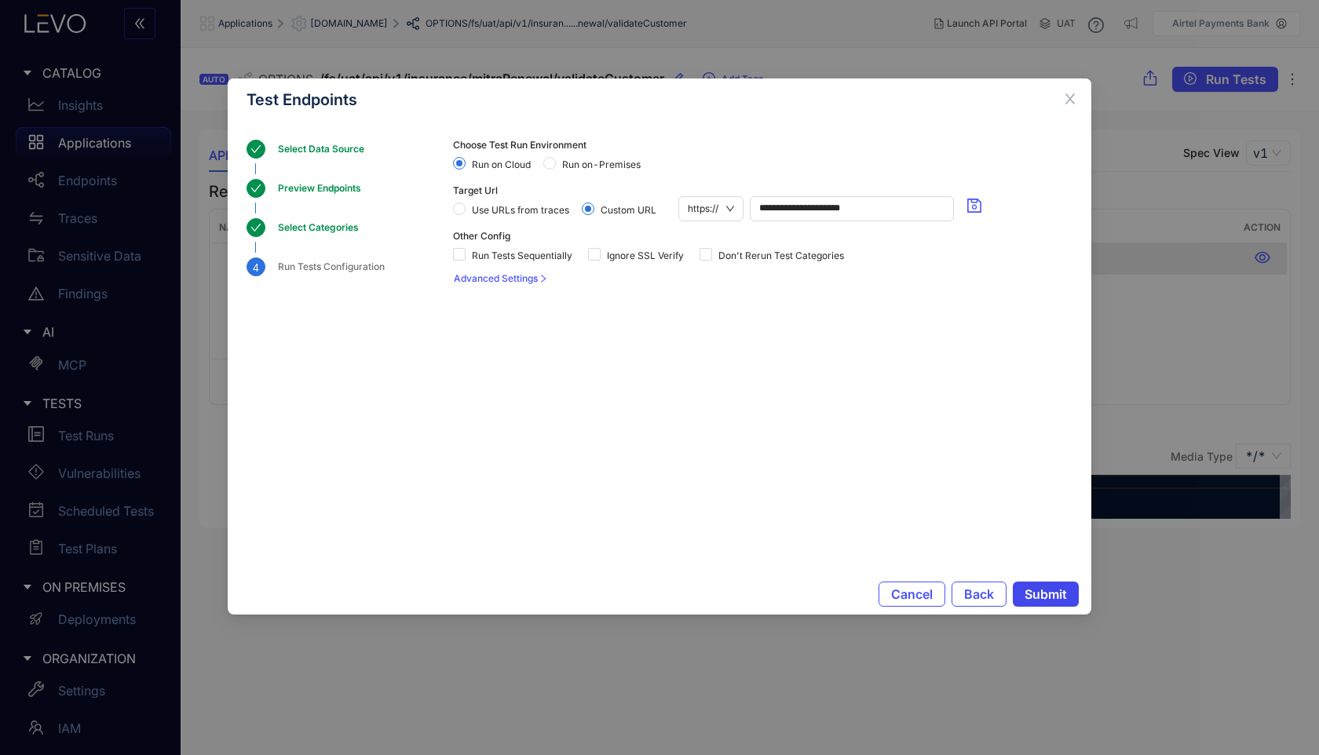
click at [1060, 593] on span "Submit" at bounding box center [1045, 594] width 42 height 14
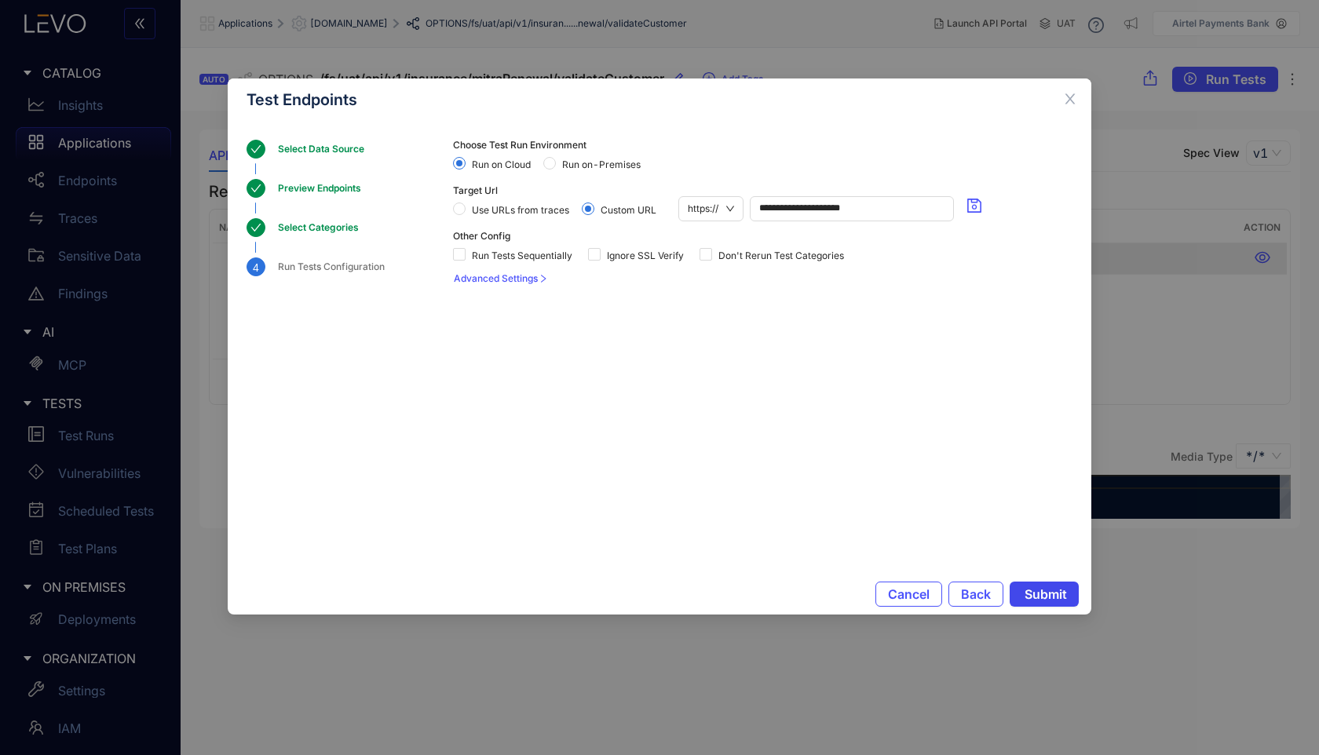
click at [1060, 593] on span "Submit" at bounding box center [1045, 594] width 42 height 14
click at [1056, 606] on button "Submit" at bounding box center [1045, 594] width 66 height 25
click at [1069, 100] on icon "close" at bounding box center [1070, 99] width 10 height 10
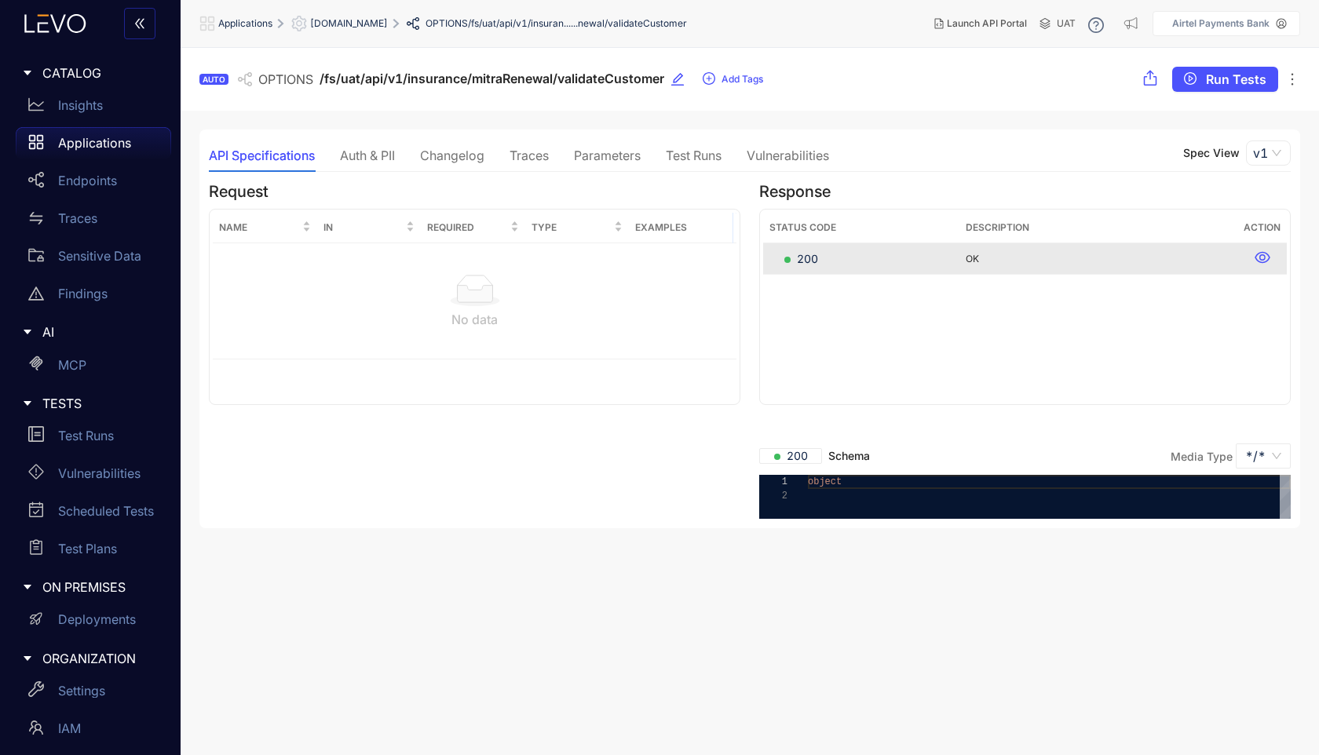
click at [89, 134] on div "Applications" at bounding box center [93, 142] width 155 height 31
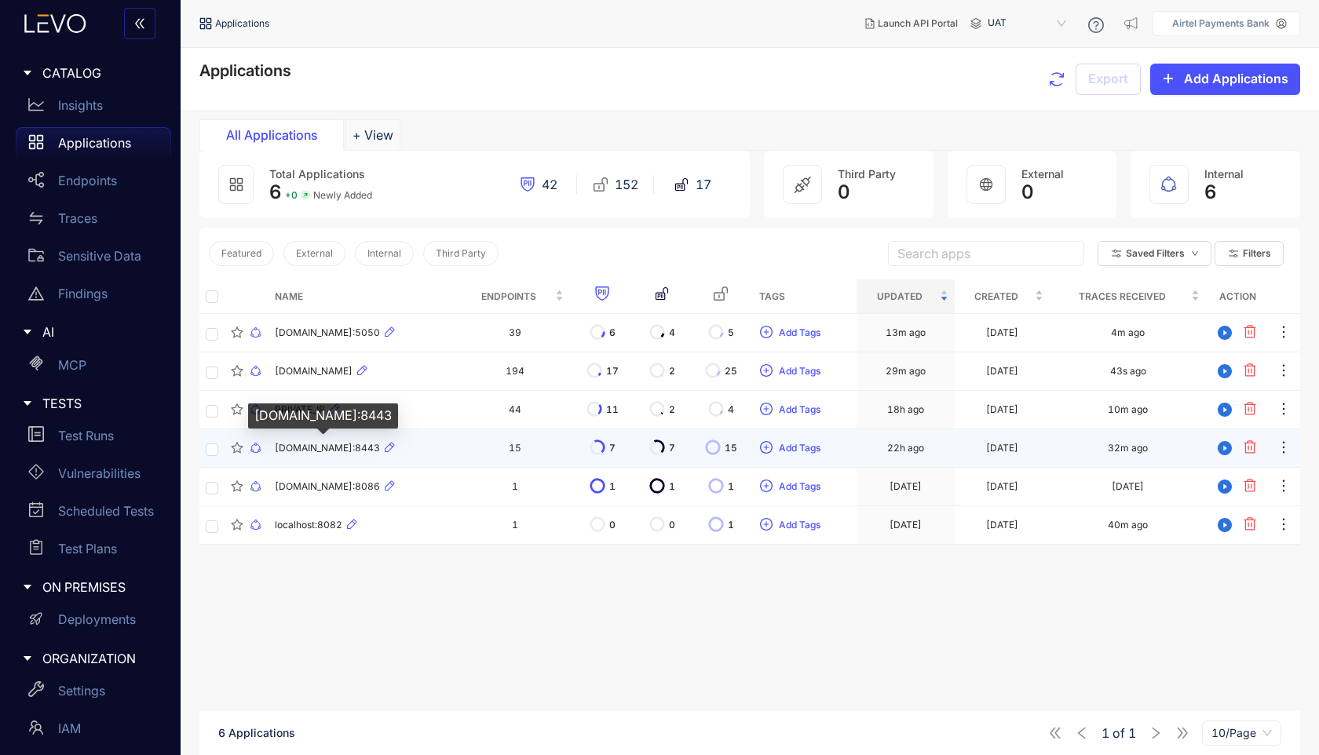
click at [358, 453] on span "[DOMAIN_NAME]:8443" at bounding box center [327, 448] width 105 height 11
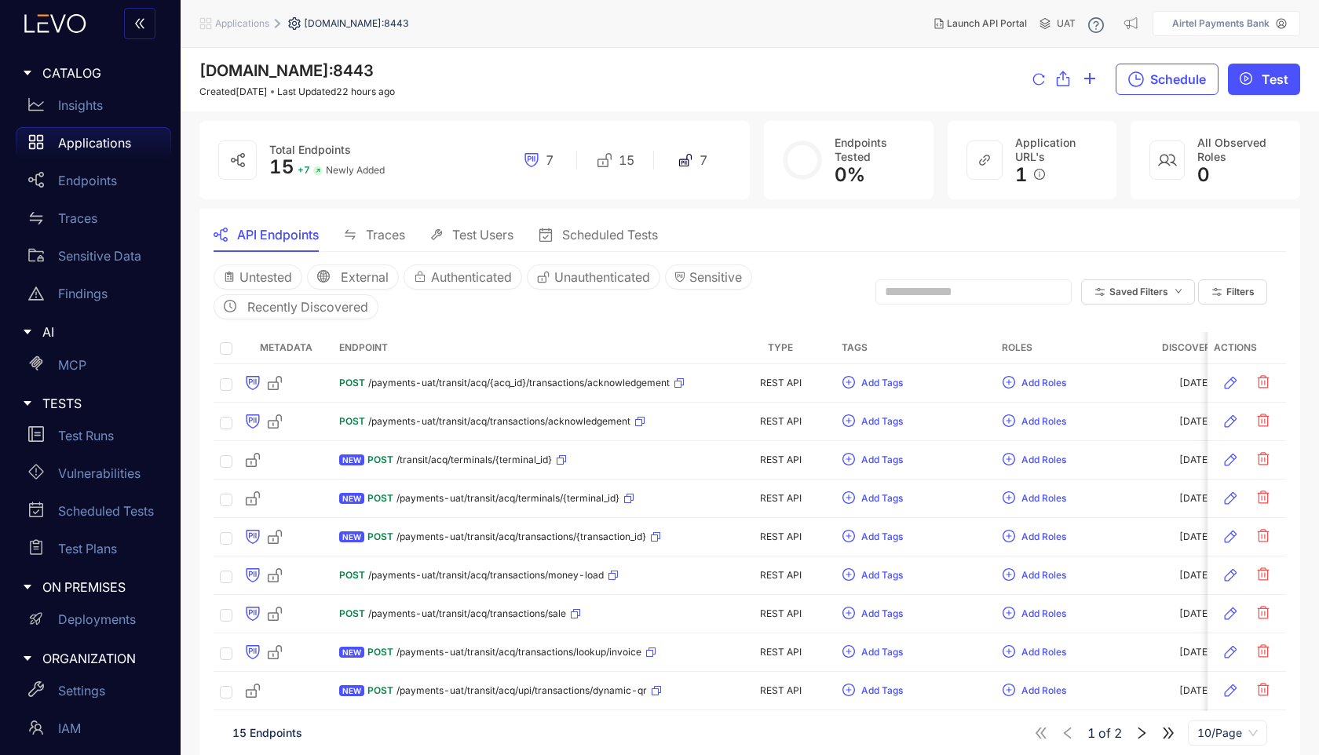
click at [87, 139] on p "Applications" at bounding box center [94, 143] width 73 height 14
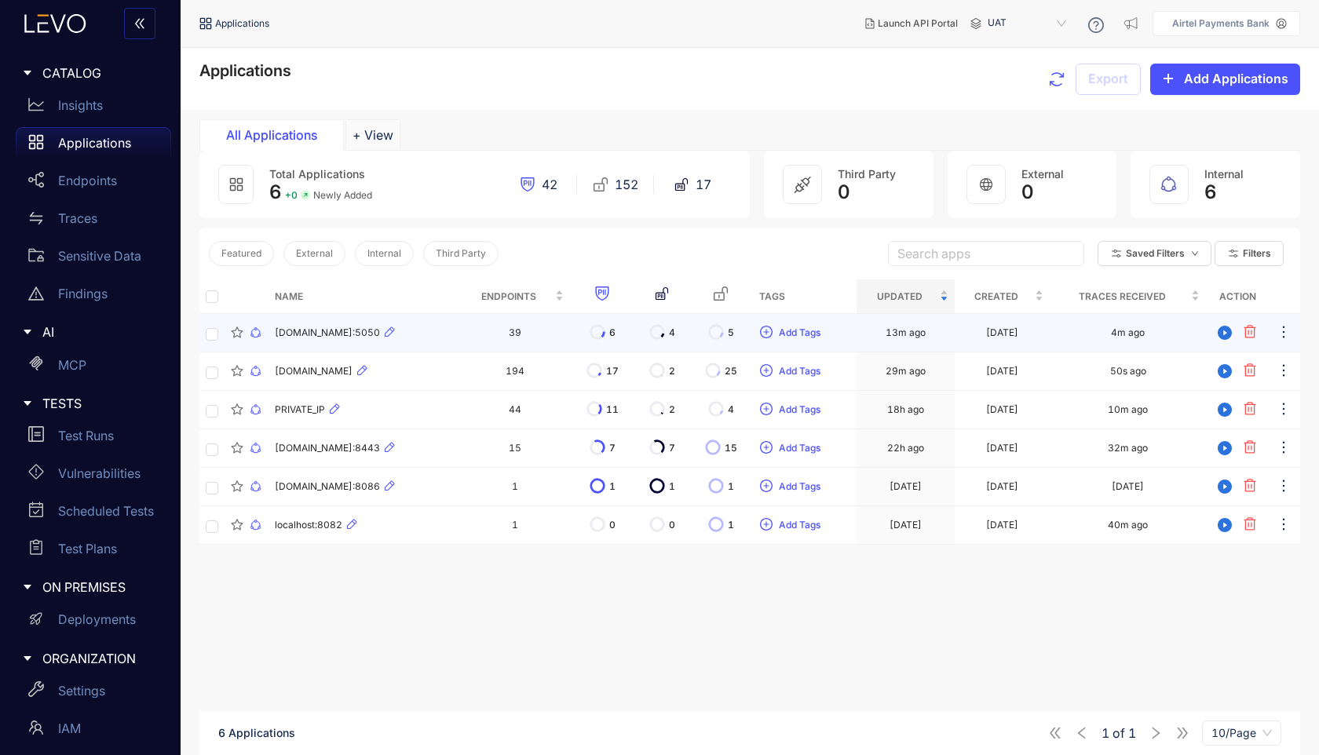
click at [320, 336] on span "[DOMAIN_NAME]:5050" at bounding box center [327, 332] width 105 height 11
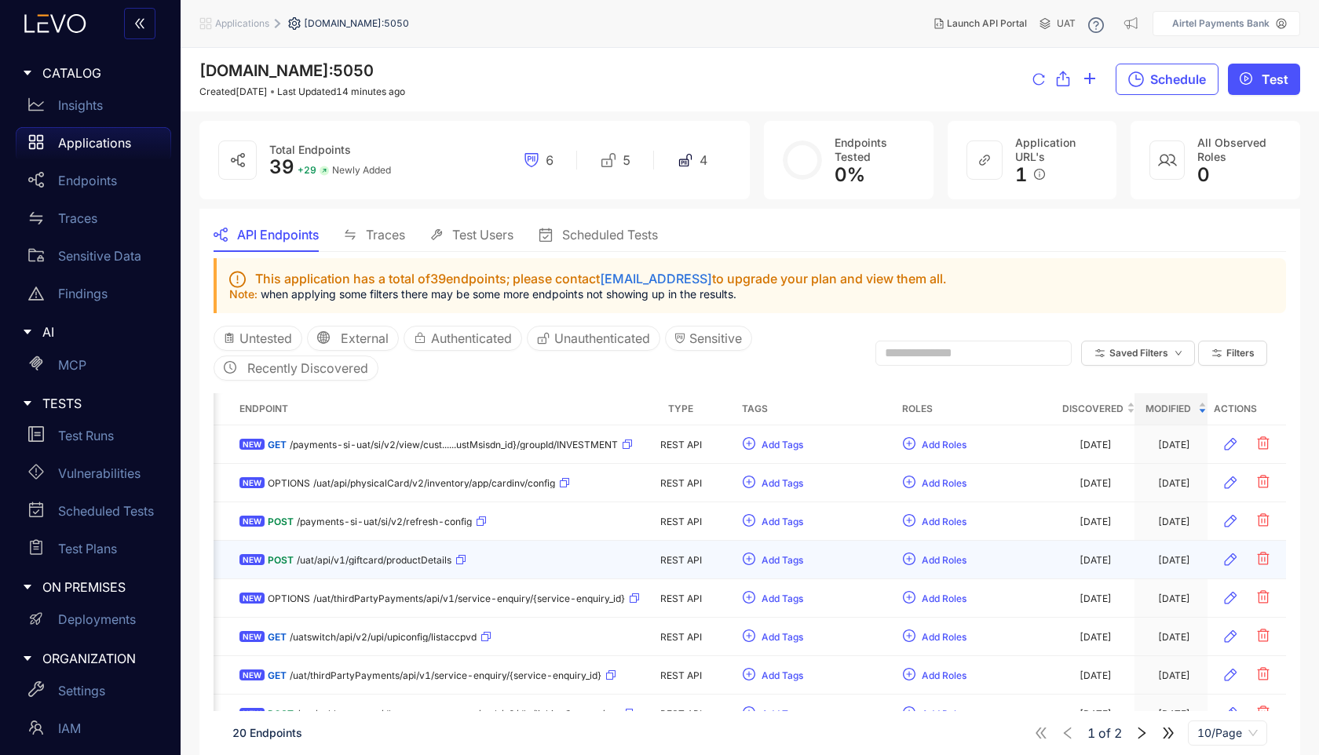
scroll to position [0, 184]
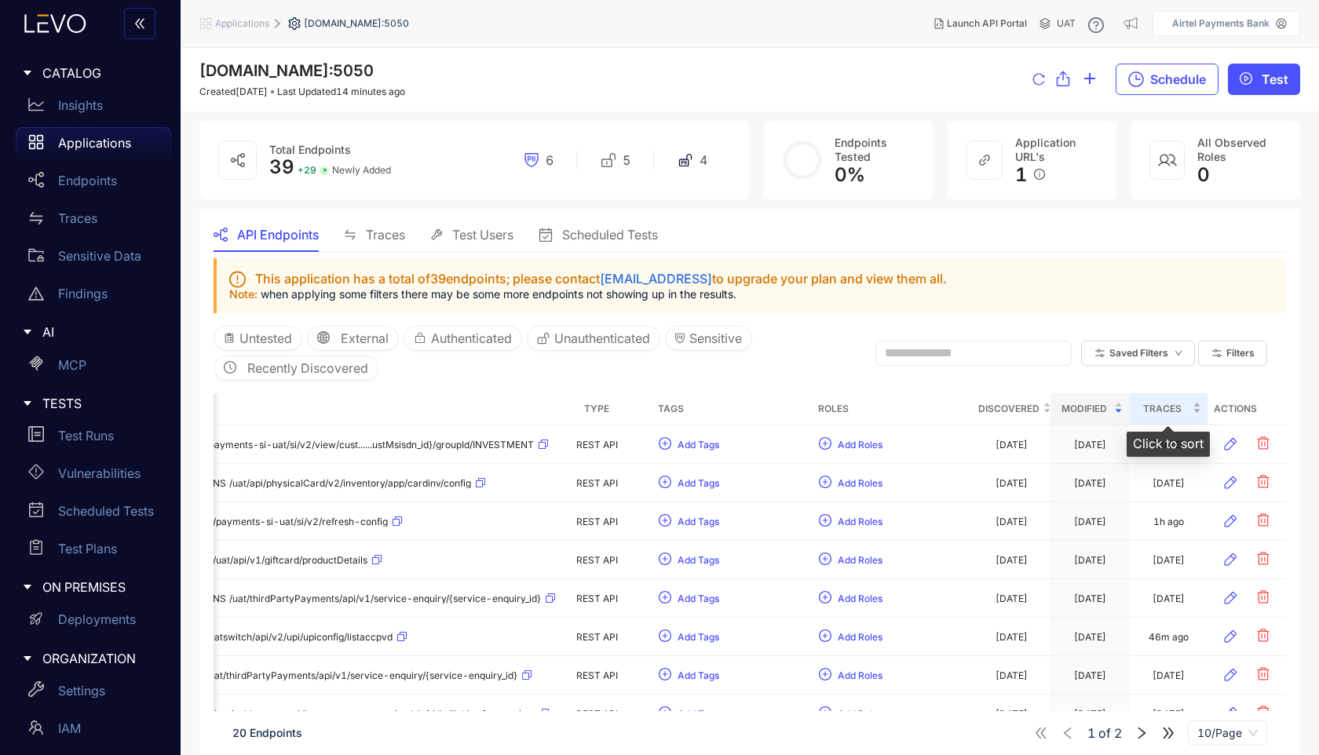
click at [1174, 408] on span "Traces" at bounding box center [1162, 408] width 54 height 17
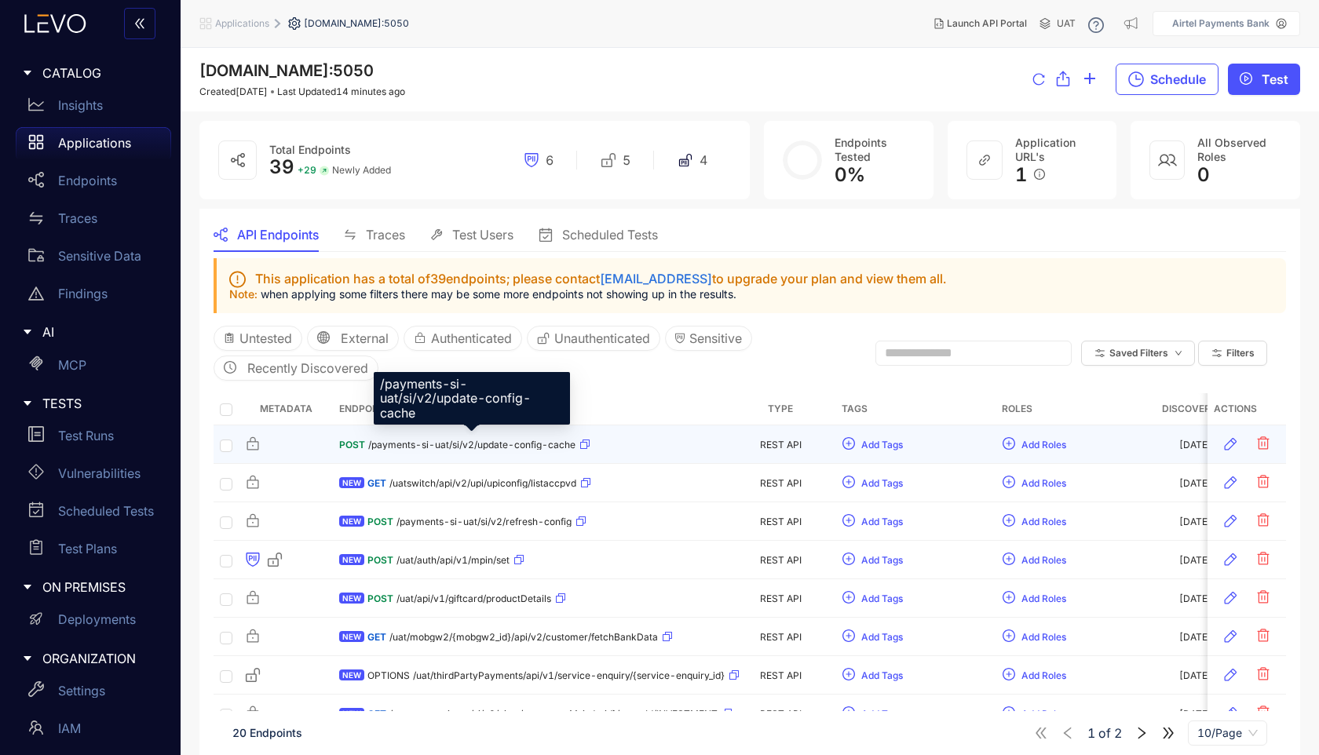
click at [478, 440] on span "/payments-si-uat/si/v2/update-config-cache" at bounding box center [471, 445] width 207 height 11
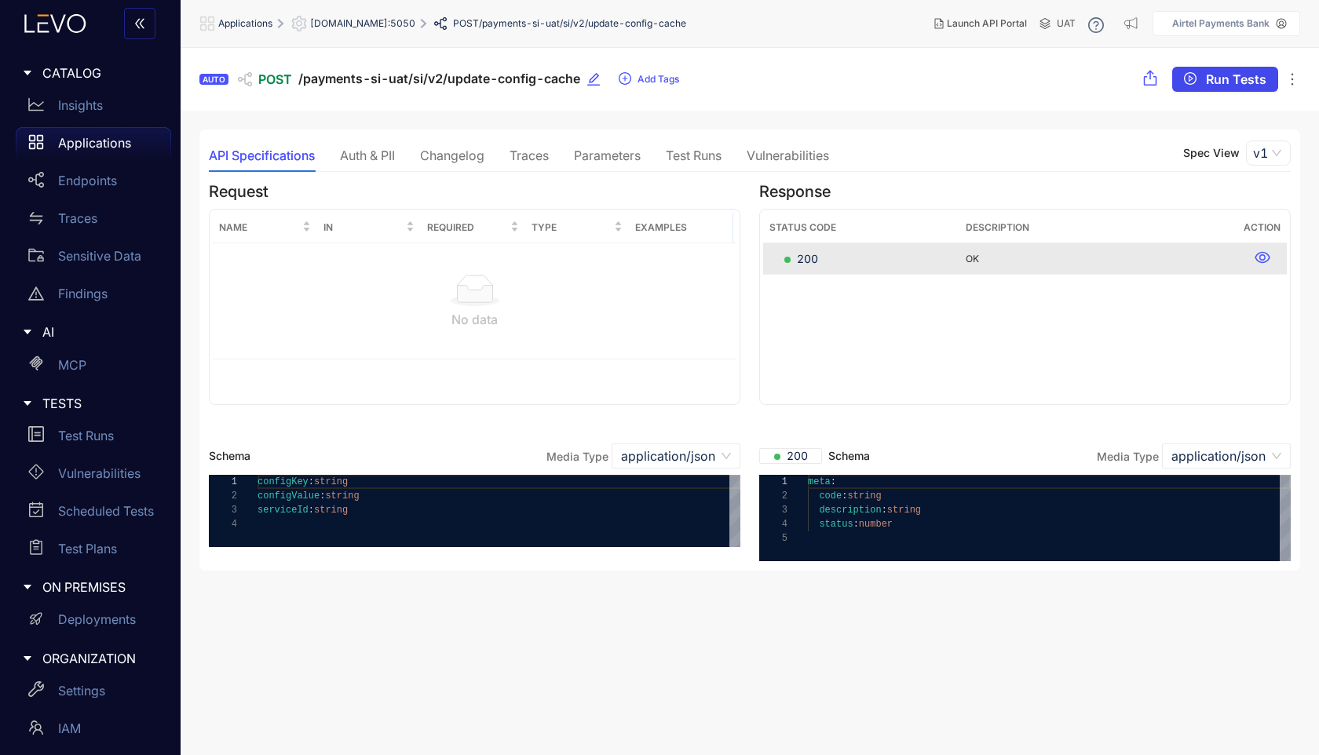
click at [1213, 75] on span "Run Tests" at bounding box center [1235, 79] width 60 height 14
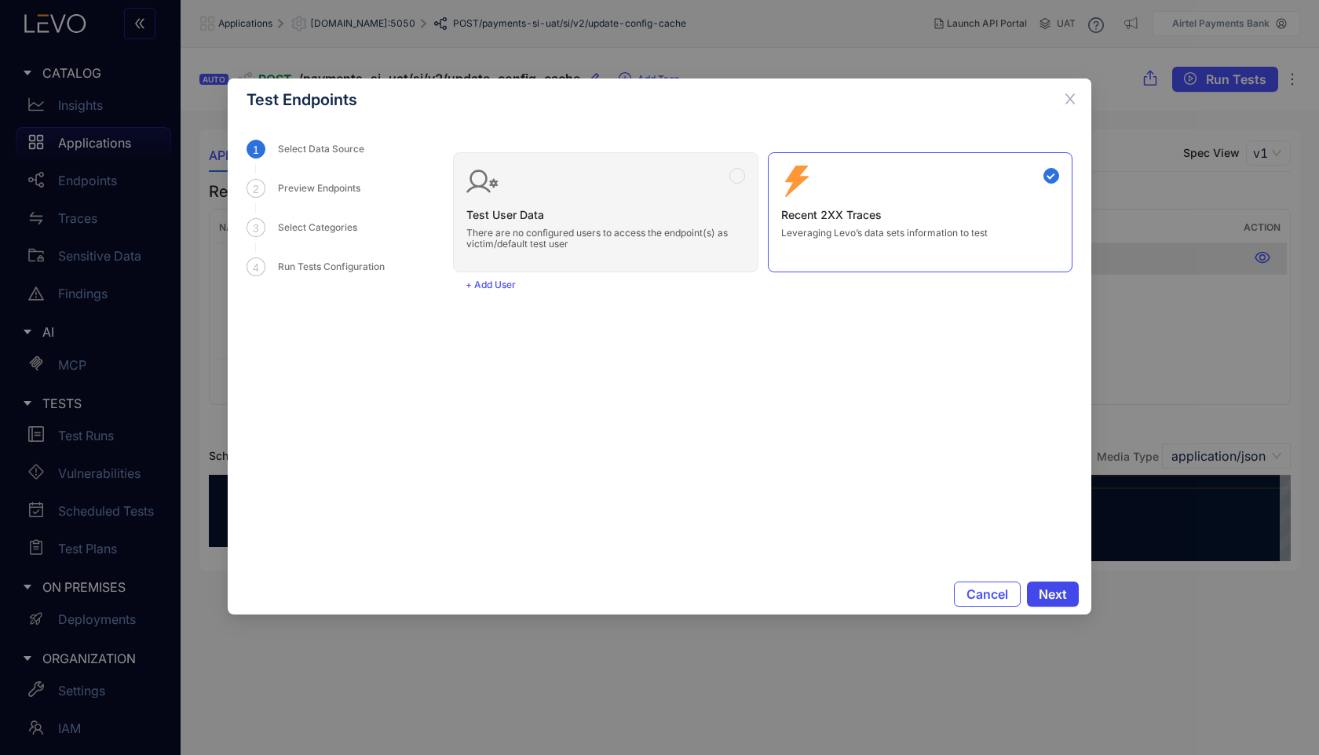
click at [1063, 593] on span "Next" at bounding box center [1052, 594] width 28 height 14
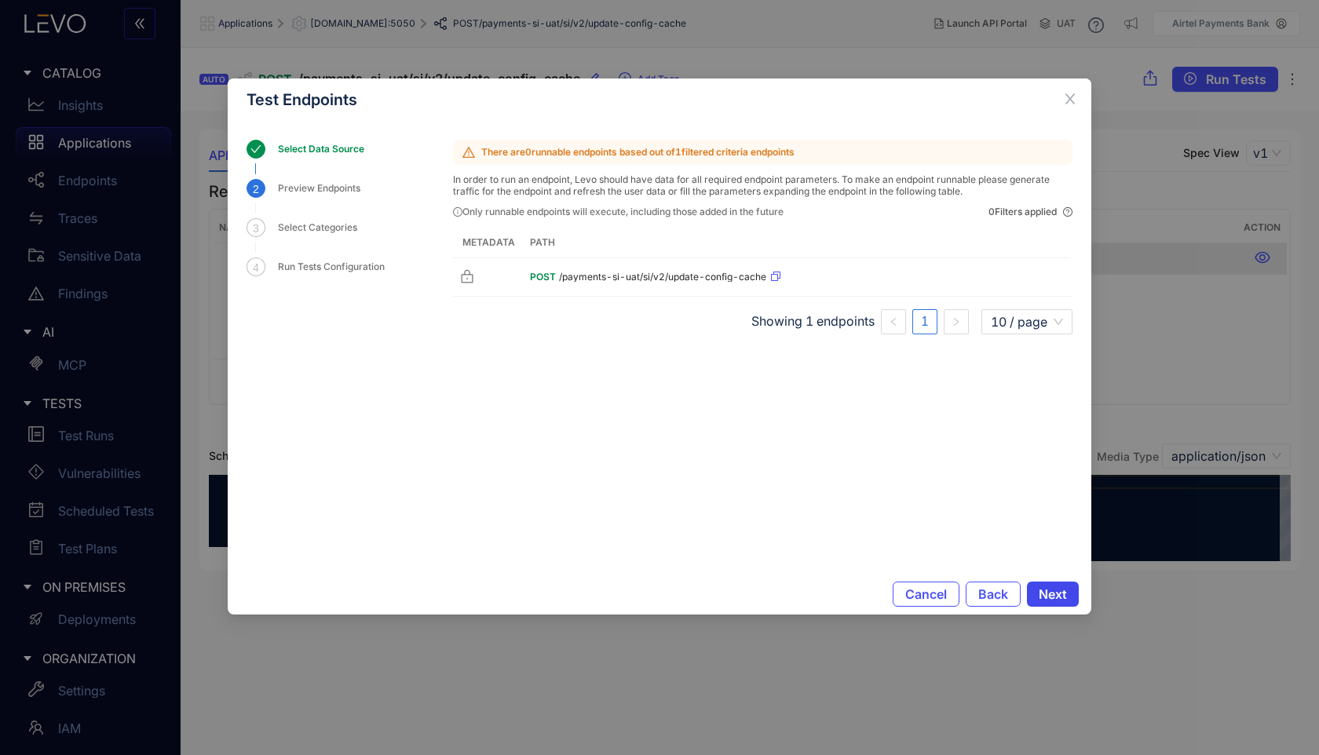
click at [1063, 593] on span "Next" at bounding box center [1052, 594] width 28 height 14
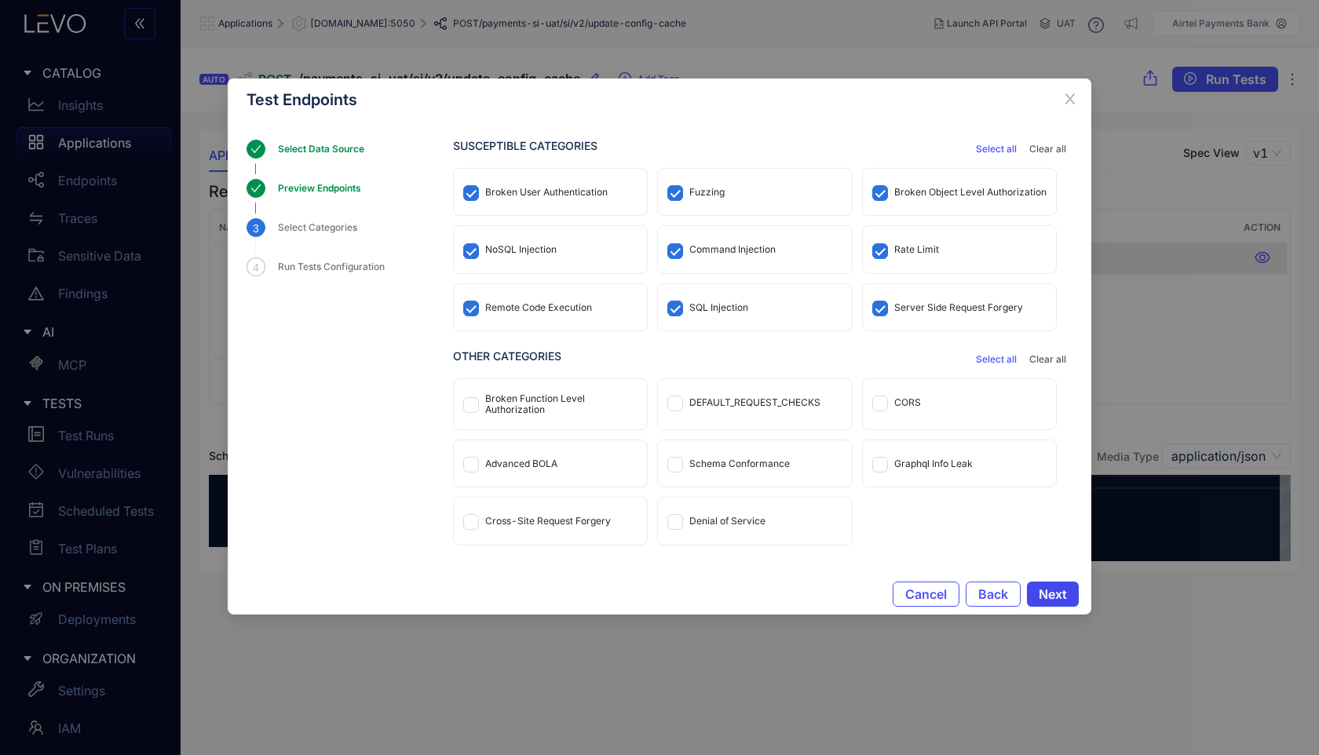
click at [1063, 593] on span "Next" at bounding box center [1052, 594] width 28 height 14
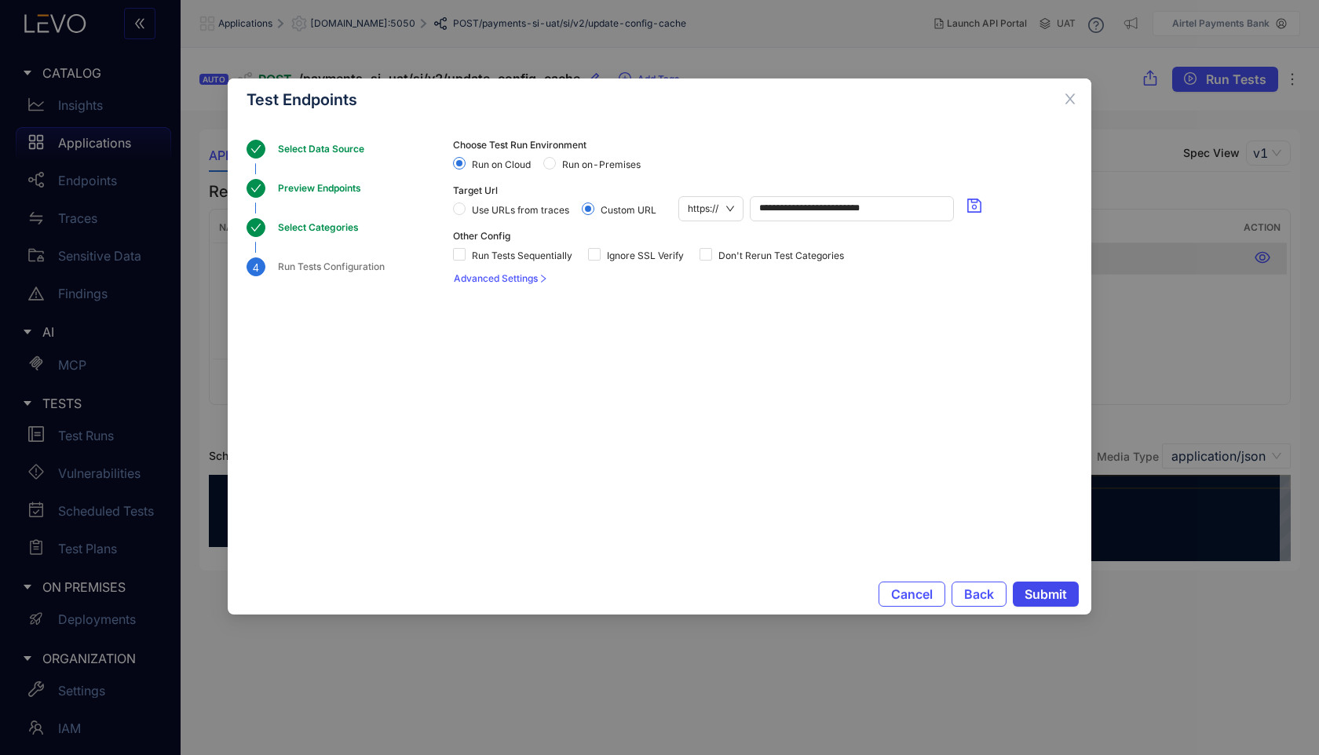
click at [1063, 593] on span "Submit" at bounding box center [1045, 594] width 42 height 14
click at [986, 593] on span "Back" at bounding box center [979, 594] width 30 height 14
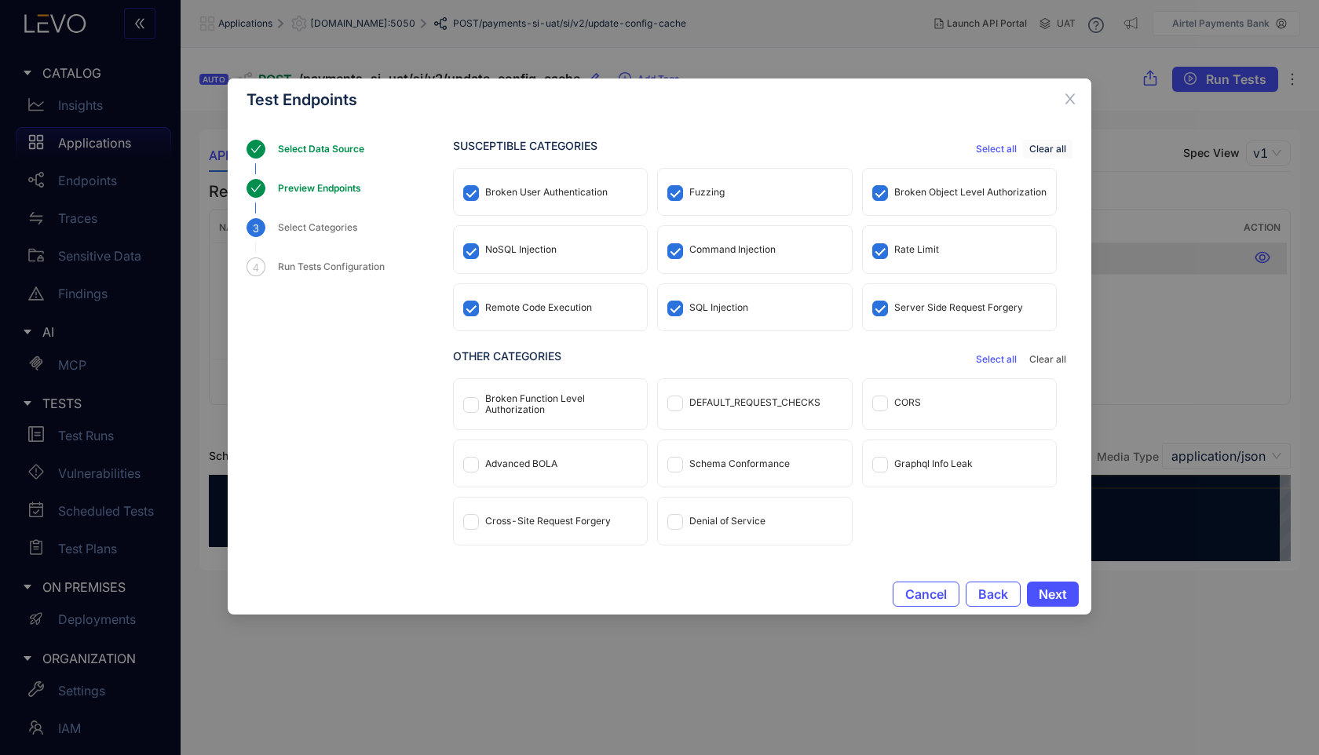
click at [1040, 148] on span "Clear all" at bounding box center [1047, 149] width 37 height 11
click at [556, 191] on div "Broken User Authentication" at bounding box center [546, 192] width 122 height 11
click at [547, 247] on div "NoSQL Injection" at bounding box center [520, 249] width 71 height 11
click at [1060, 593] on span "Next" at bounding box center [1052, 594] width 28 height 14
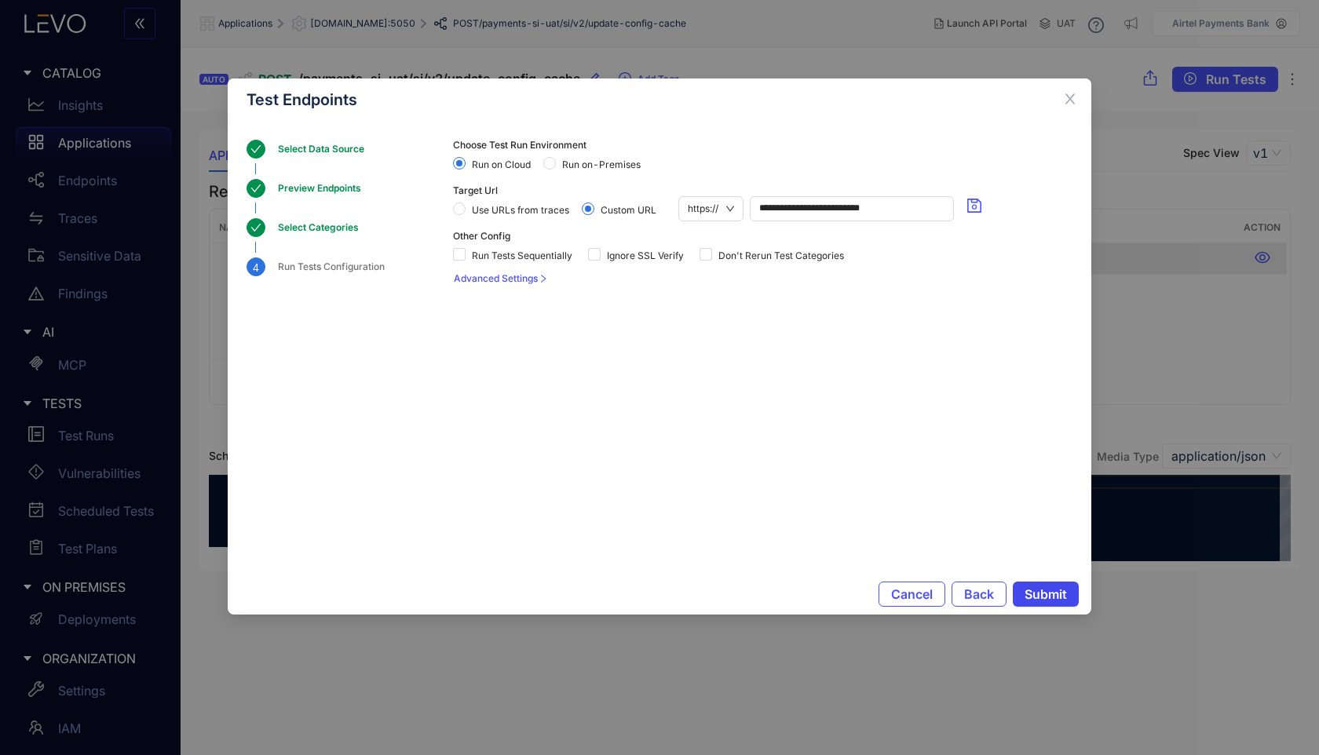
click at [1060, 593] on span "Submit" at bounding box center [1045, 594] width 42 height 14
drag, startPoint x: 1064, startPoint y: 98, endPoint x: 1027, endPoint y: 146, distance: 60.9
click at [1027, 146] on div "**********" at bounding box center [659, 346] width 863 height 536
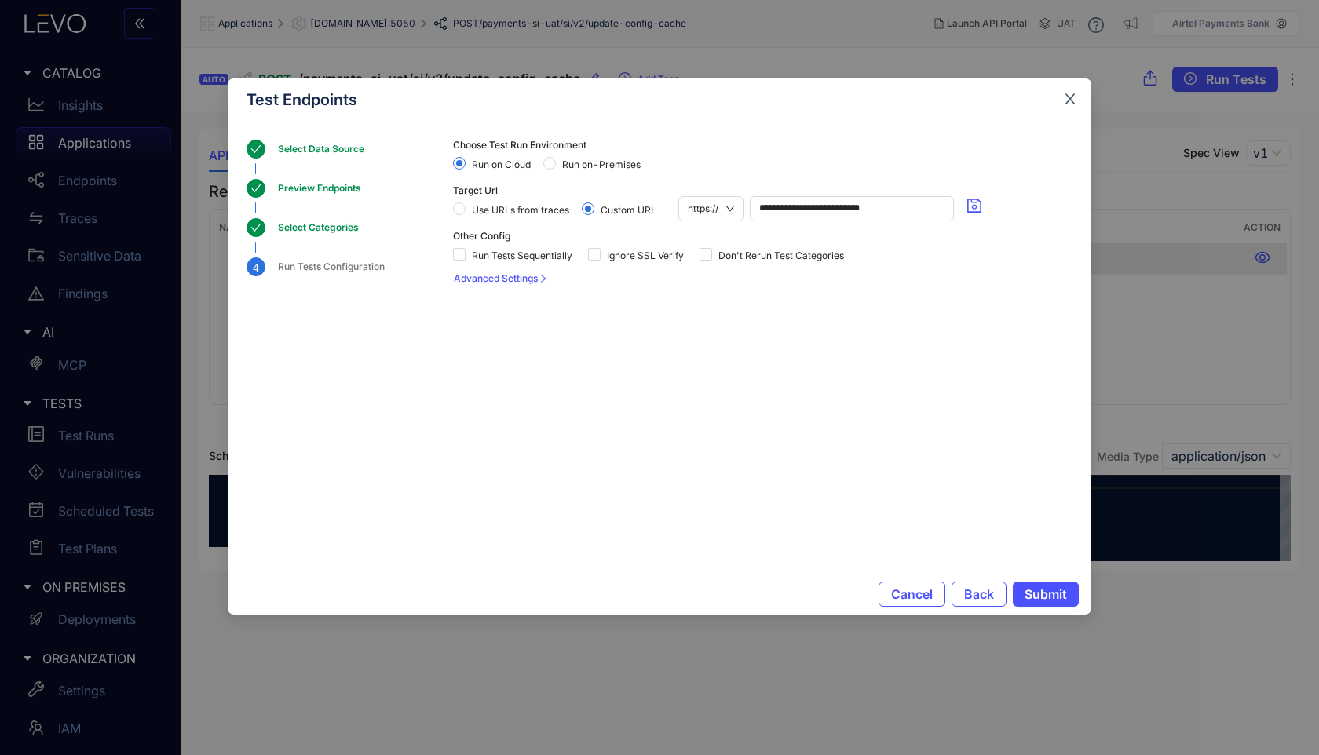
click at [1078, 106] on span "Close" at bounding box center [1070, 99] width 42 height 42
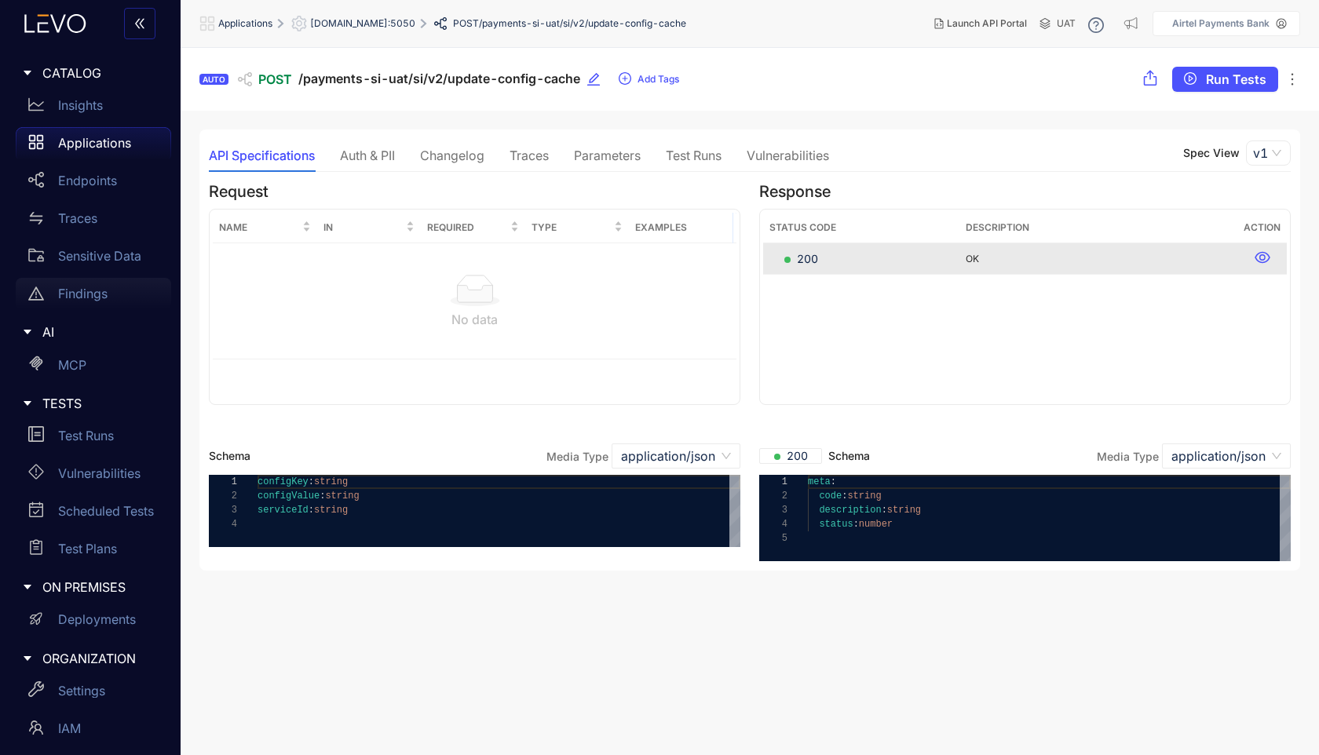
click at [119, 298] on div "Findings" at bounding box center [93, 293] width 155 height 31
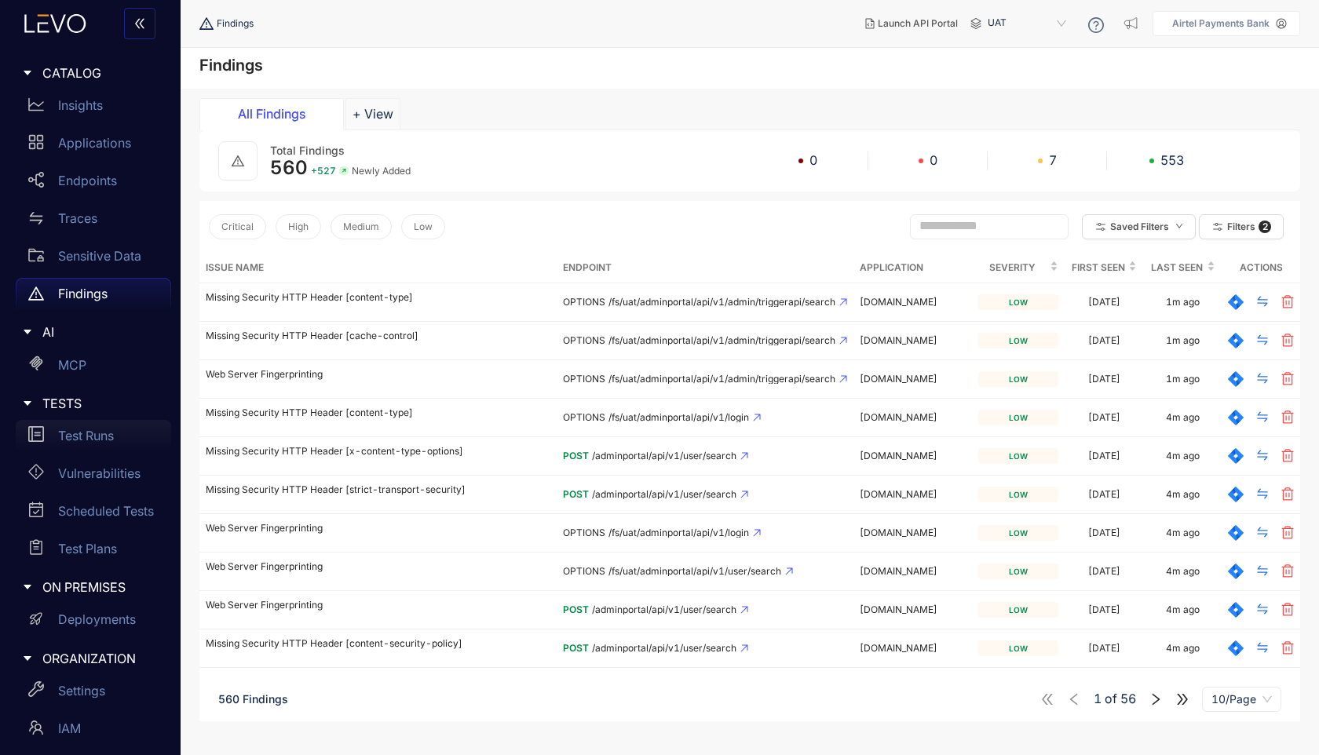
click at [87, 440] on p "Test Runs" at bounding box center [86, 436] width 56 height 14
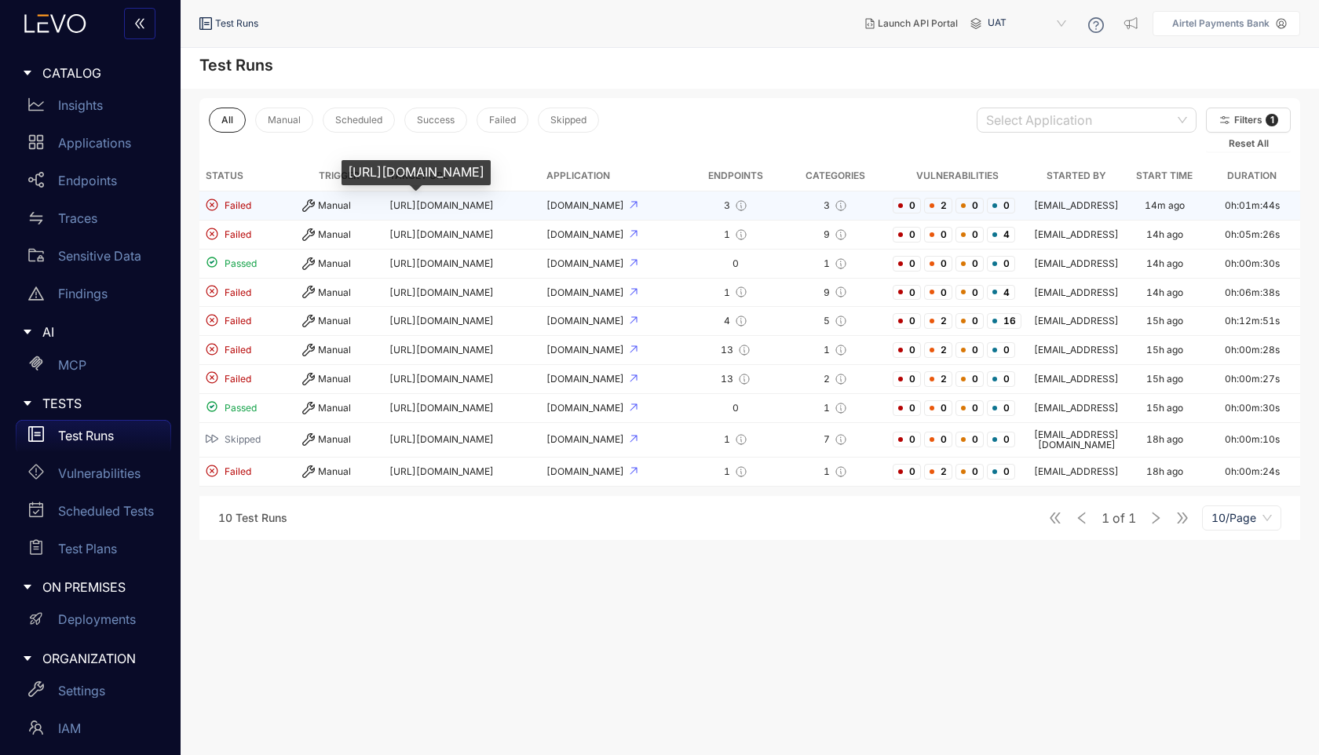
click at [421, 206] on span "[URL][DOMAIN_NAME]" at bounding box center [441, 205] width 104 height 12
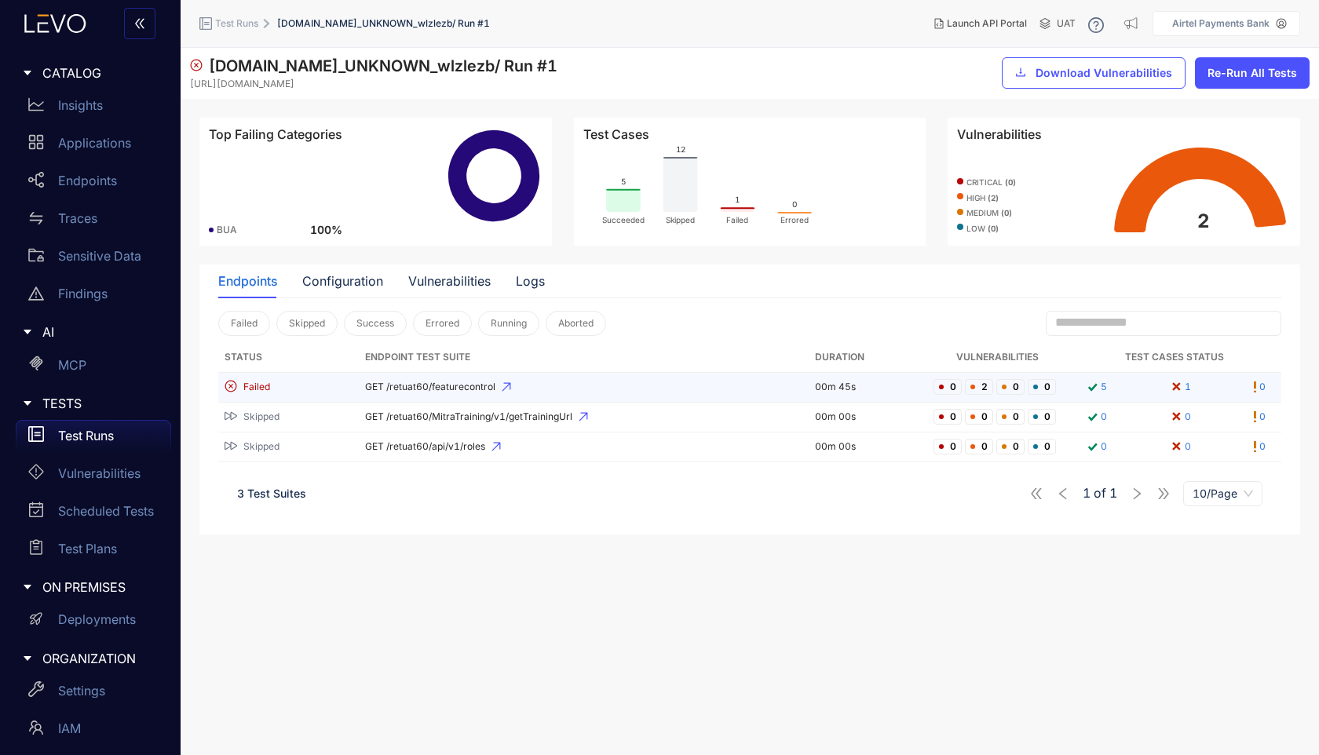
click at [429, 383] on span "GET /retuat60/featurecontrol" at bounding box center [583, 386] width 437 height 11
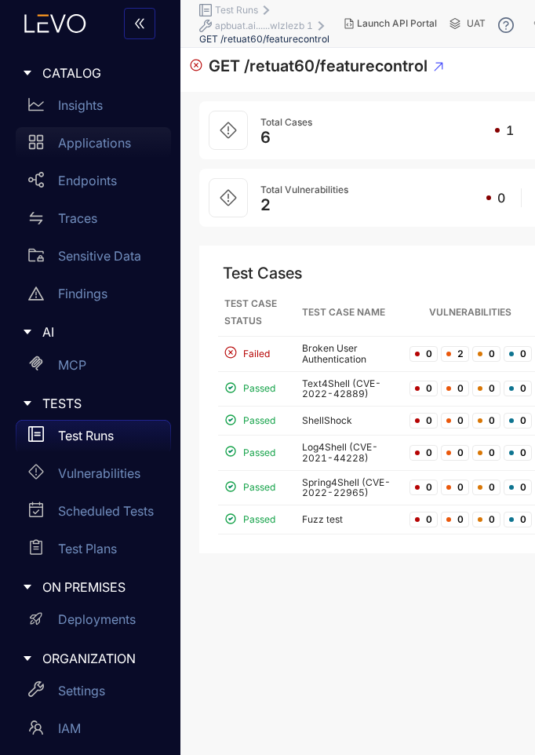
click at [104, 148] on p "Applications" at bounding box center [94, 143] width 73 height 14
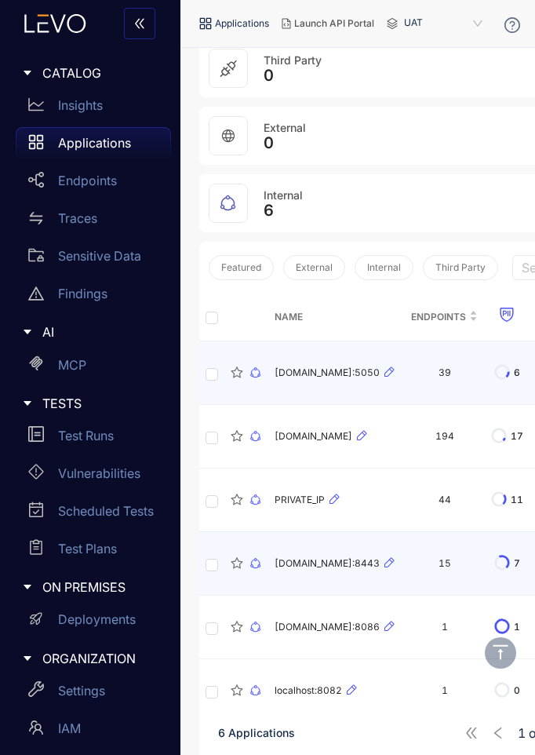
scroll to position [181, 0]
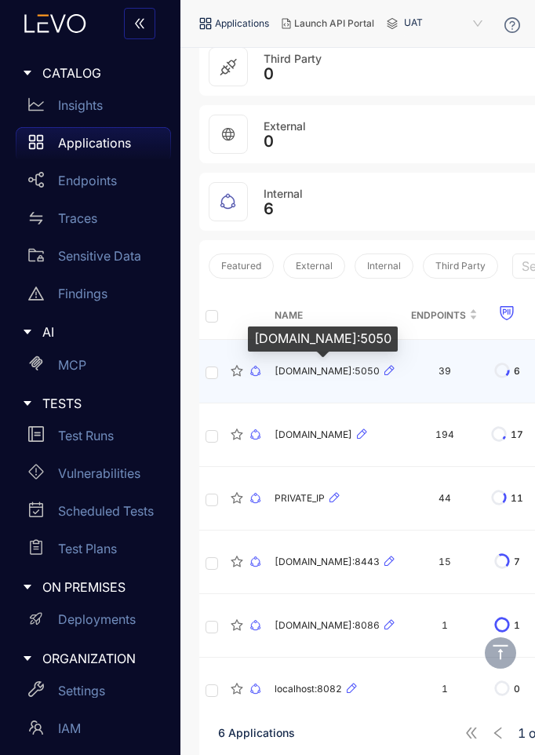
click at [354, 370] on span "[DOMAIN_NAME]:5050" at bounding box center [327, 371] width 105 height 11
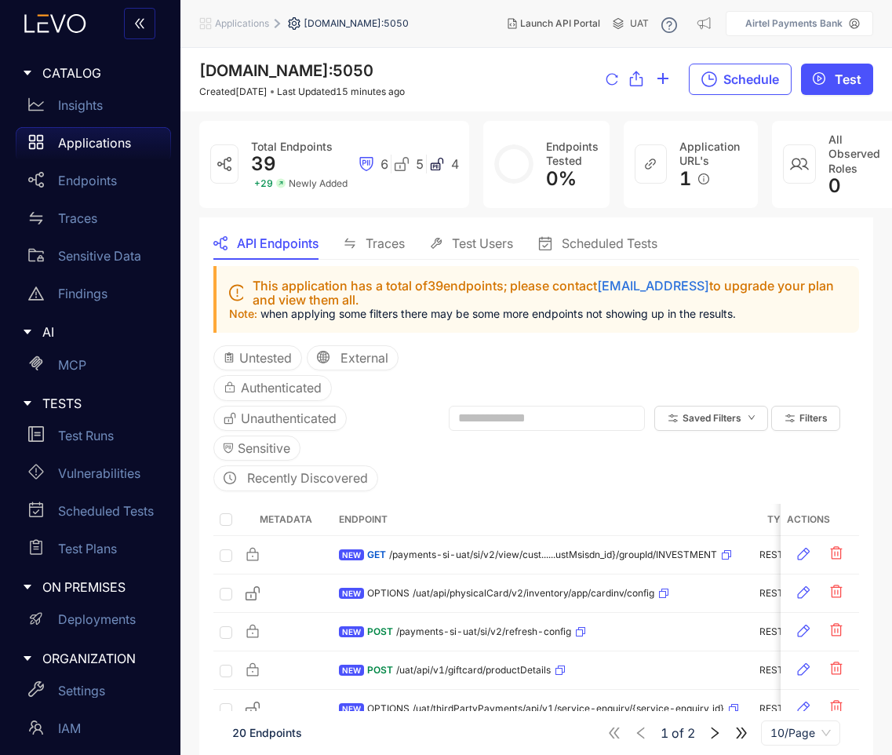
click at [381, 246] on span "Traces" at bounding box center [385, 243] width 39 height 14
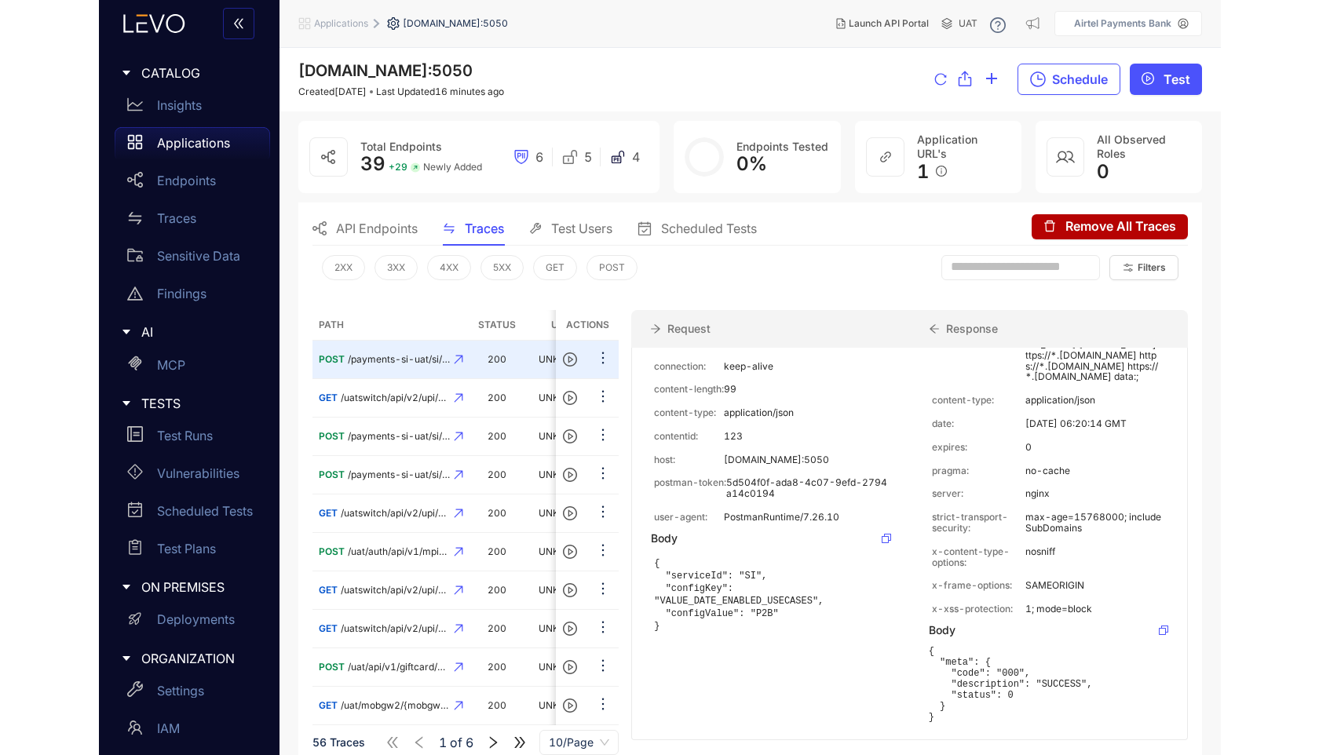
scroll to position [255, 0]
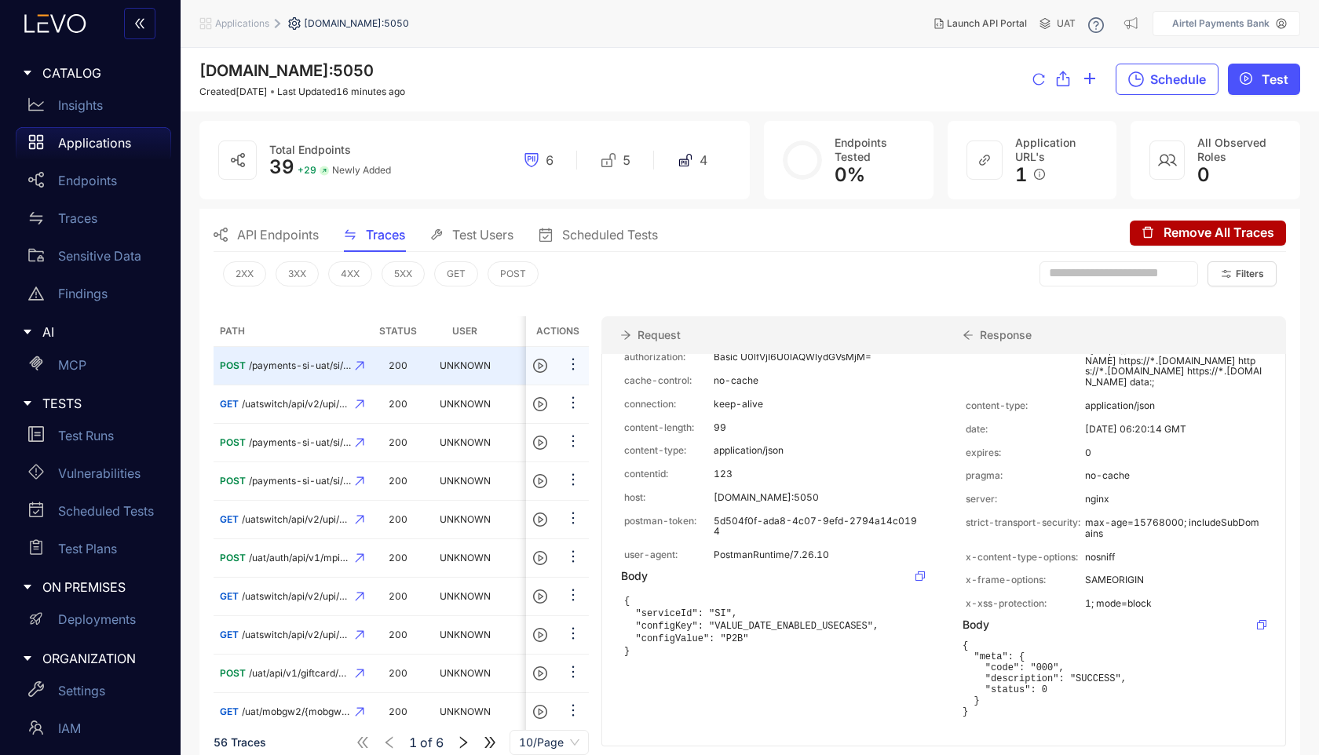
click at [390, 356] on td "200" at bounding box center [397, 366] width 55 height 38
click at [407, 436] on td "200" at bounding box center [397, 443] width 55 height 38
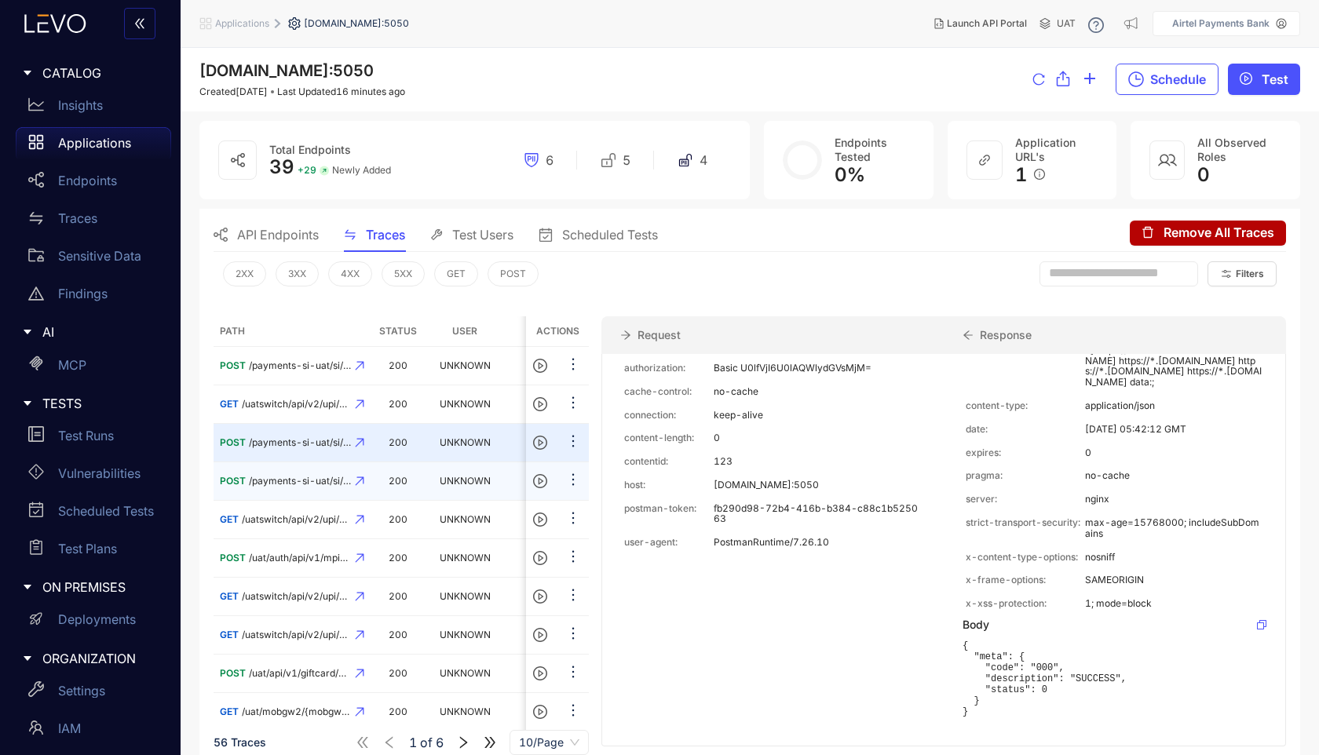
click at [418, 498] on td "200" at bounding box center [397, 481] width 55 height 38
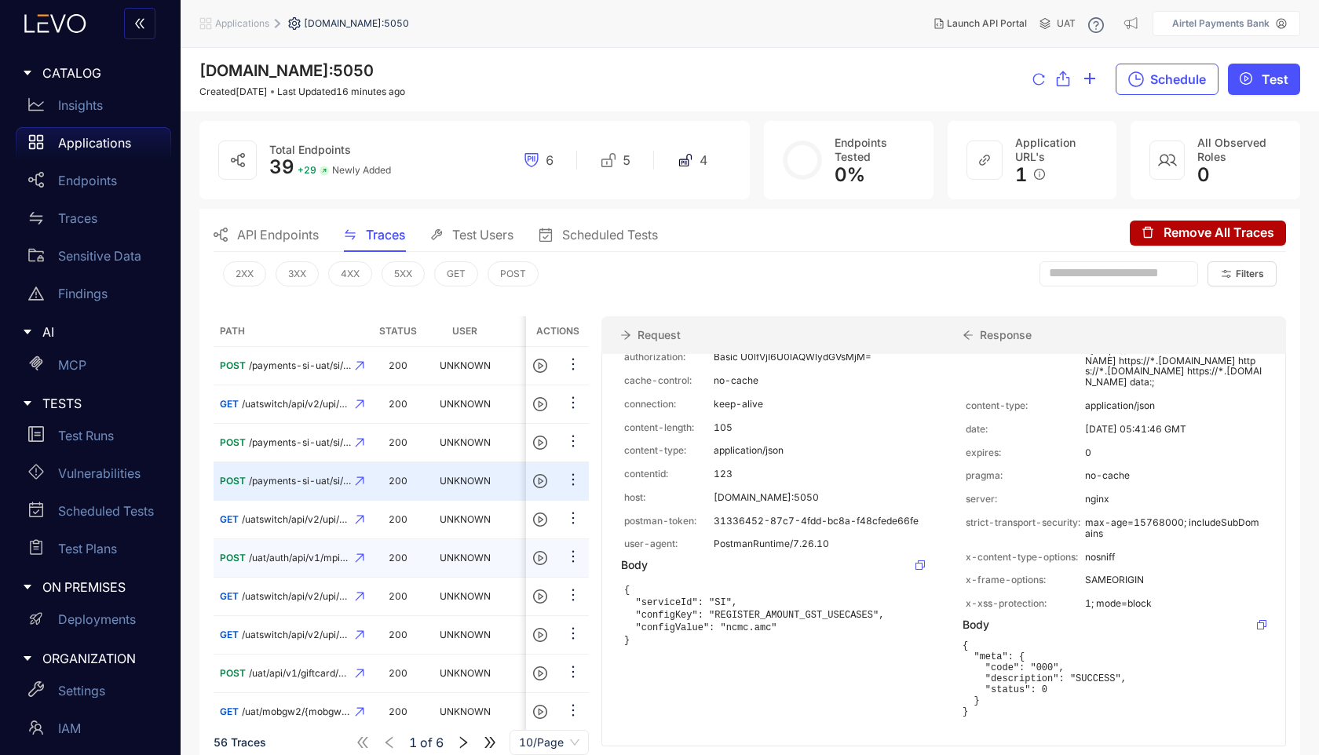
click at [421, 545] on td "200" at bounding box center [397, 558] width 55 height 38
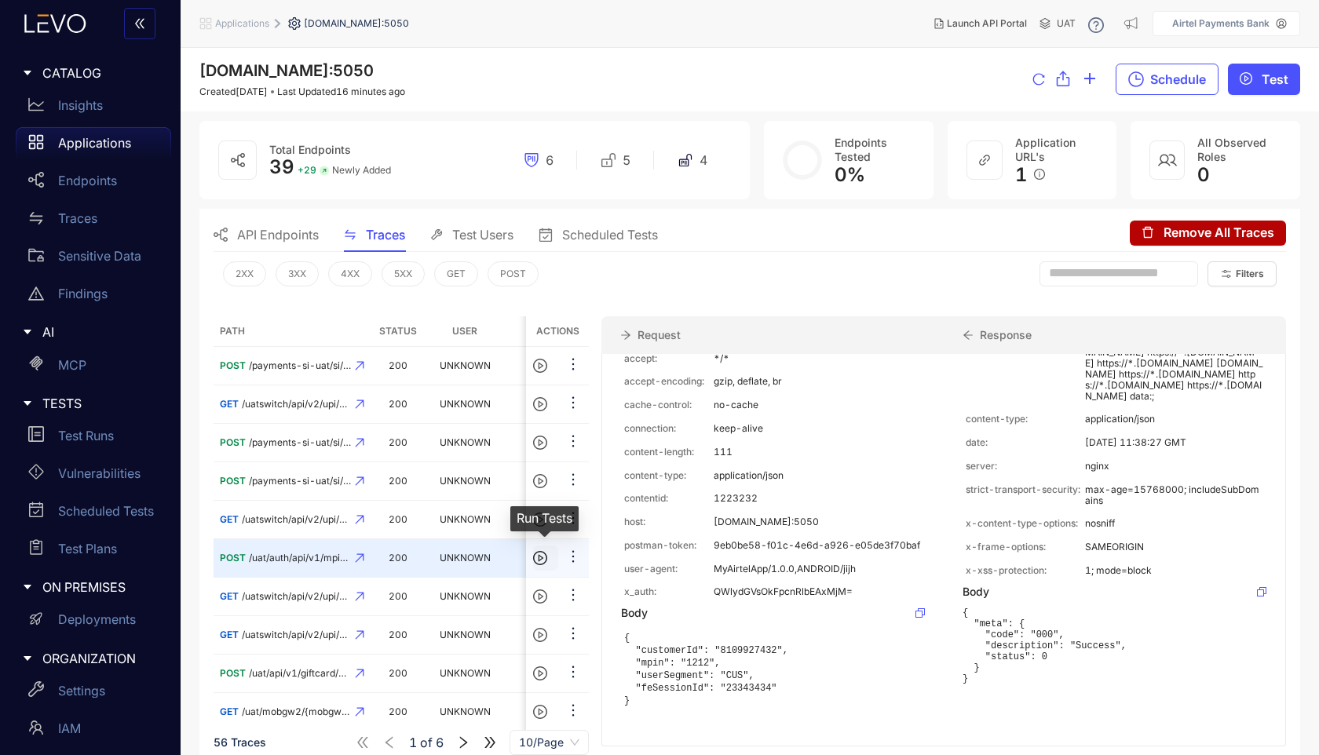
click at [541, 553] on icon "play-circle" at bounding box center [540, 558] width 14 height 14
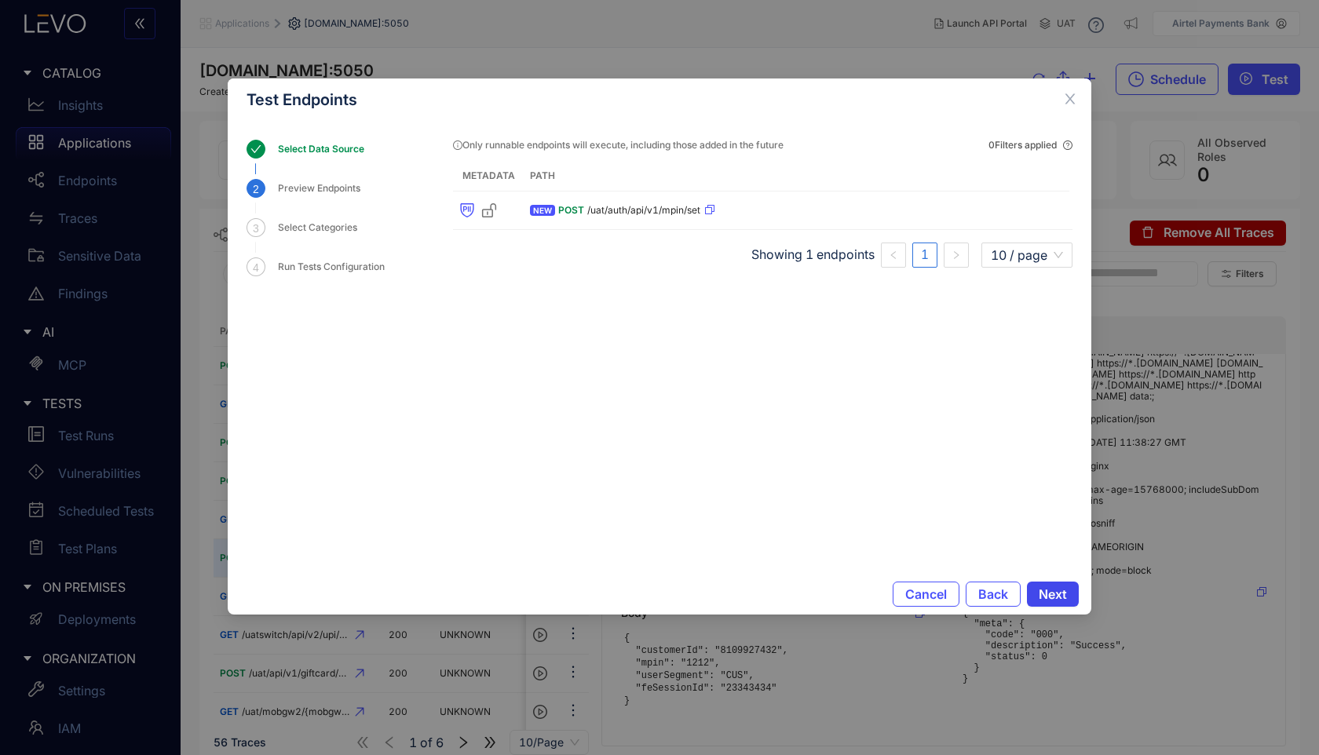
click at [1053, 592] on span "Next" at bounding box center [1052, 594] width 28 height 14
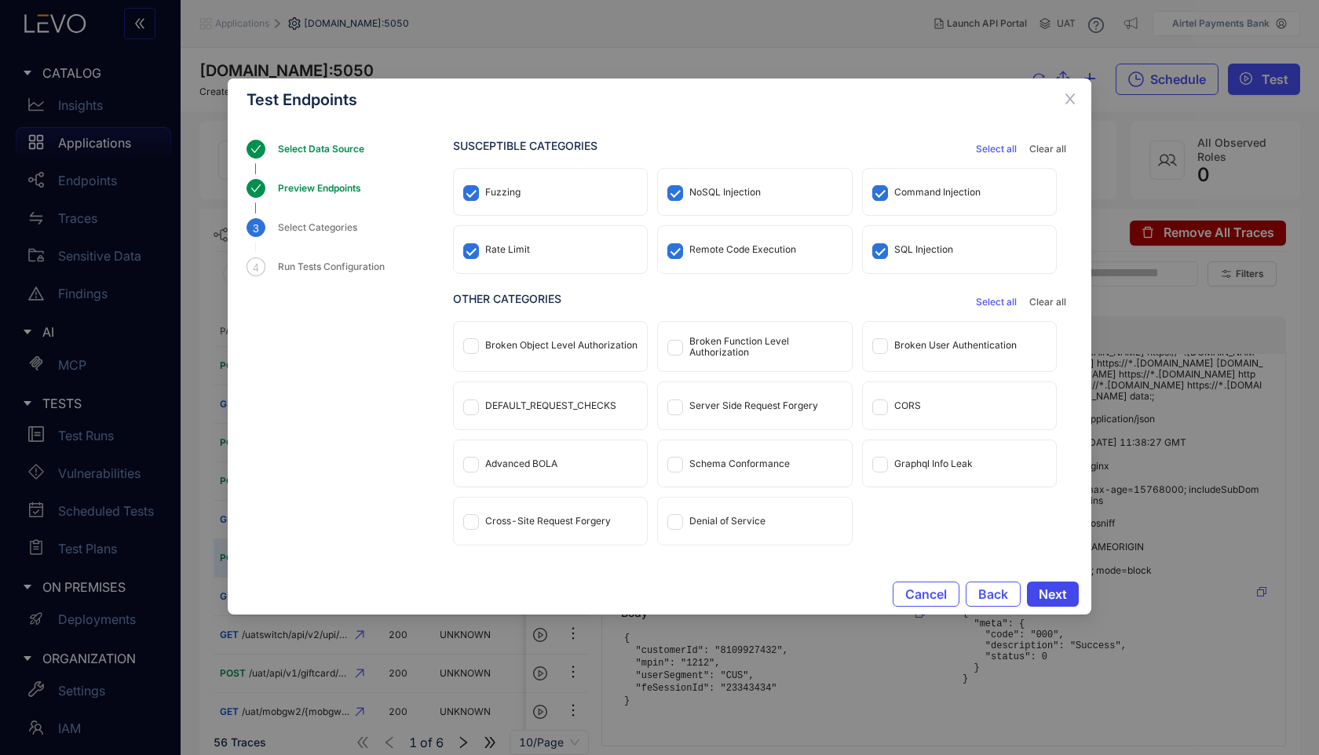
click at [1053, 592] on span "Next" at bounding box center [1052, 594] width 28 height 14
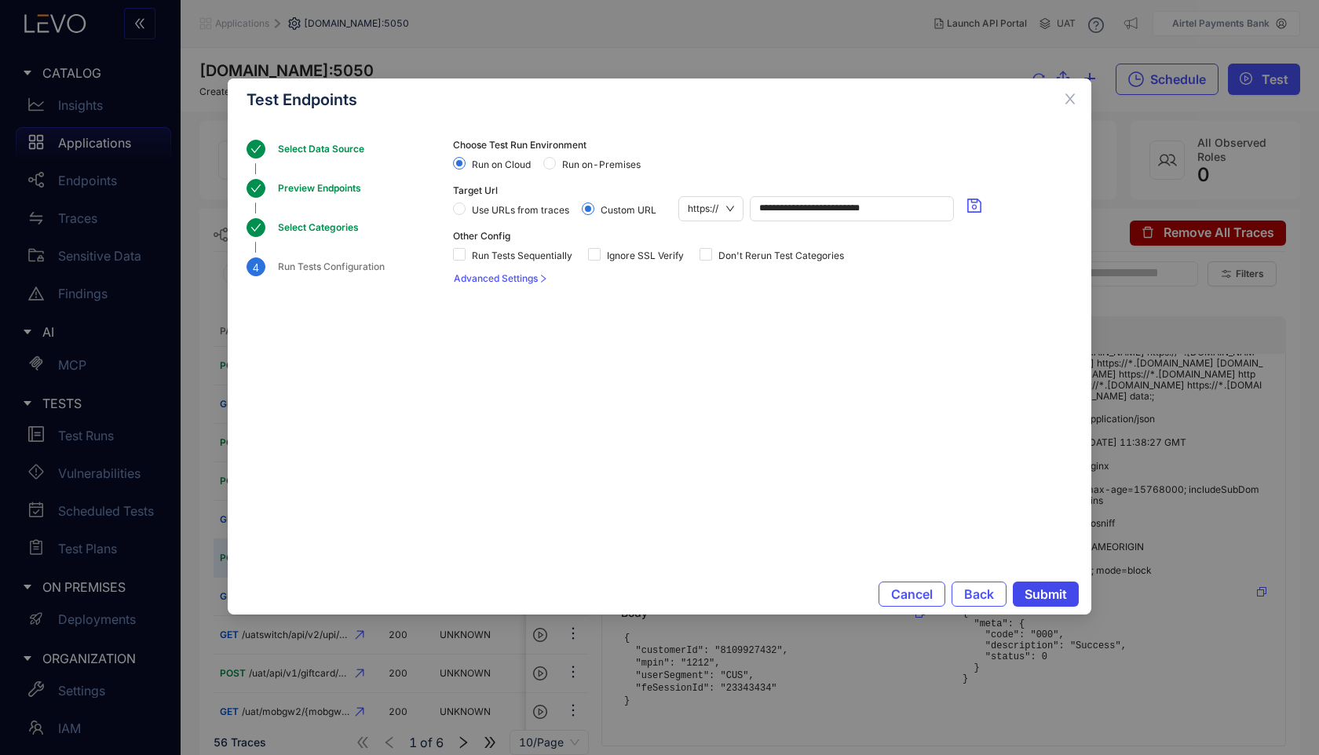
click at [1053, 592] on span "Submit" at bounding box center [1045, 594] width 42 height 14
click at [1067, 93] on icon "close" at bounding box center [1070, 99] width 14 height 14
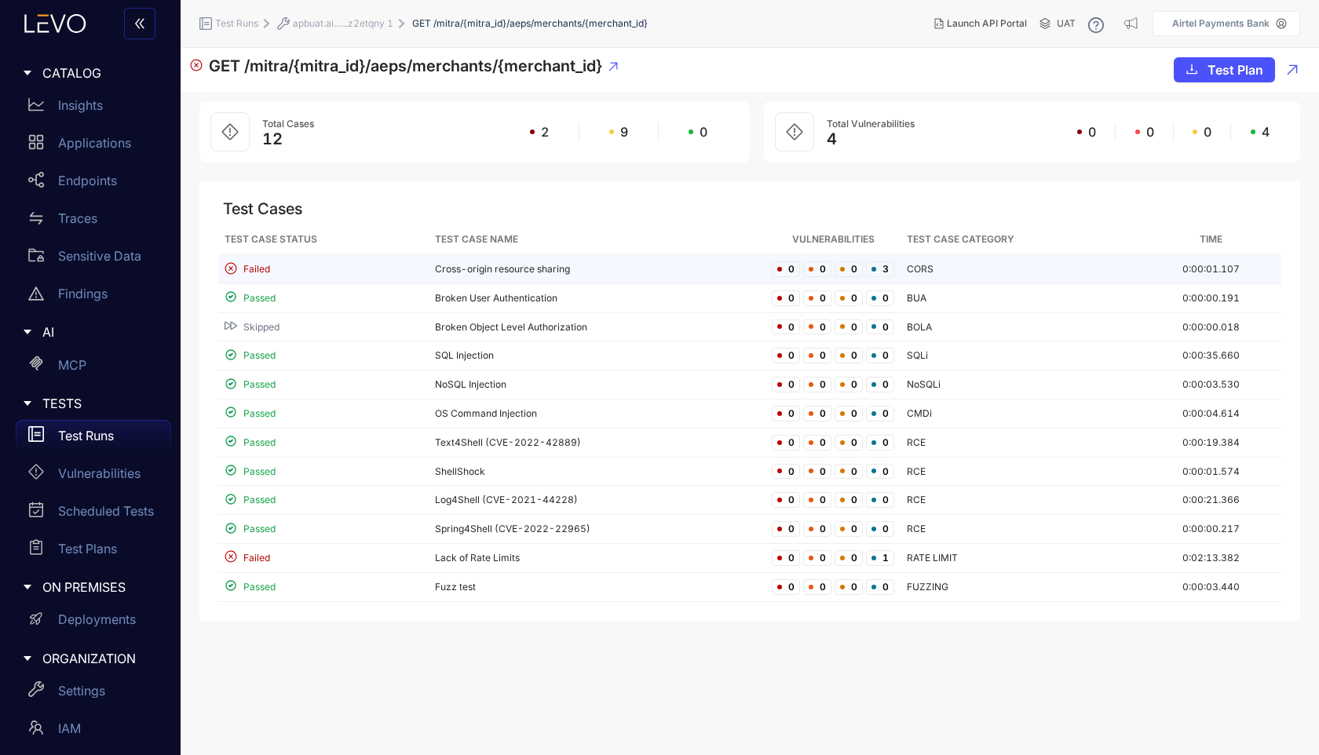
click at [519, 275] on td "Cross-origin resource sharing" at bounding box center [597, 269] width 337 height 29
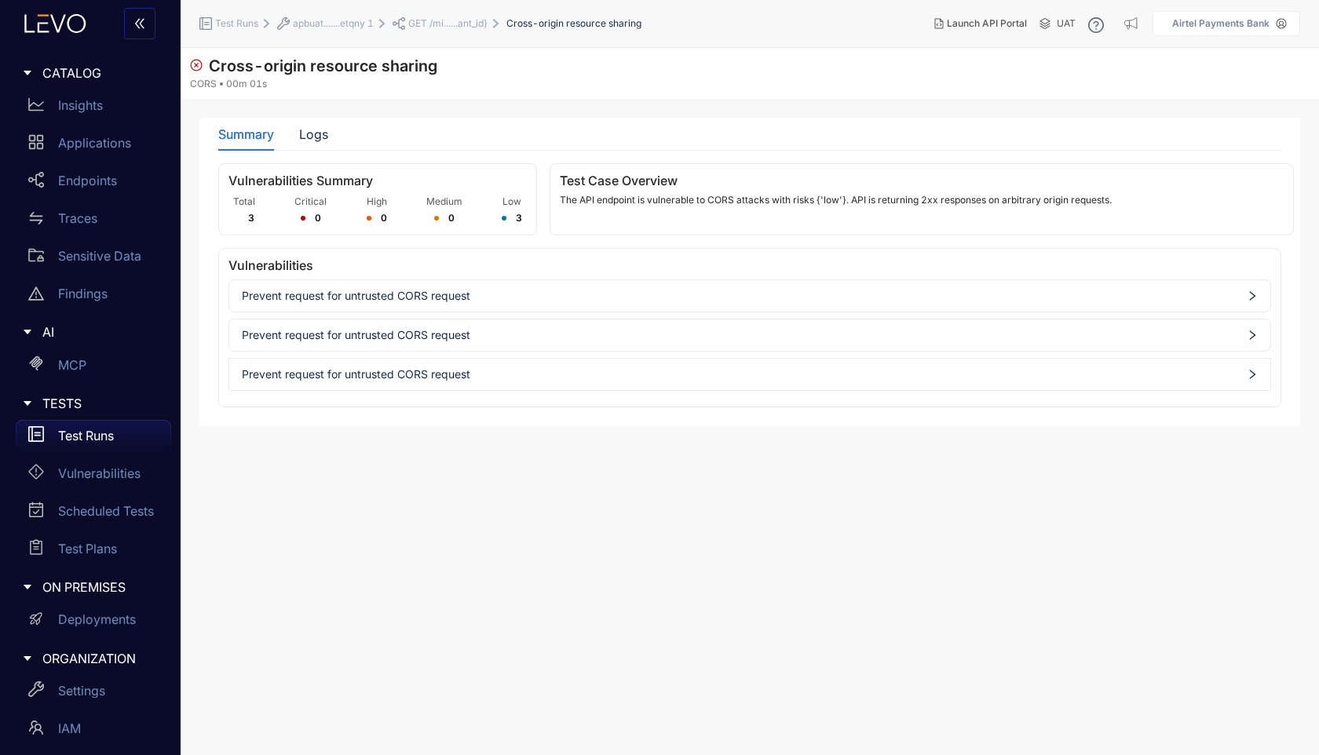
click at [453, 301] on span "Prevent request for untrusted CORS request" at bounding box center [750, 296] width 1016 height 13
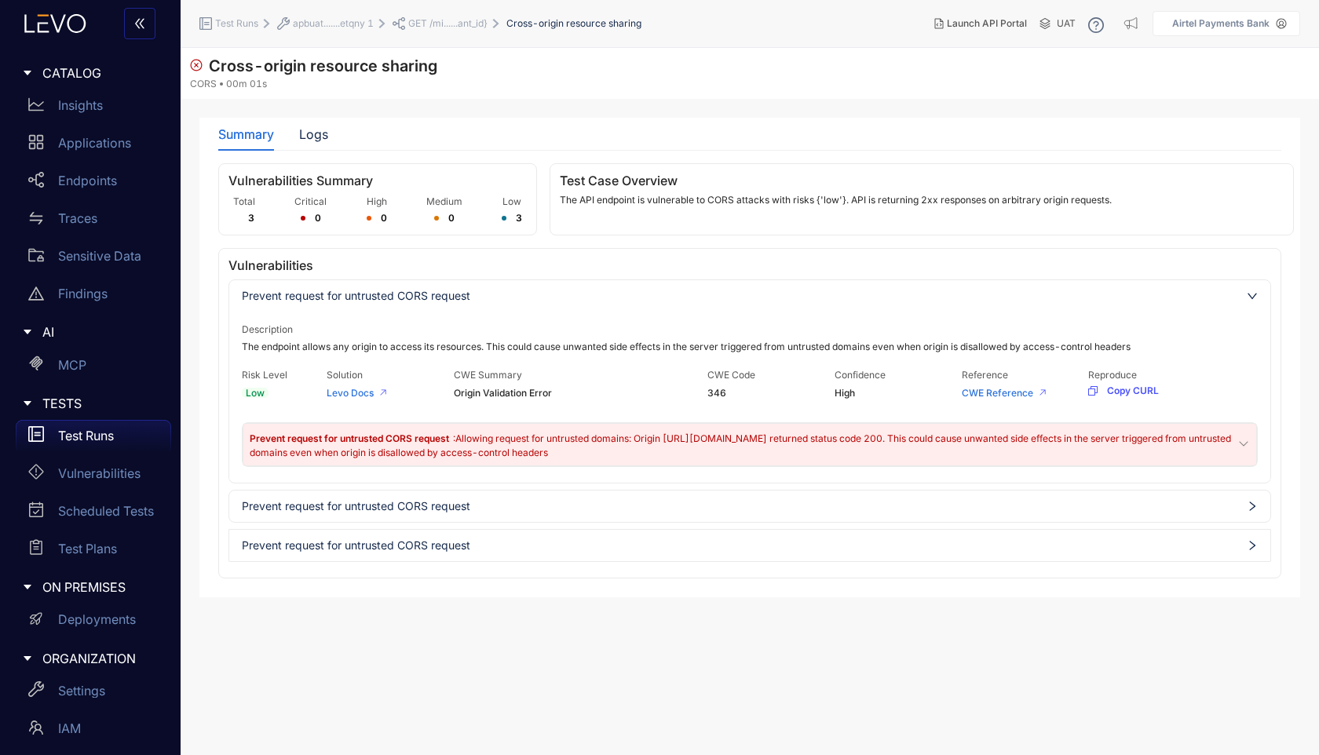
click at [1078, 494] on div "Prevent request for untrusted CORS request" at bounding box center [749, 506] width 1041 height 25
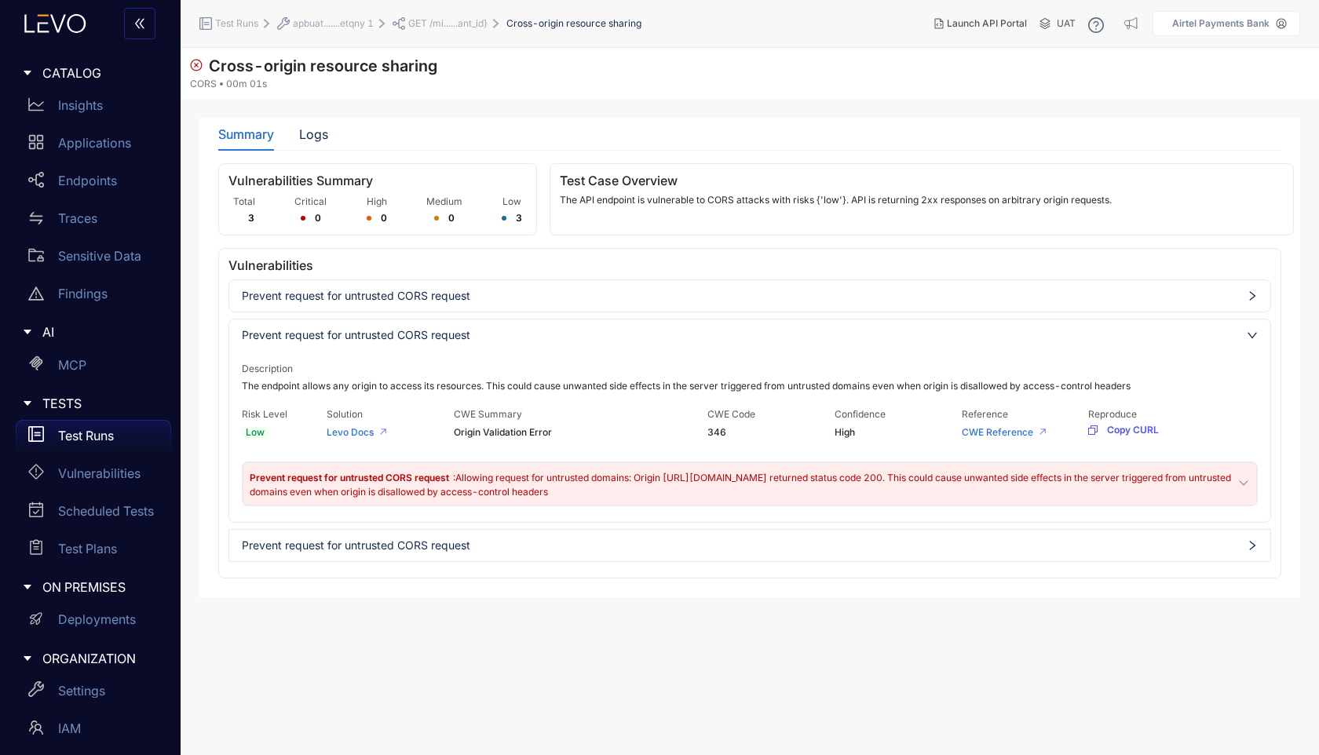
click at [690, 333] on span "Prevent request for untrusted CORS request" at bounding box center [750, 335] width 1016 height 13
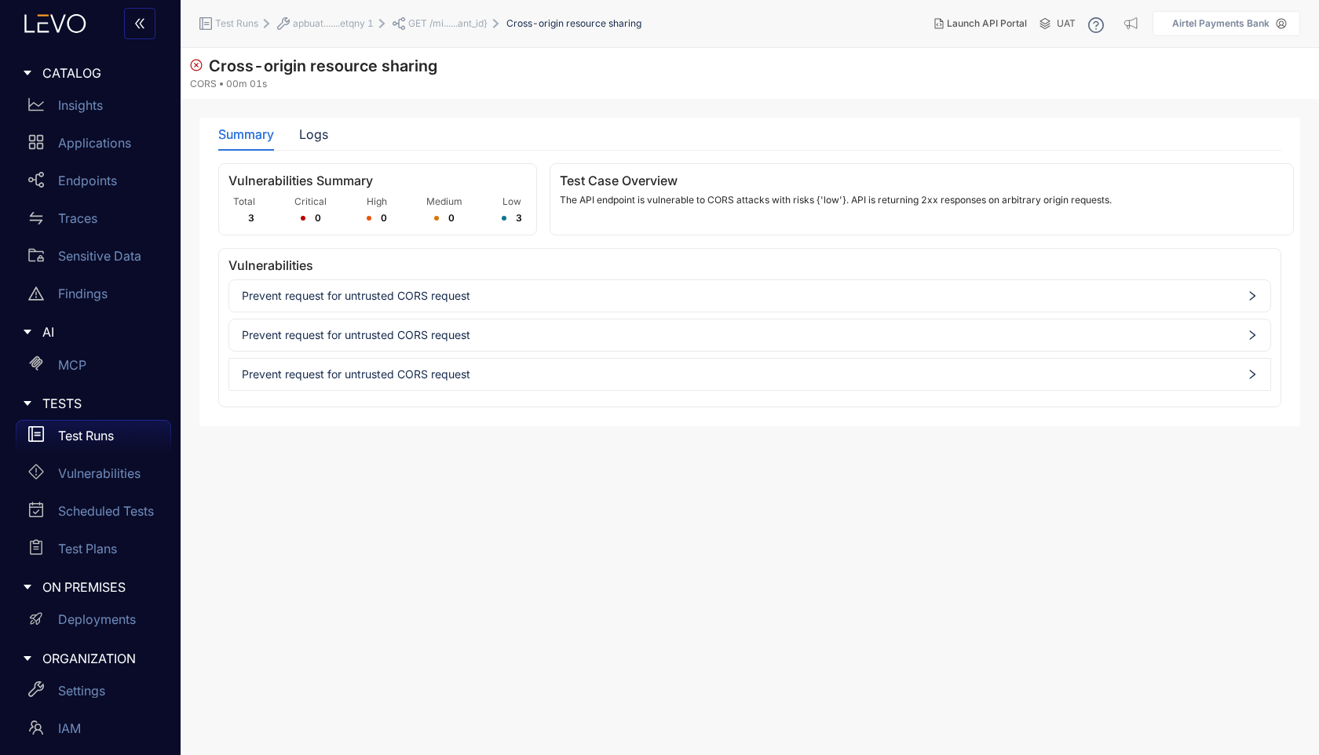
click at [502, 292] on span "Prevent request for untrusted CORS request" at bounding box center [750, 296] width 1016 height 13
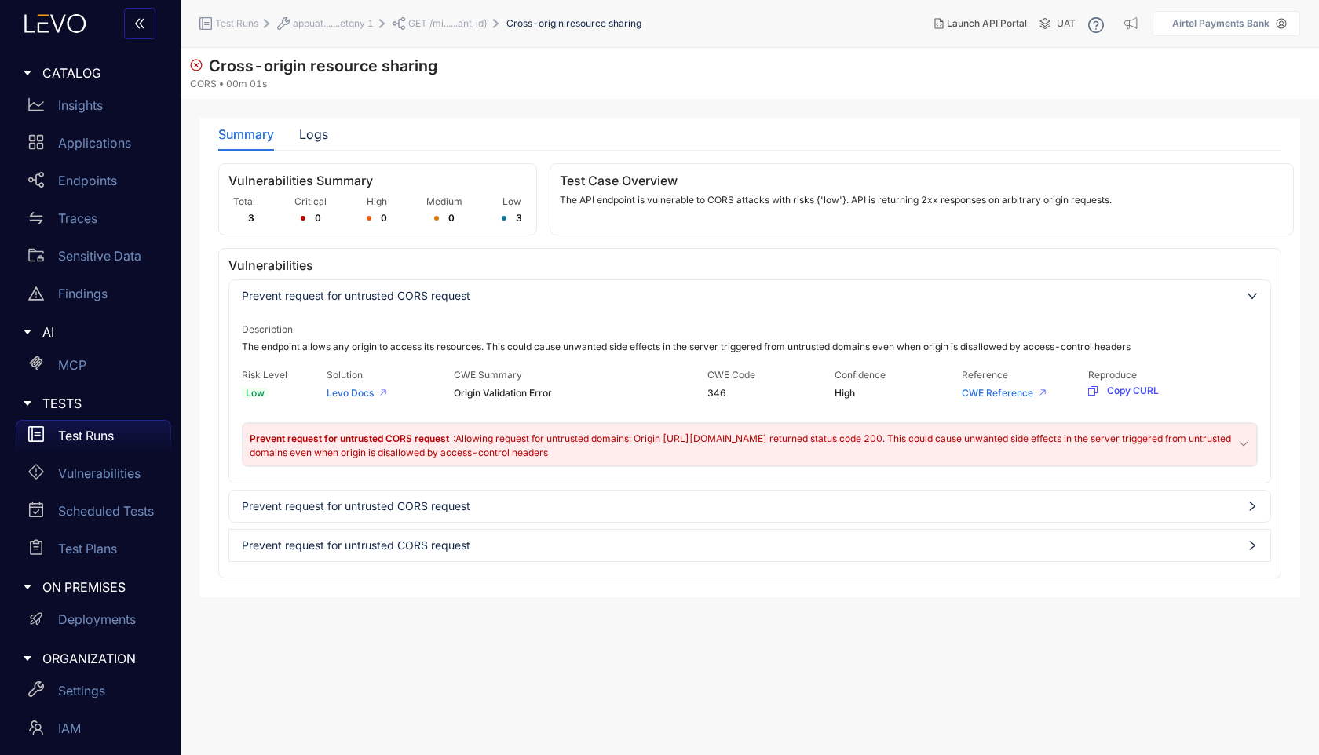
click at [321, 113] on section "Cross-origin resource sharing CORS 00m 01s Summary Logs Vulnerabilities Summary…" at bounding box center [750, 401] width 1138 height 707
click at [315, 152] on div "Summary Logs Vulnerabilities Summary Total 3 Critical 0 High 0 Medium 0 Low 3 T…" at bounding box center [749, 348] width 1063 height 461
click at [315, 148] on div "Logs" at bounding box center [313, 134] width 29 height 33
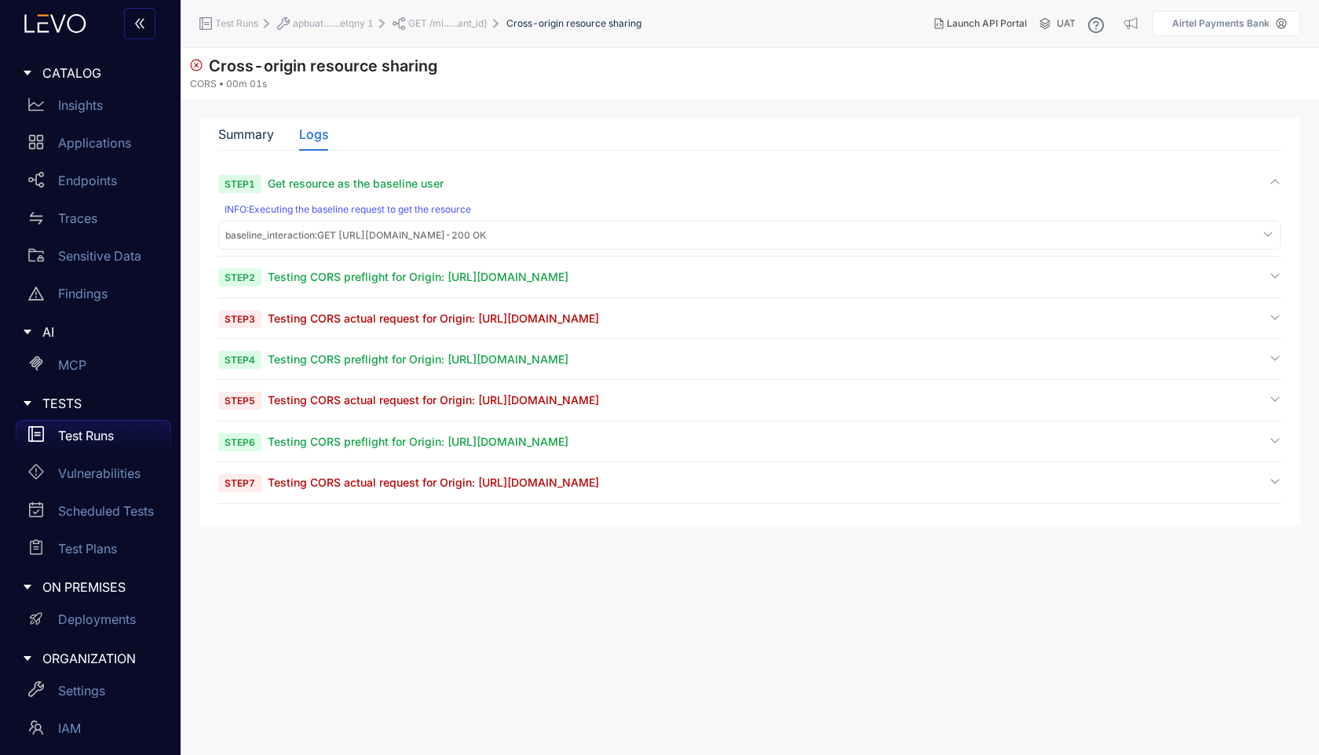
click at [410, 275] on span "Testing CORS preflight for Origin: https://example.com" at bounding box center [418, 276] width 301 height 13
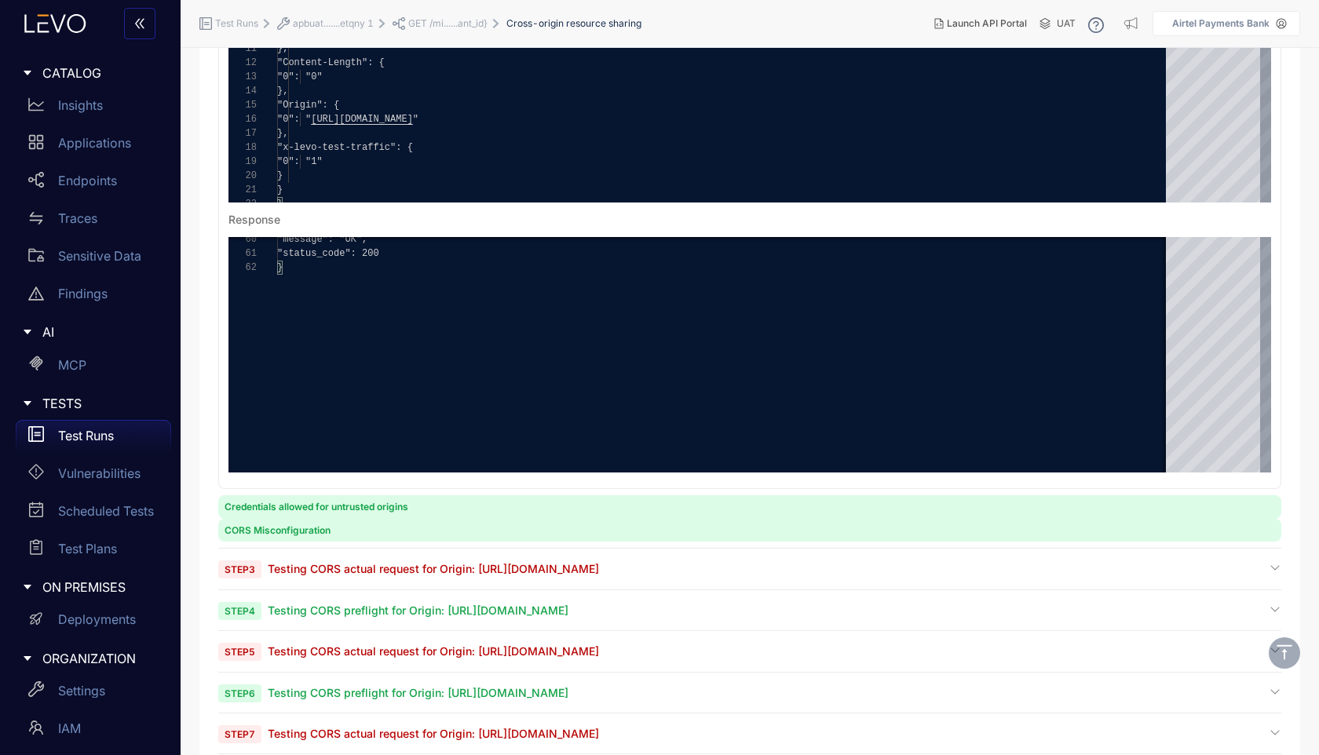
scroll to position [458, 0]
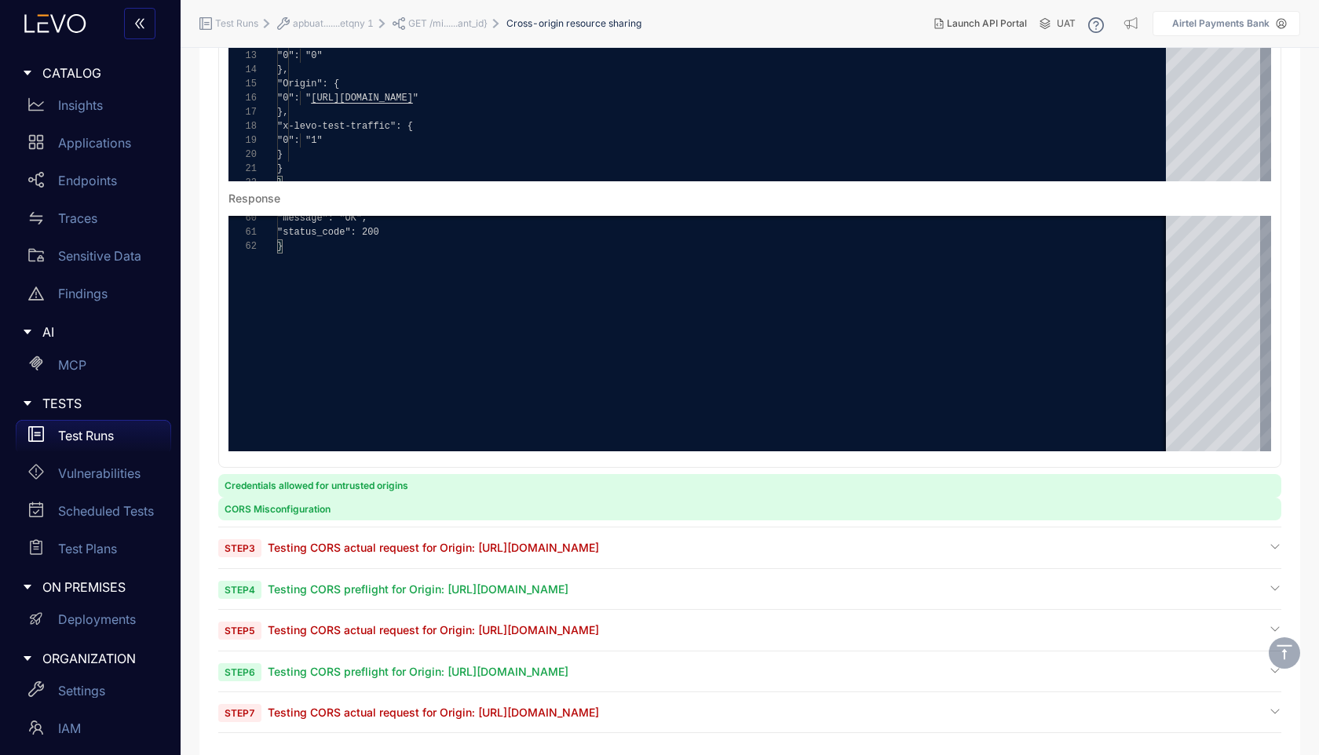
click at [358, 548] on span "Testing CORS actual request for Origin: https://example.com" at bounding box center [433, 547] width 331 height 13
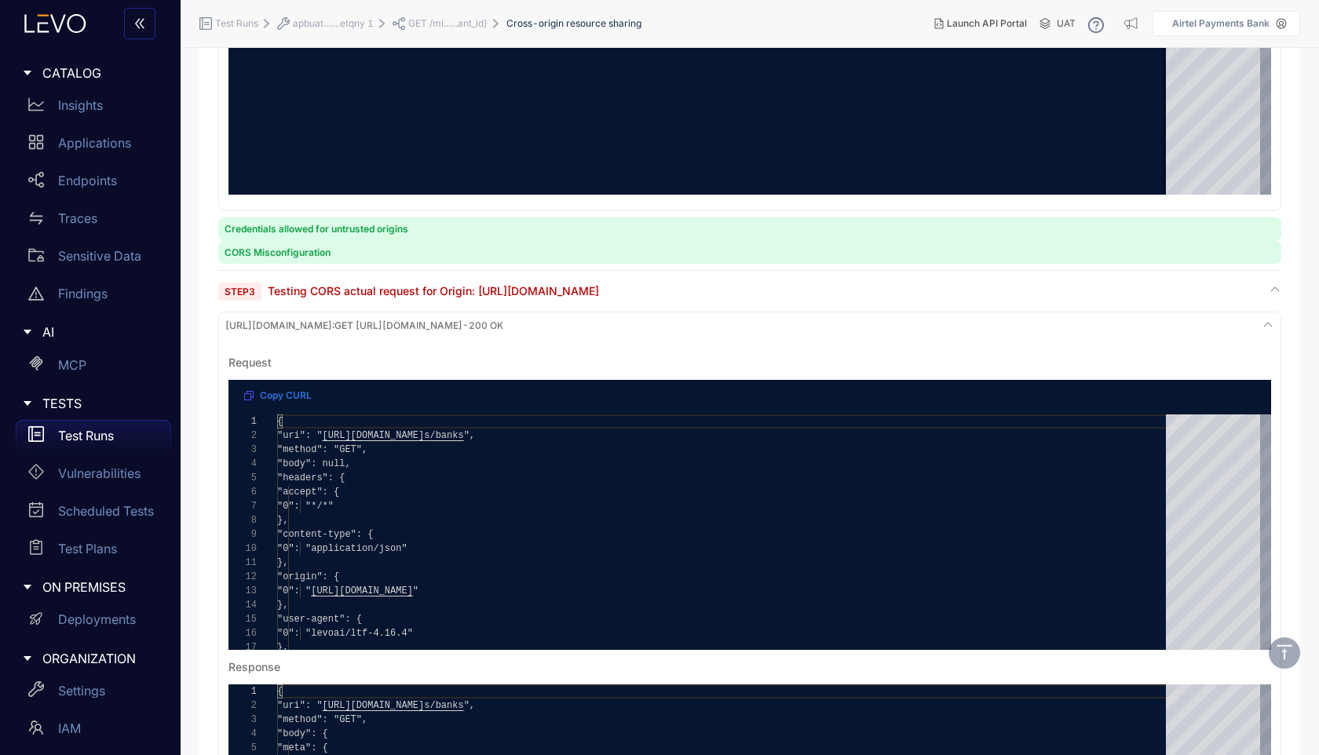
scroll to position [815, 0]
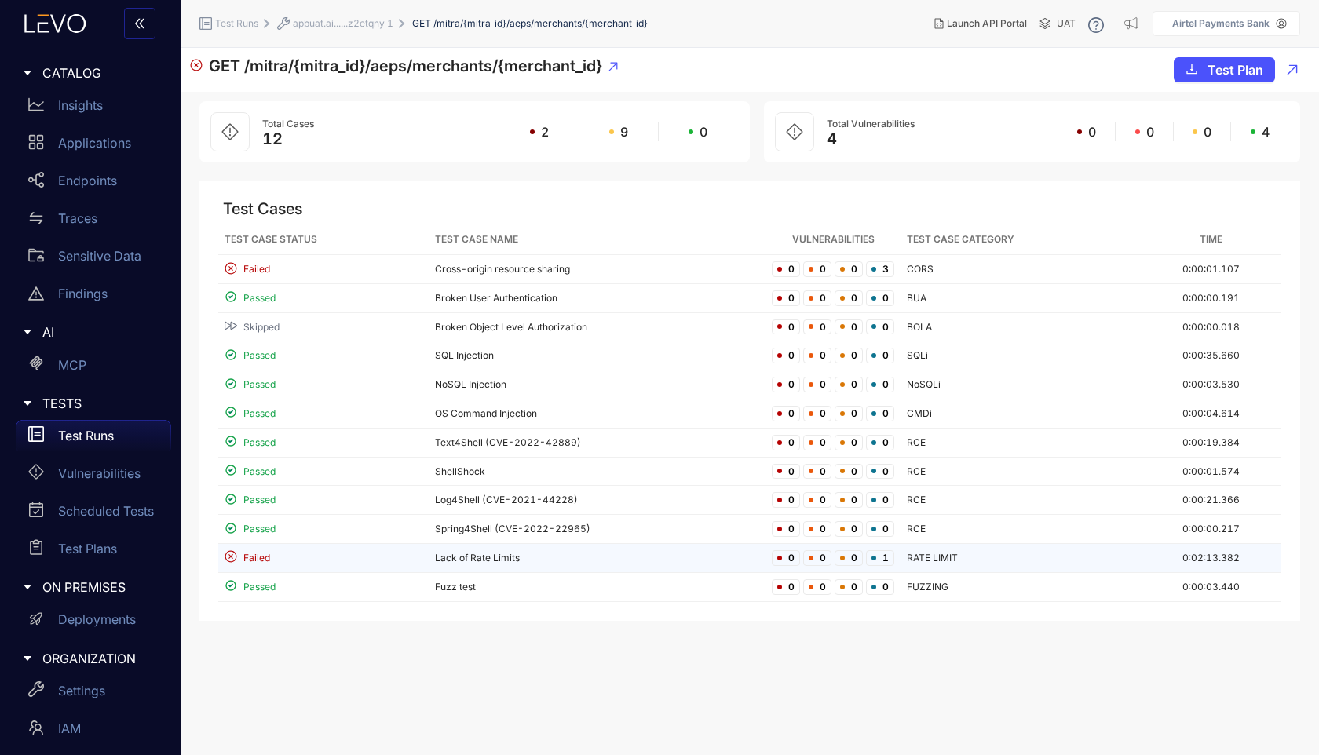
click at [485, 562] on td "Lack of Rate Limits" at bounding box center [597, 558] width 337 height 29
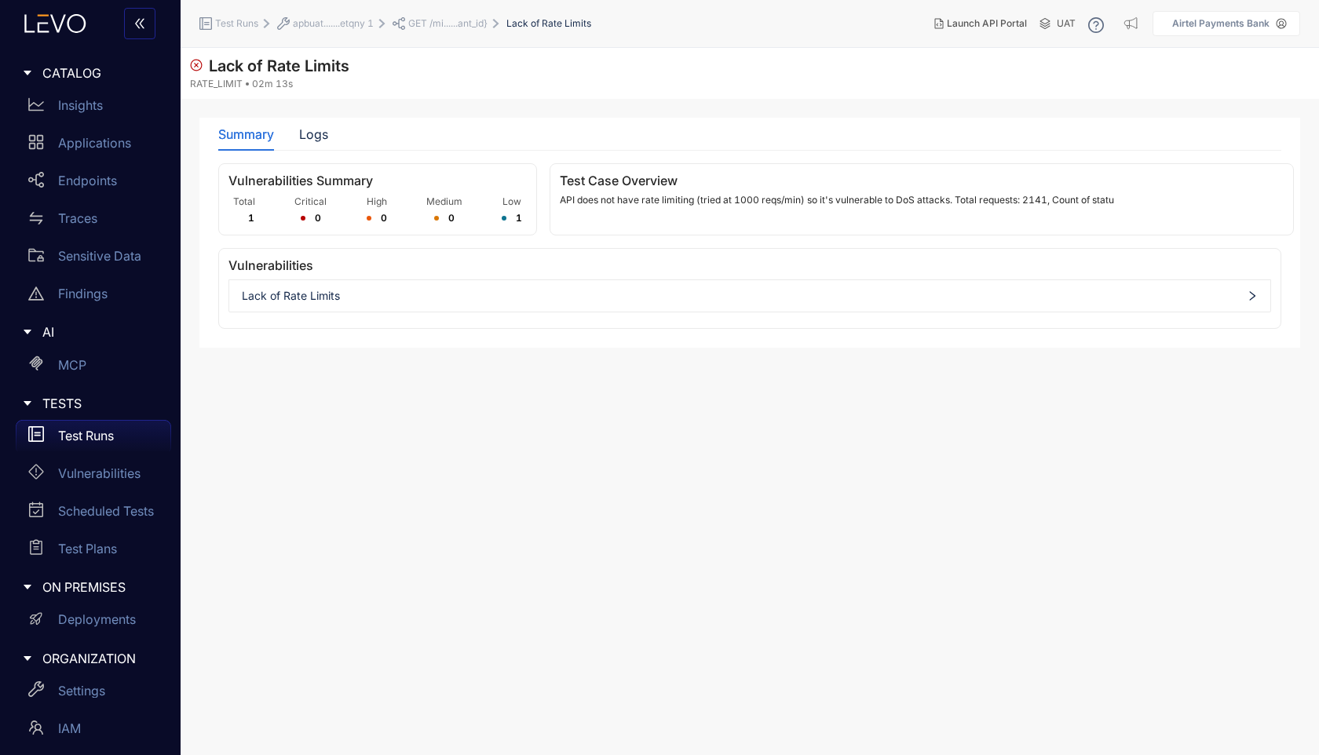
click at [451, 291] on span "Lack of Rate Limits" at bounding box center [750, 296] width 1016 height 13
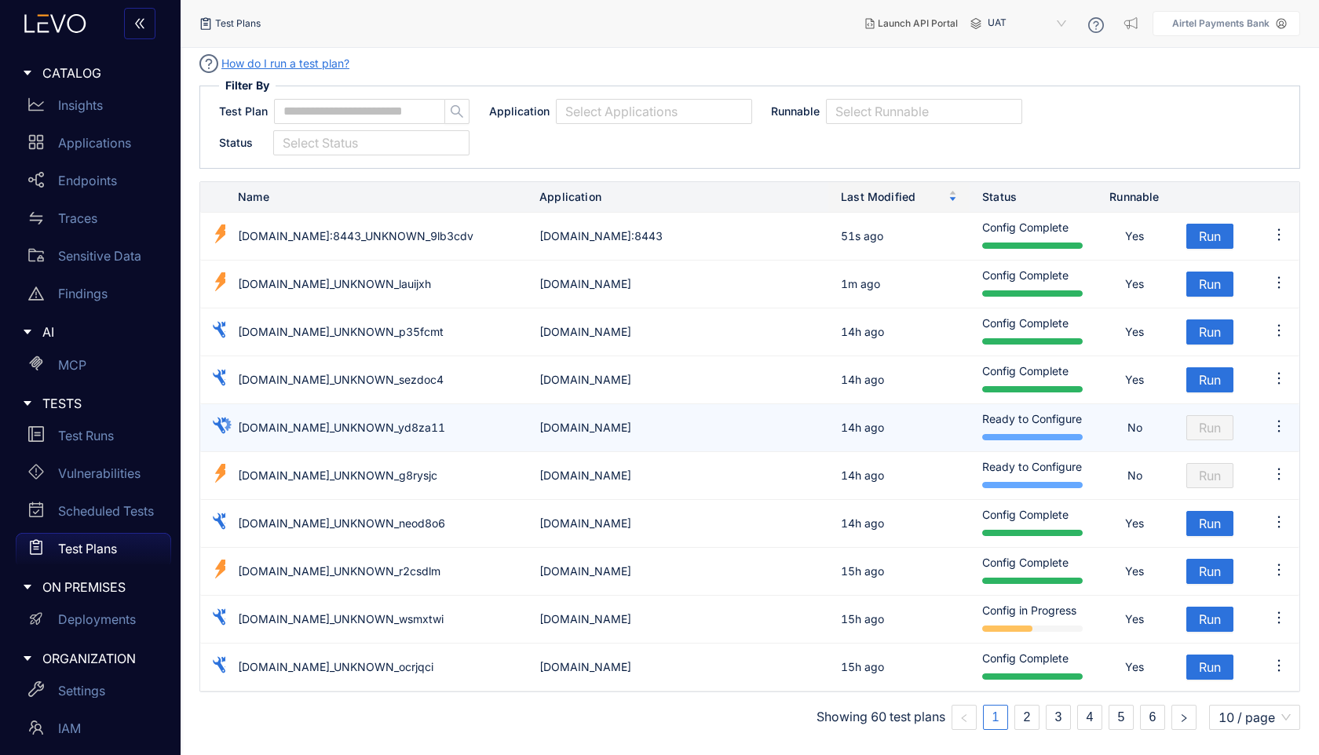
click at [1280, 421] on icon "ellipsis" at bounding box center [1279, 426] width 16 height 16
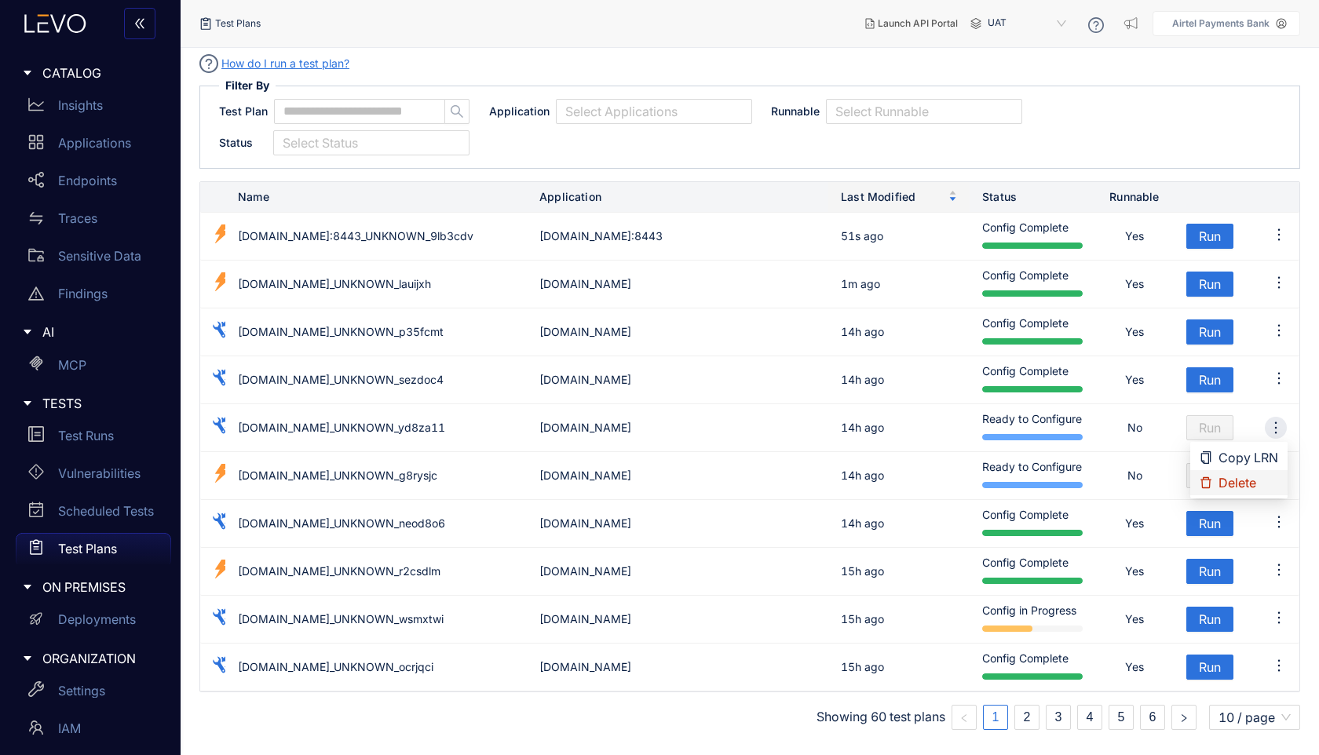
click at [661, 155] on div "Test Plan Application Select Applications Runnable Select Runnable Status Selec…" at bounding box center [749, 127] width 1061 height 57
